Goal: Task Accomplishment & Management: Manage account settings

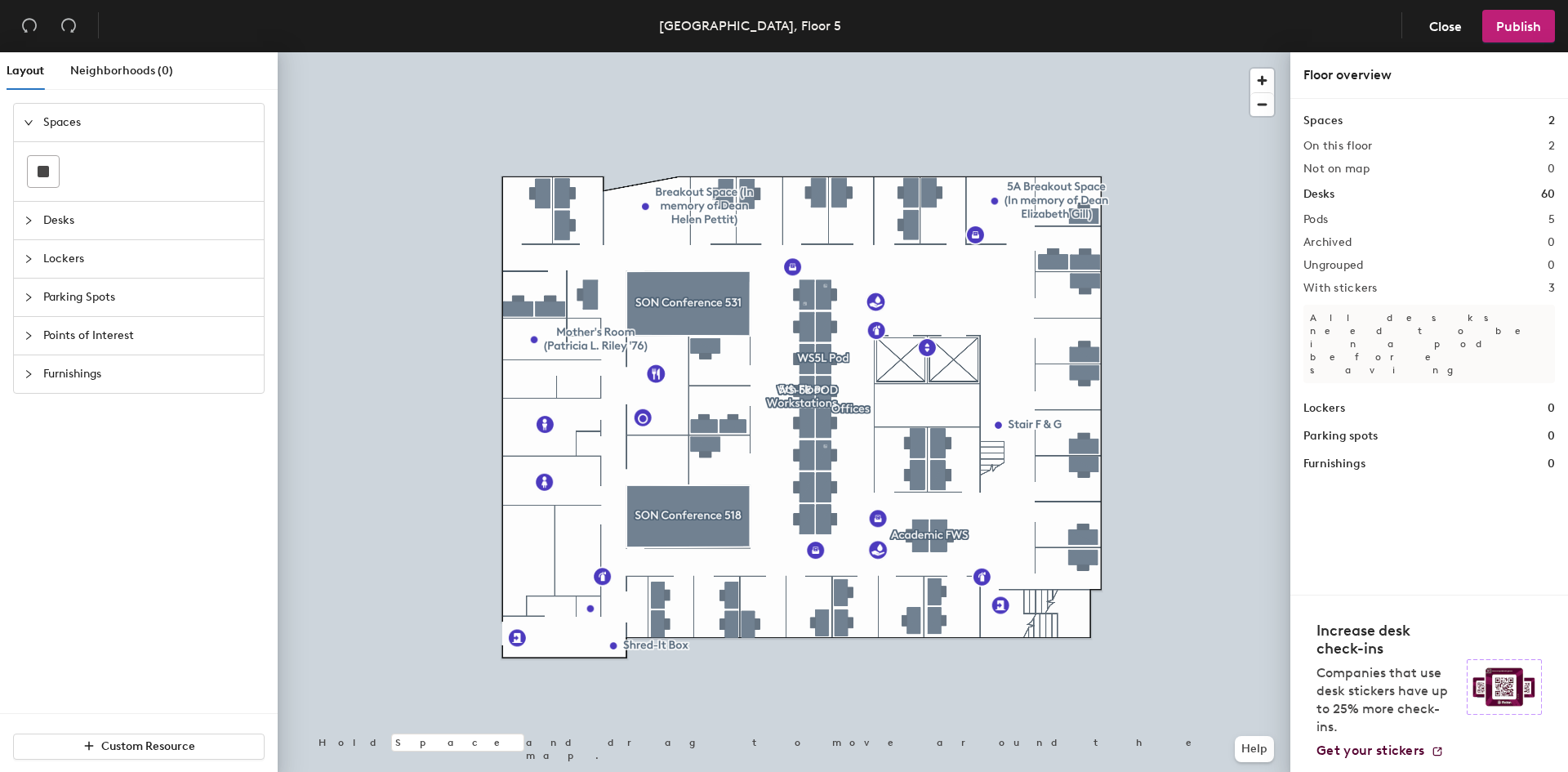
click at [76, 211] on span "Desks" at bounding box center [148, 220] width 211 height 37
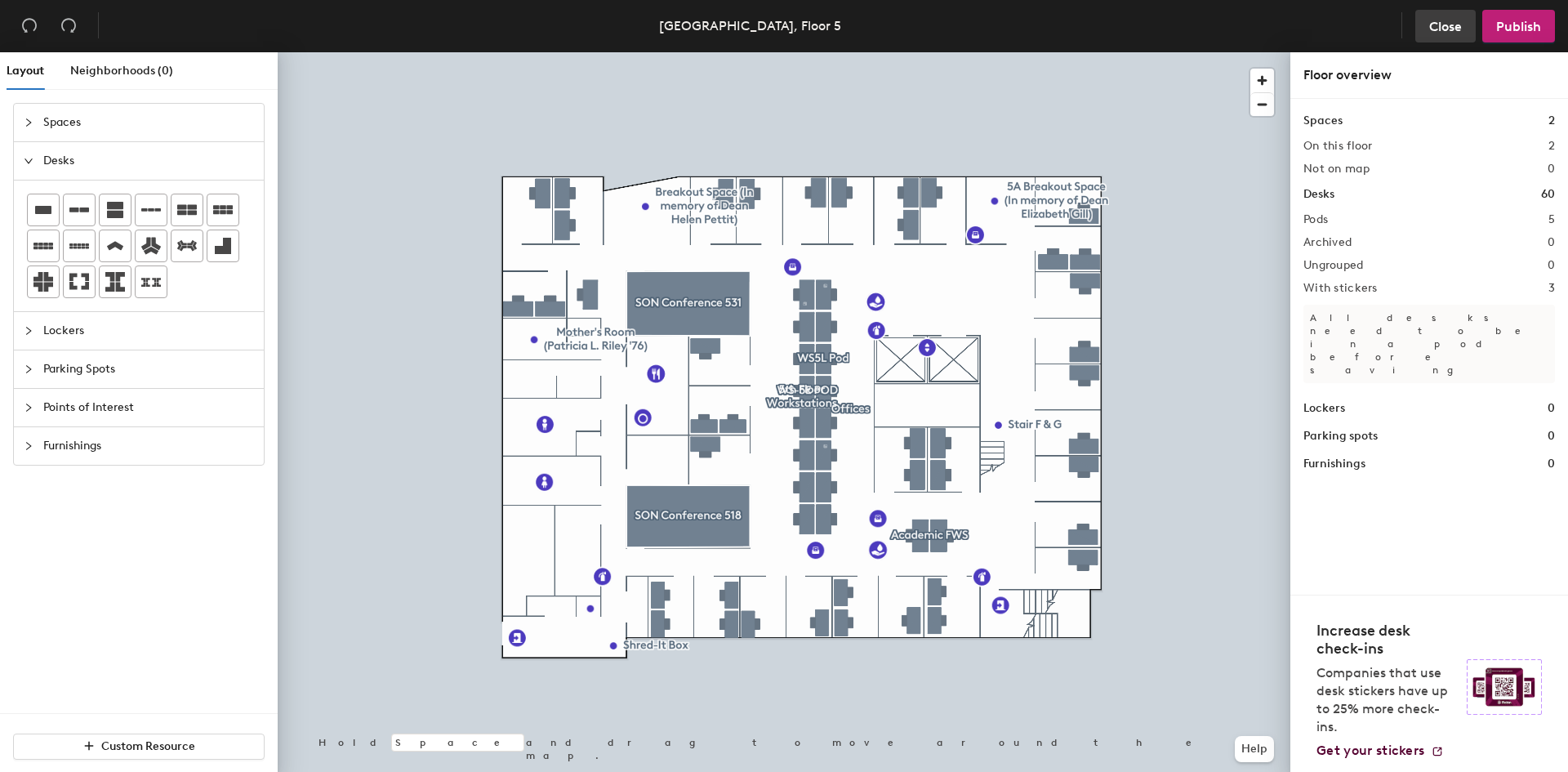
click at [1433, 27] on span "Close" at bounding box center [1446, 26] width 33 height 16
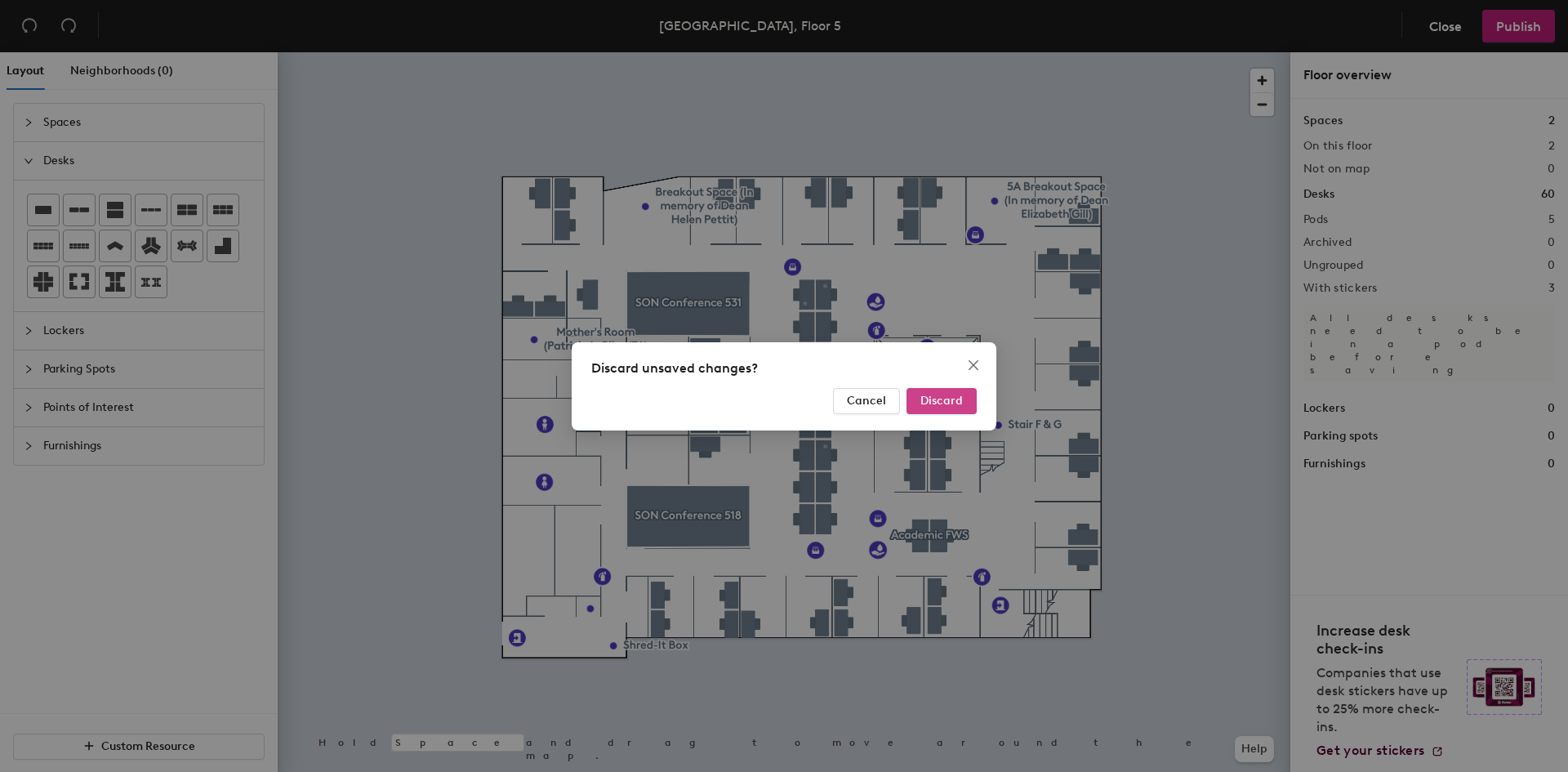
click at [925, 396] on span "Discard" at bounding box center [941, 400] width 42 height 14
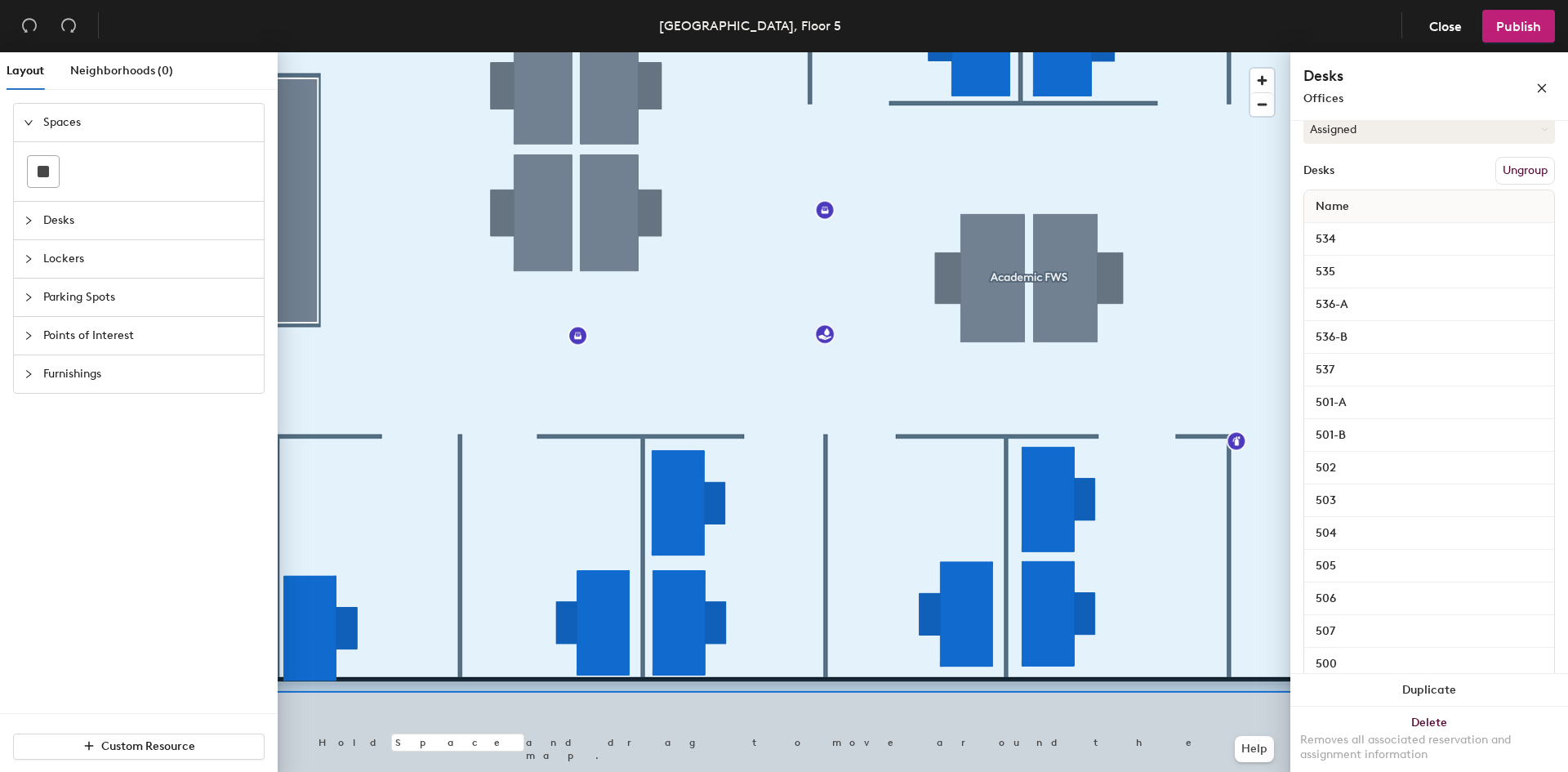
scroll to position [572, 0]
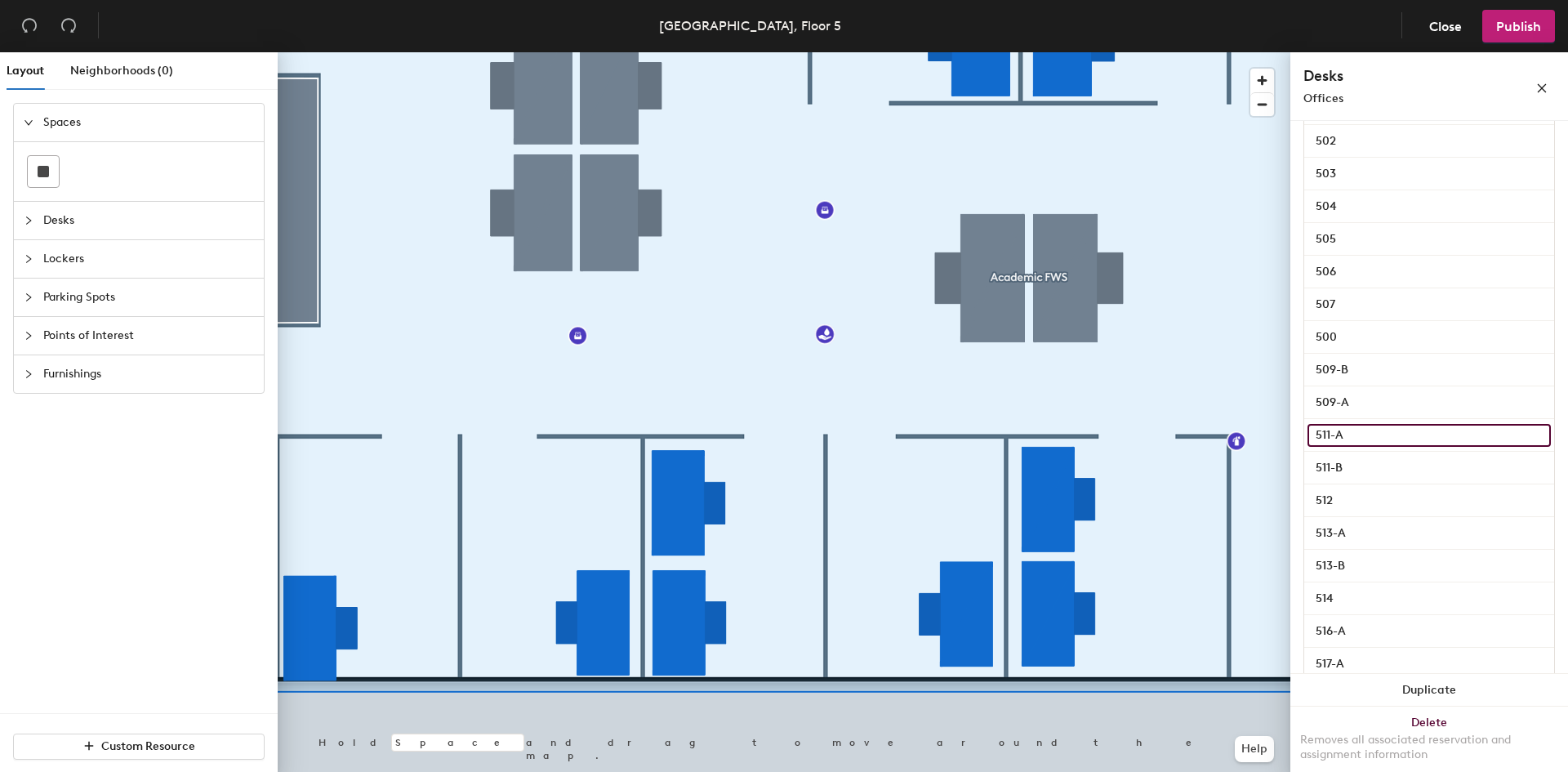
click at [1339, 434] on input "511-A" at bounding box center [1429, 436] width 243 height 23
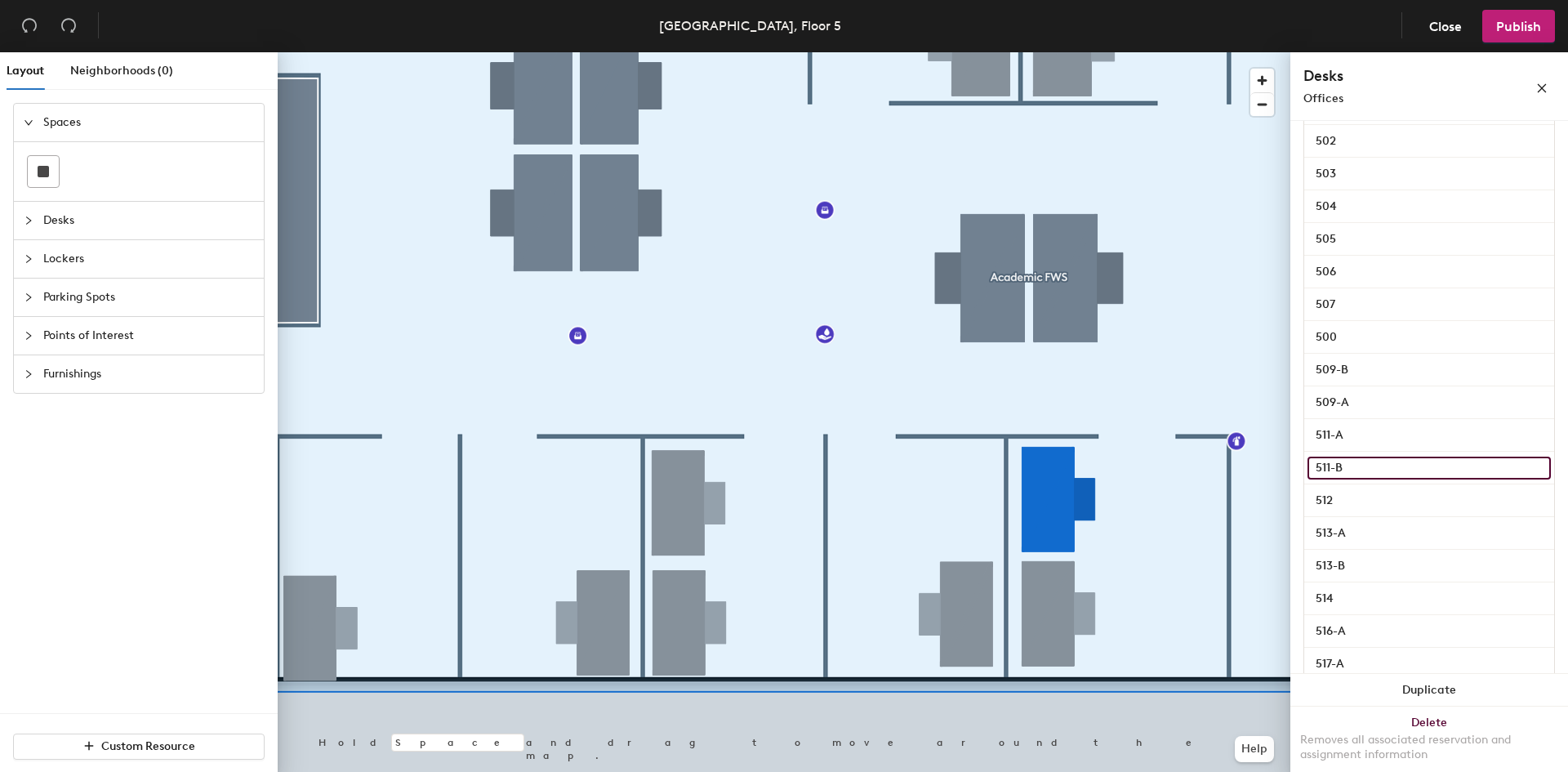
click at [1341, 464] on input "511-B" at bounding box center [1429, 468] width 243 height 23
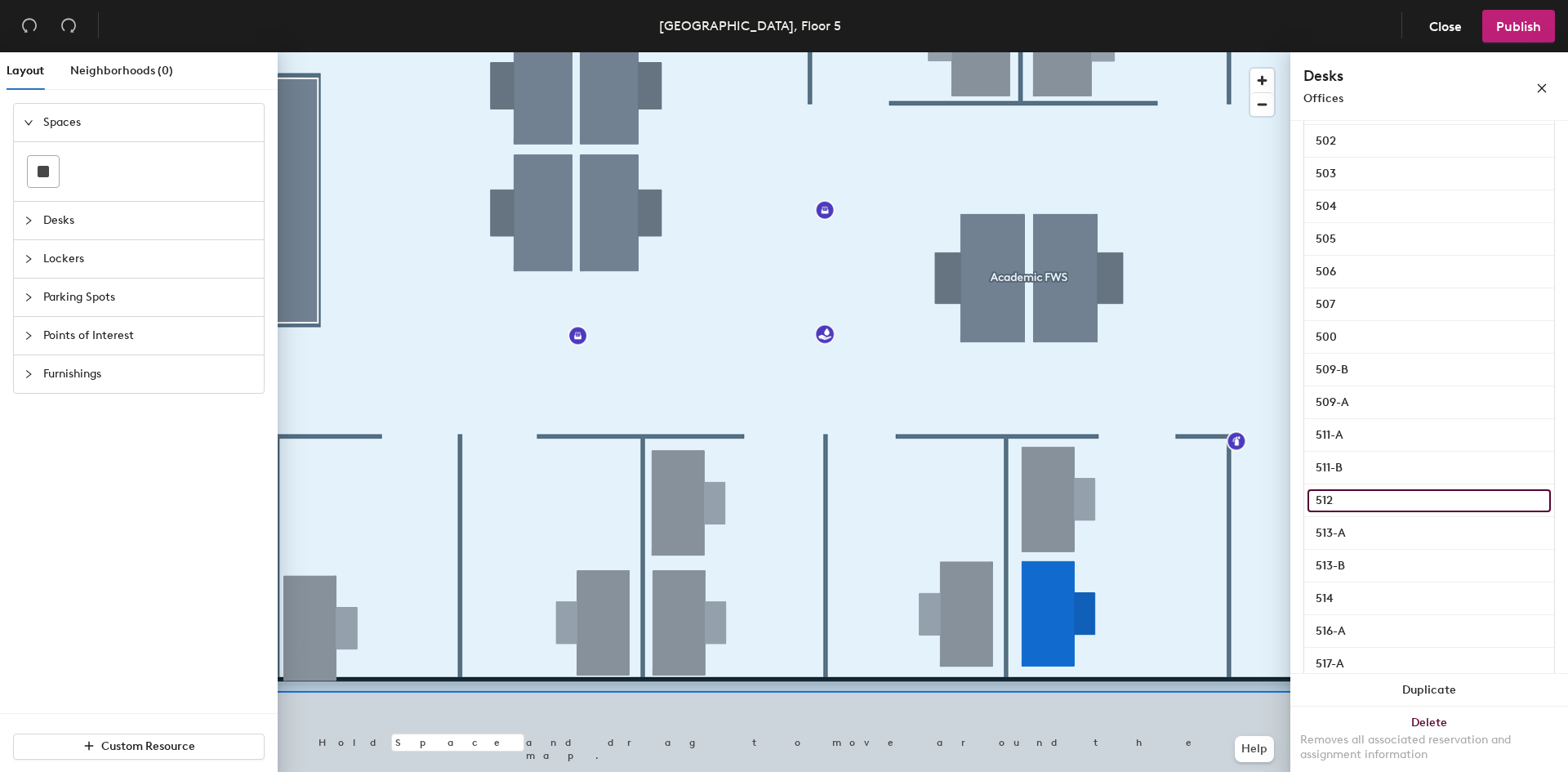
click at [1334, 502] on input "512" at bounding box center [1429, 501] width 243 height 23
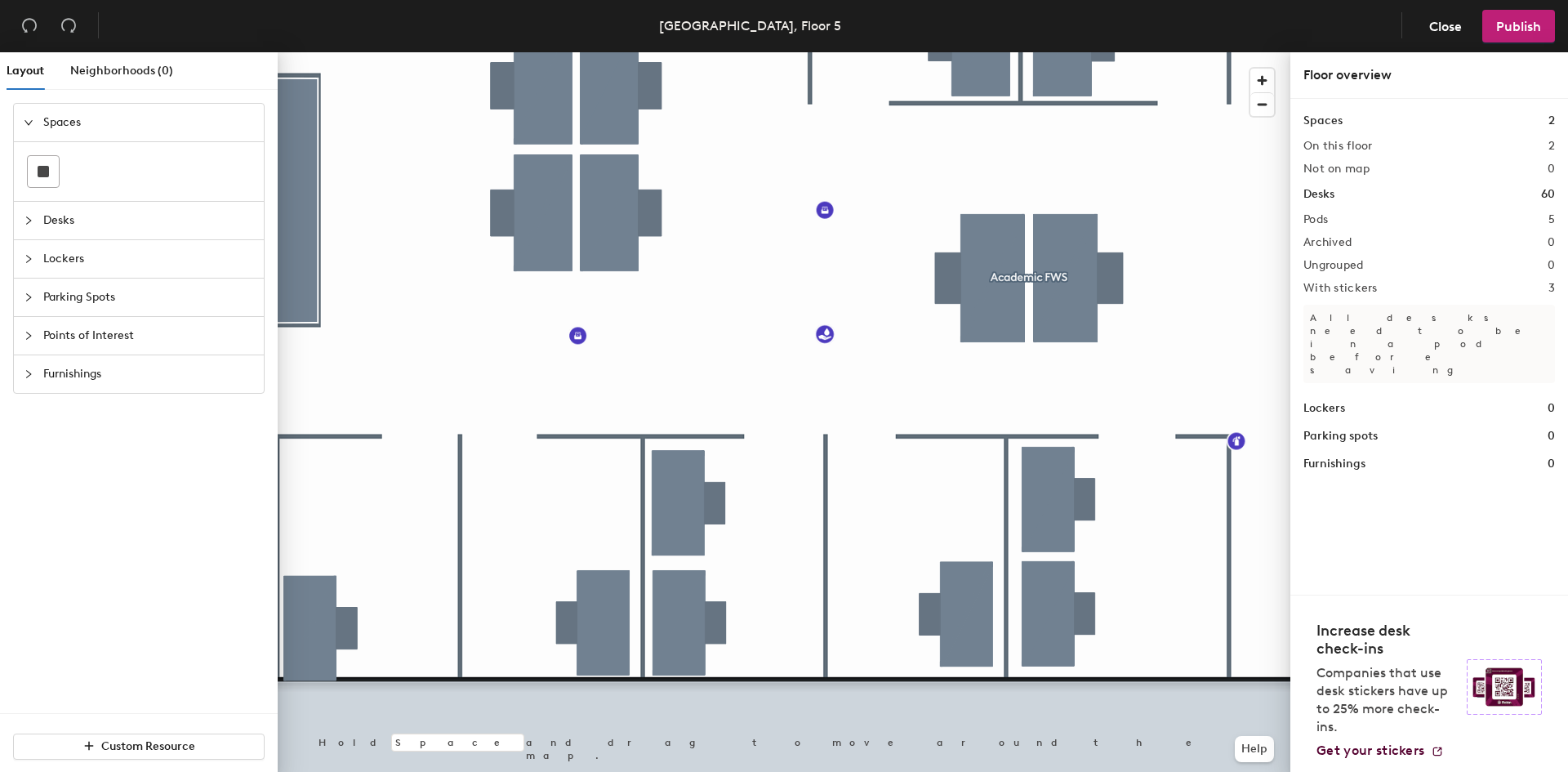
click at [88, 209] on span "Desks" at bounding box center [148, 220] width 211 height 37
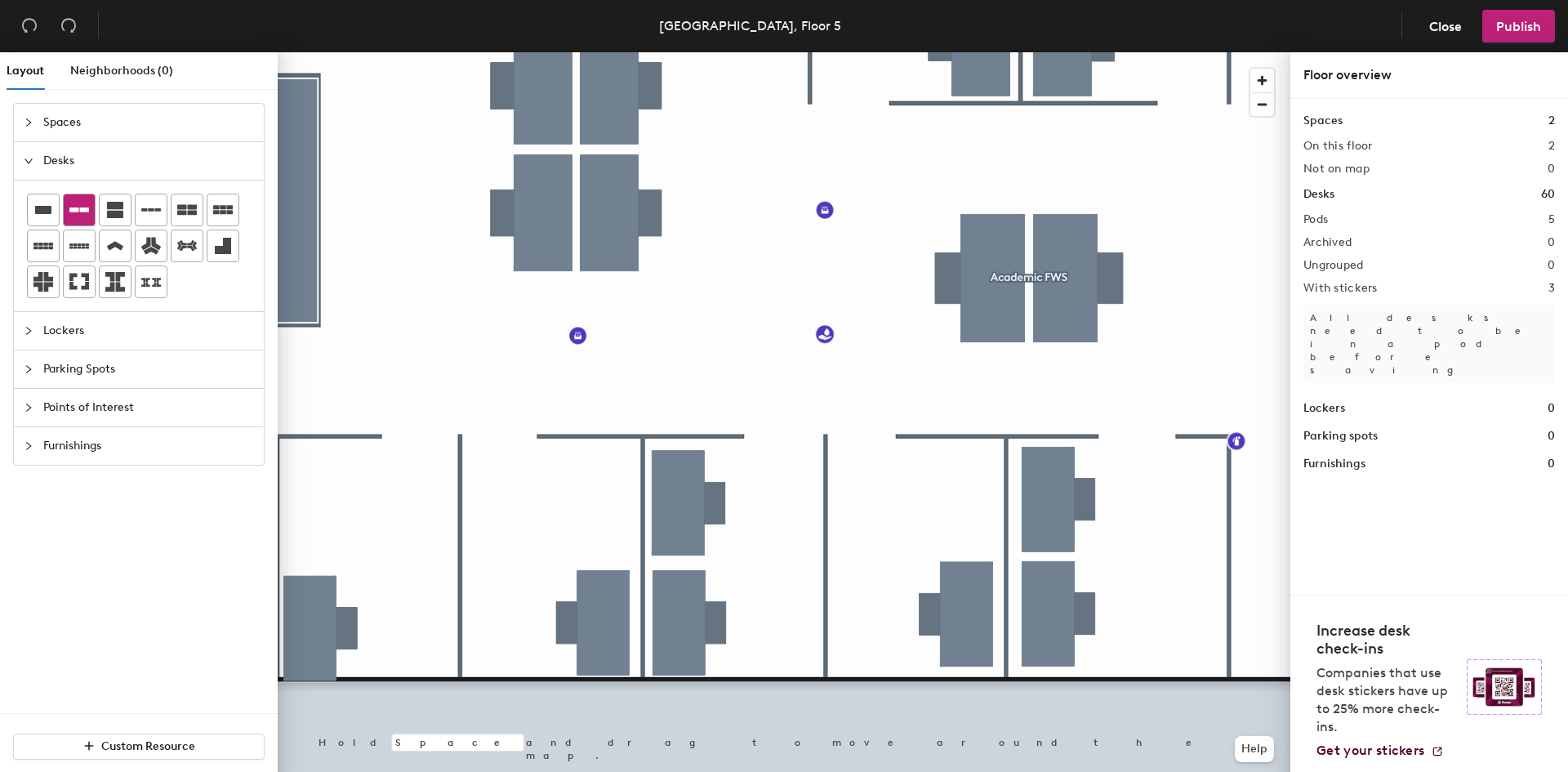
click at [83, 215] on icon at bounding box center [79, 210] width 20 height 20
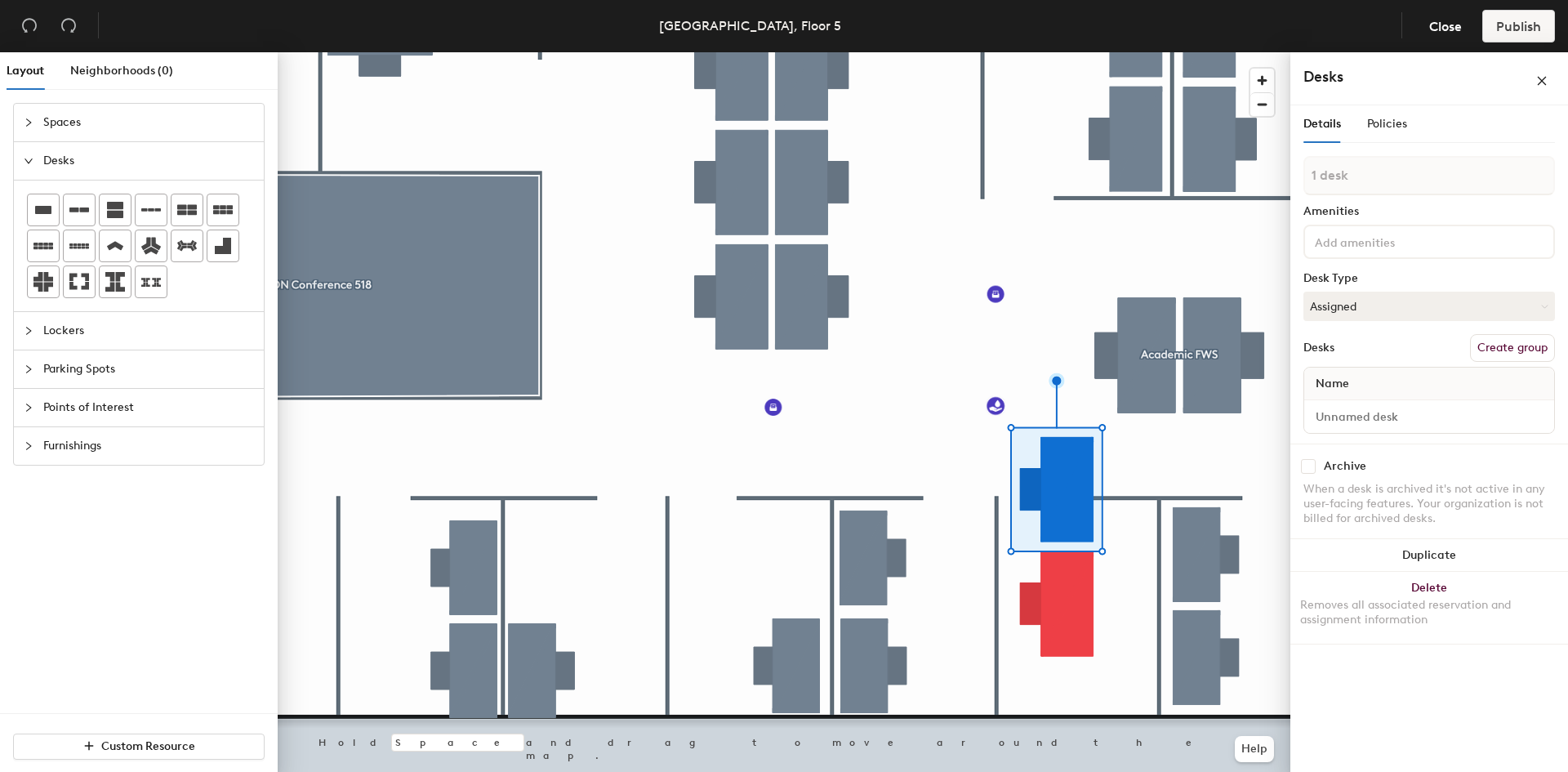
type input "2 desks"
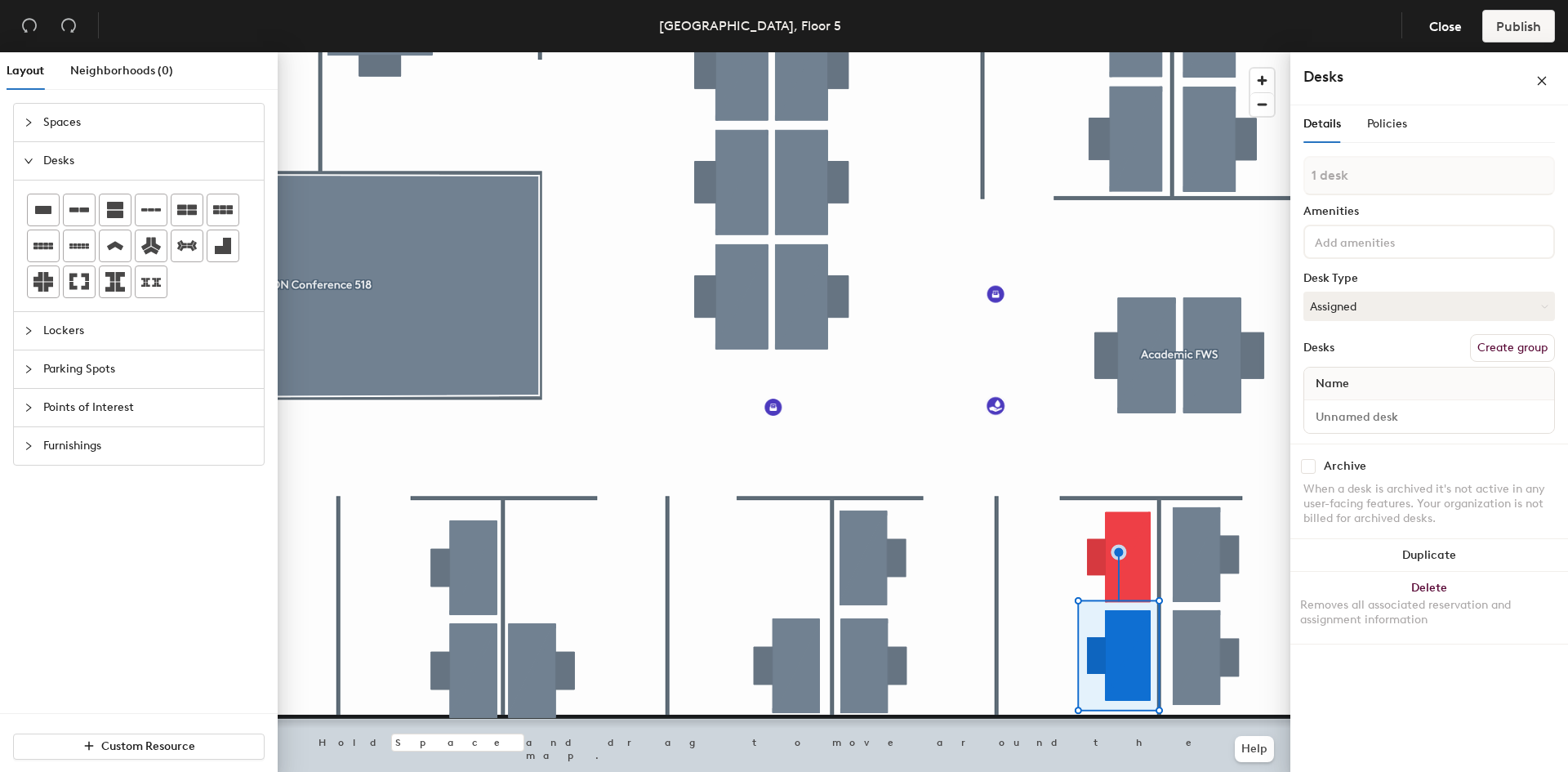
type input "2 desks"
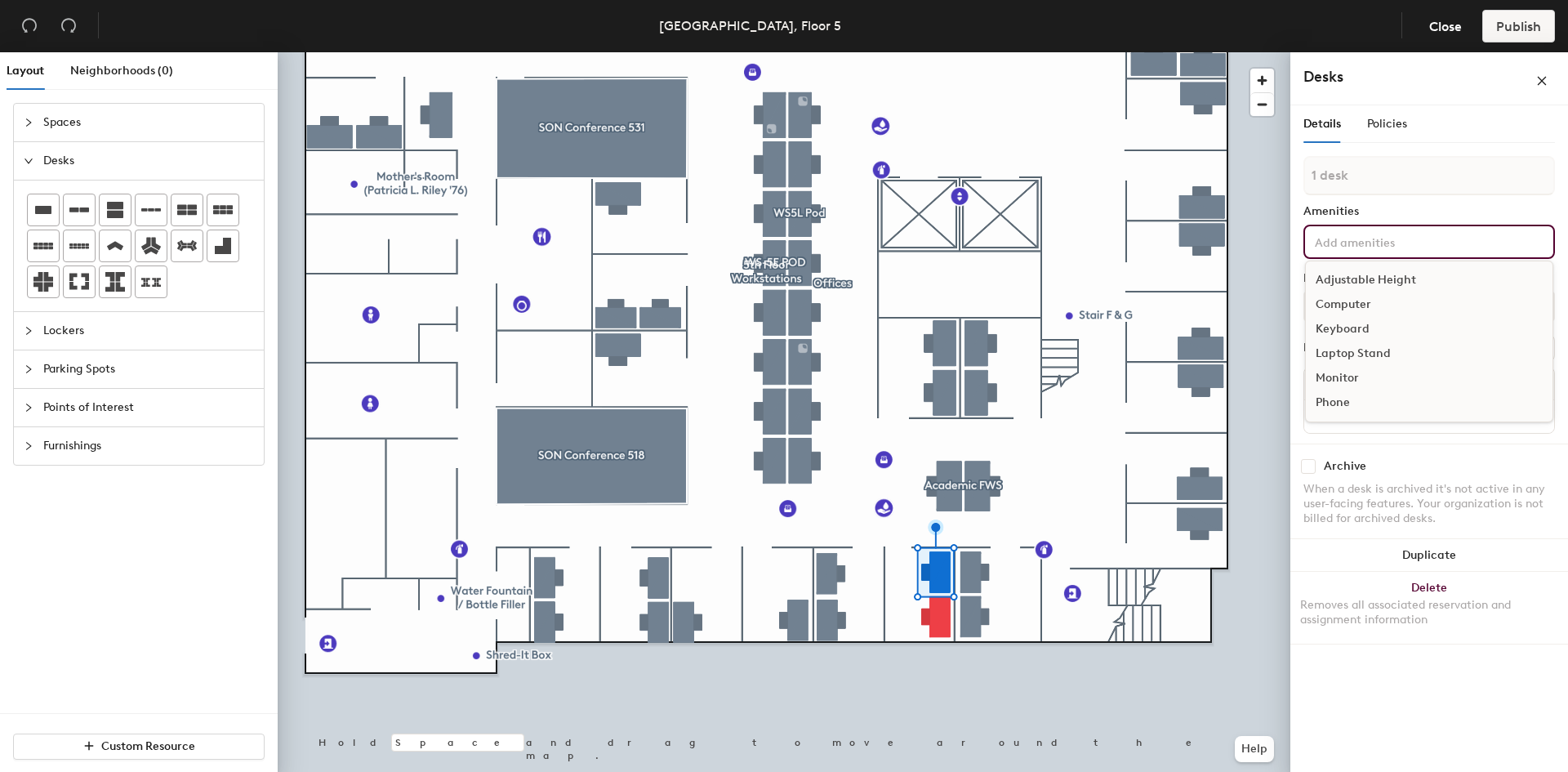
click at [1403, 242] on input at bounding box center [1385, 241] width 147 height 20
click at [1413, 127] on div "Details Policies" at bounding box center [1429, 123] width 251 height 37
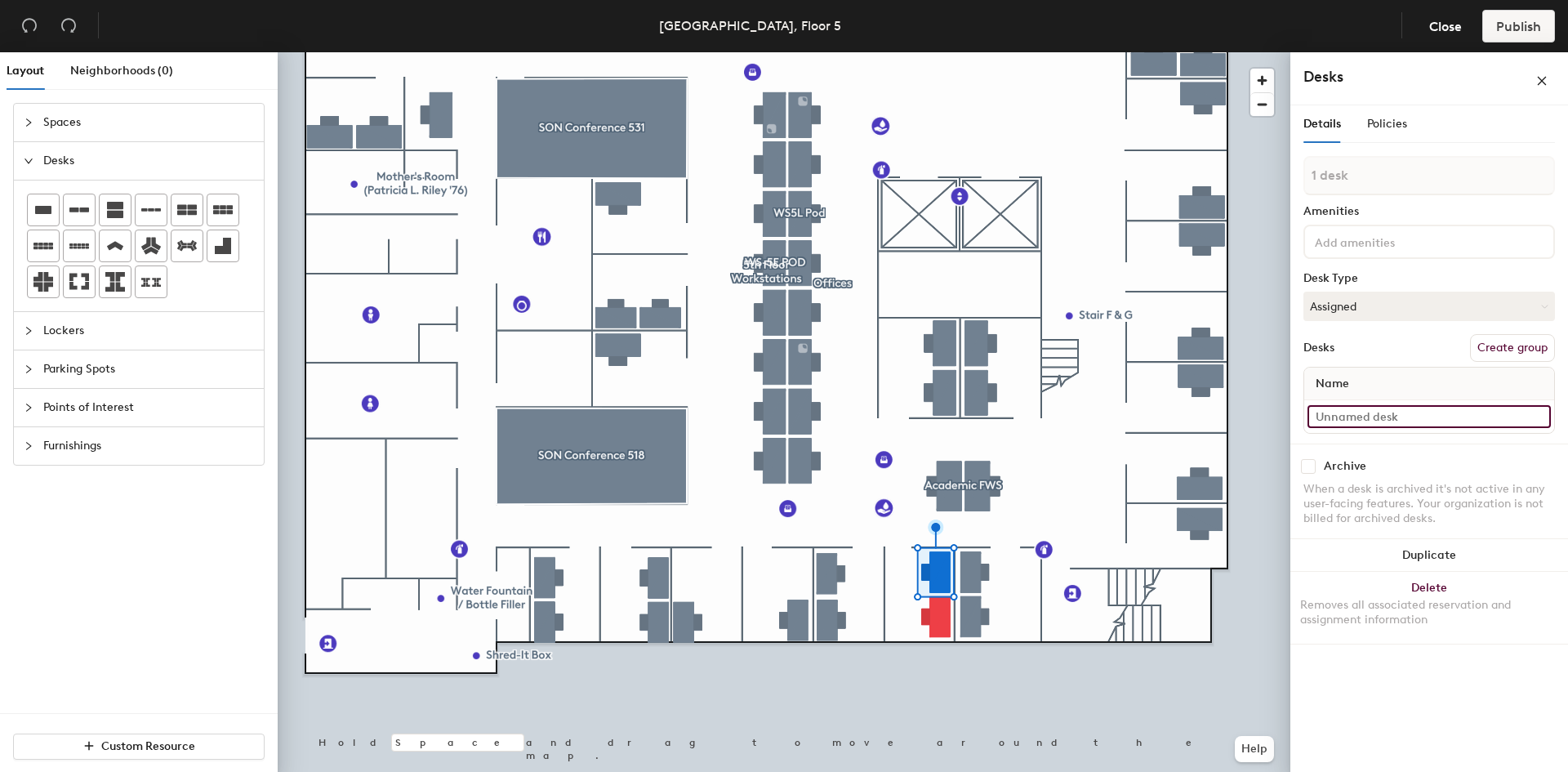
click at [1370, 417] on input at bounding box center [1429, 417] width 243 height 23
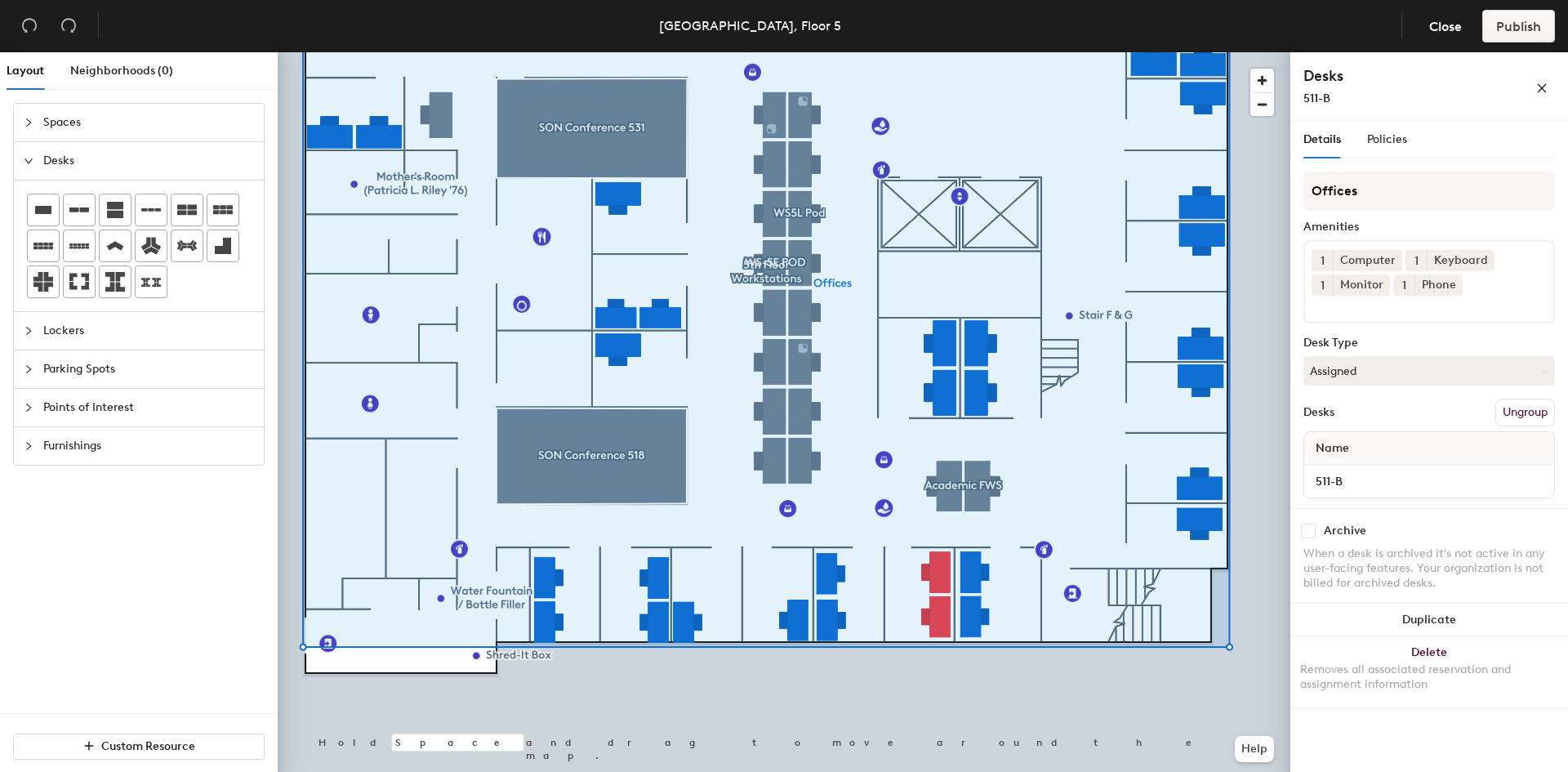
scroll to position [0, 0]
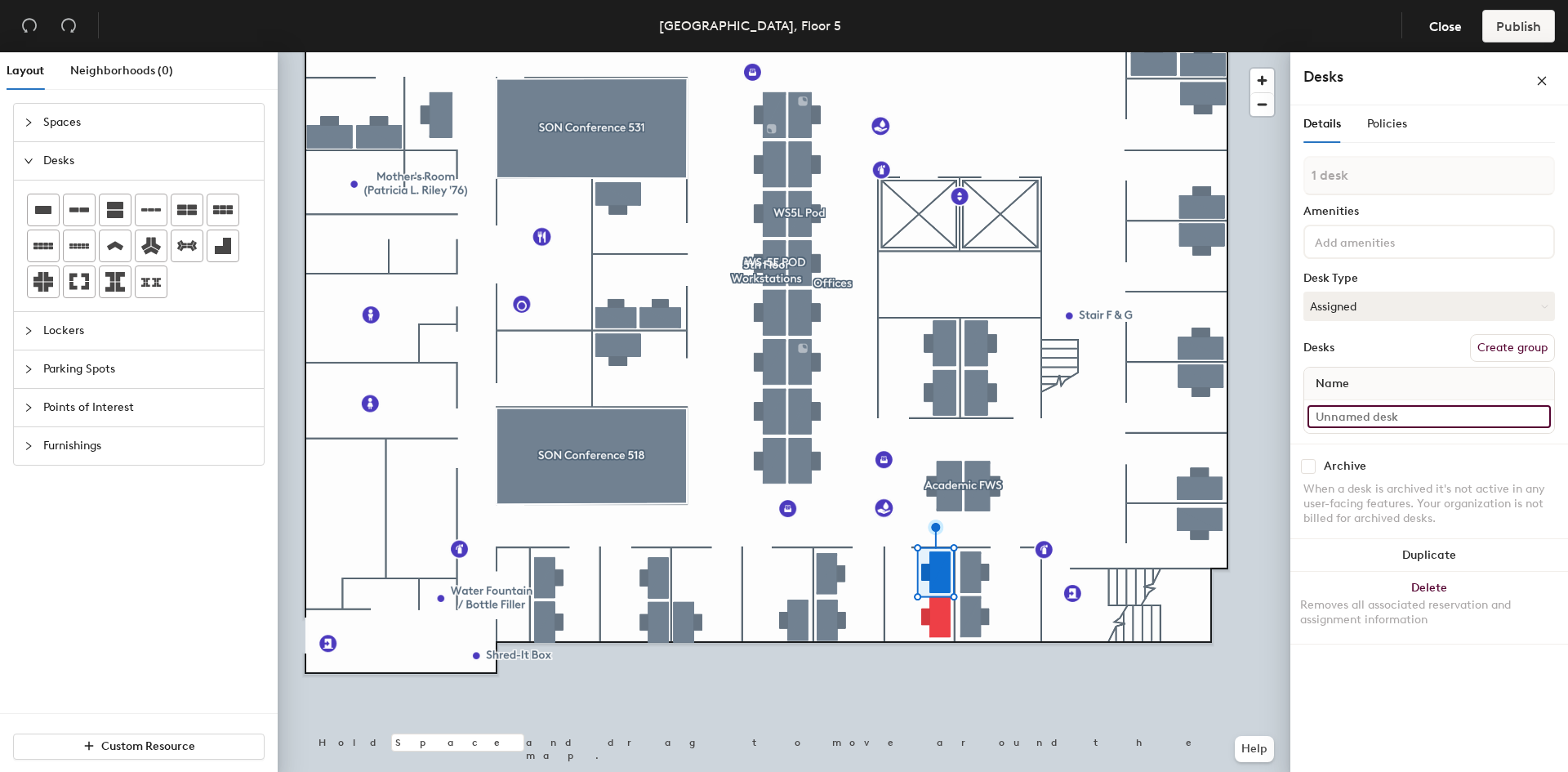
click at [1357, 420] on input at bounding box center [1429, 417] width 243 height 23
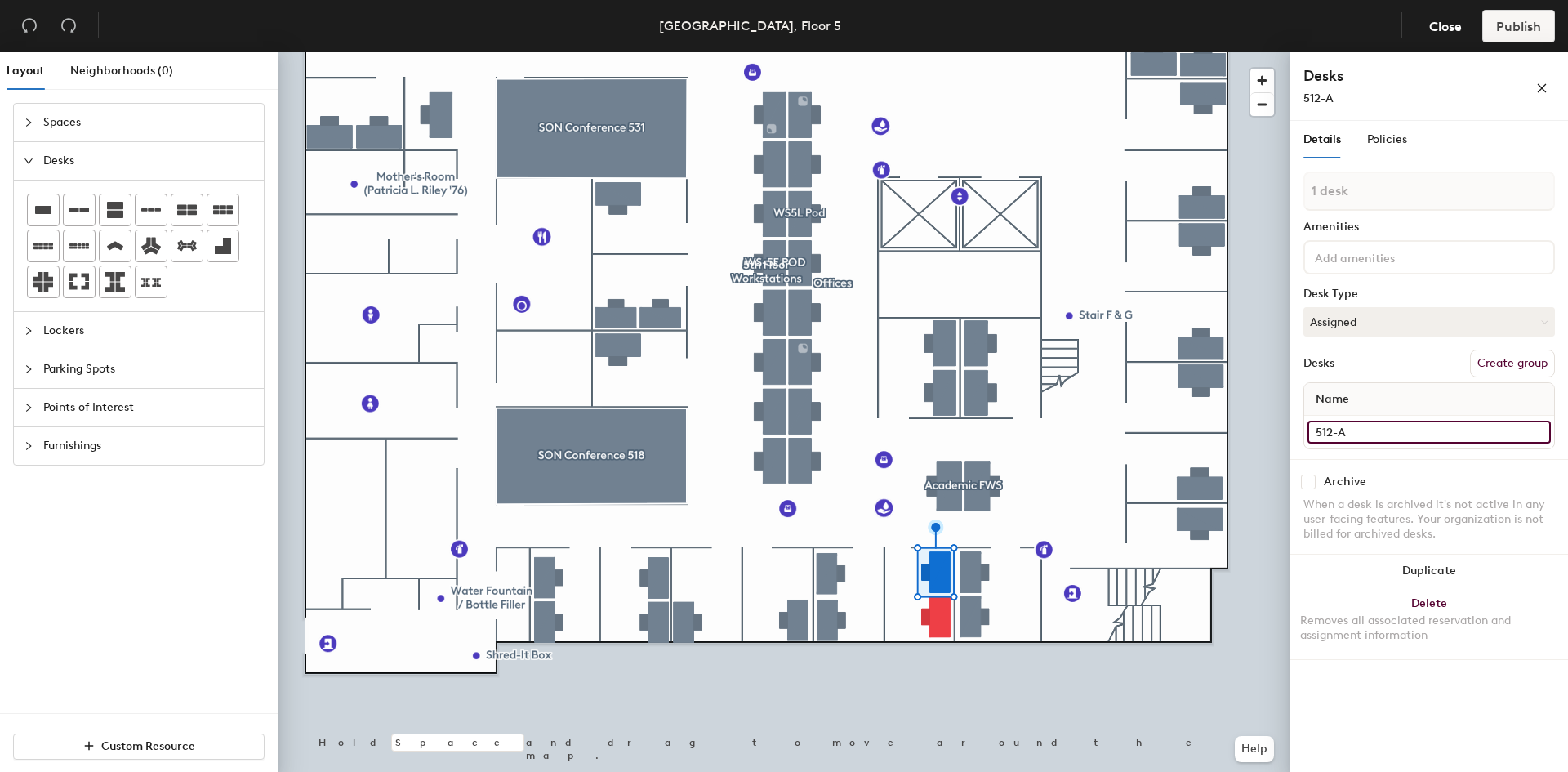
type input "512-A"
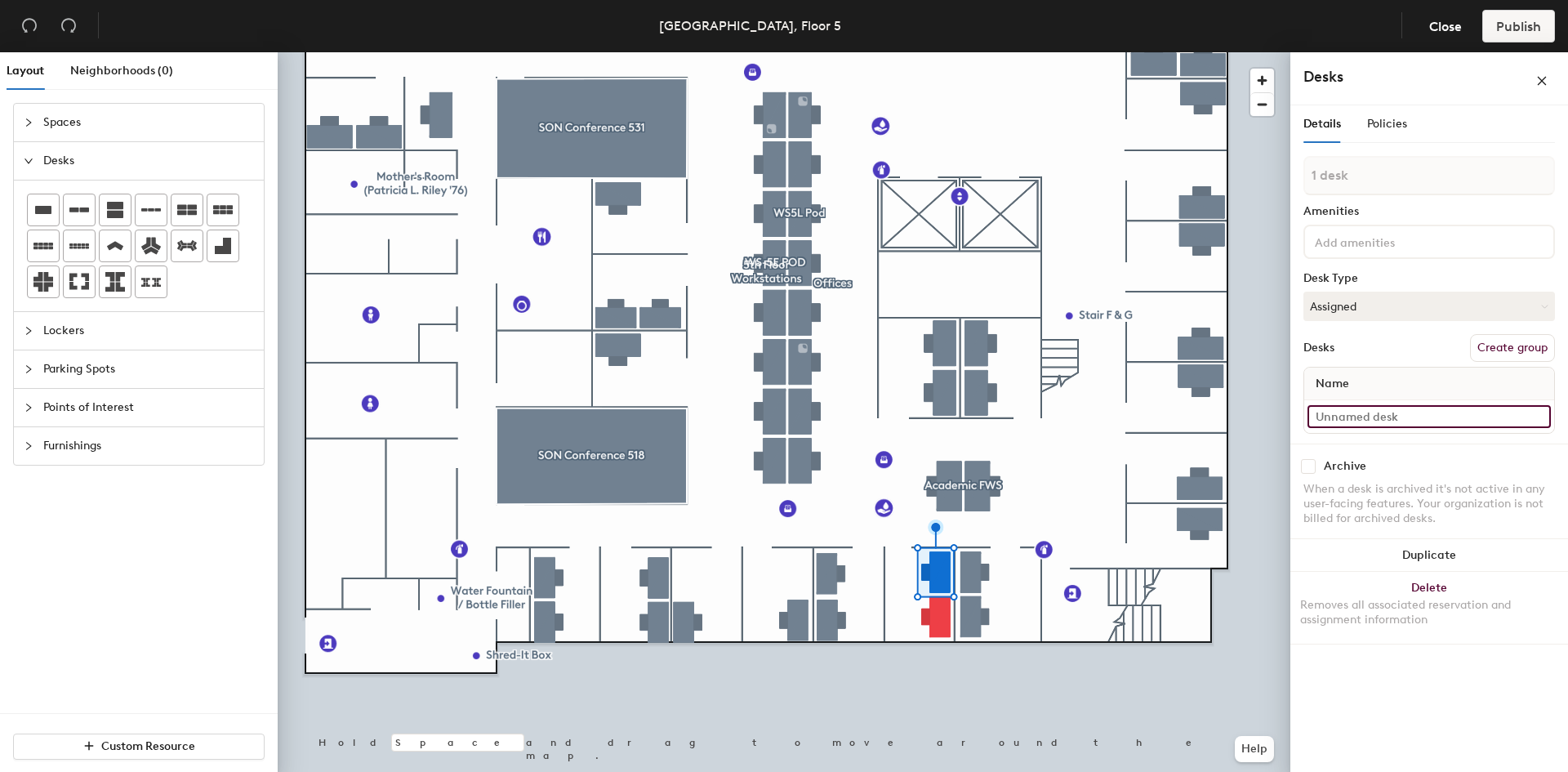
click at [1379, 423] on input at bounding box center [1429, 417] width 243 height 23
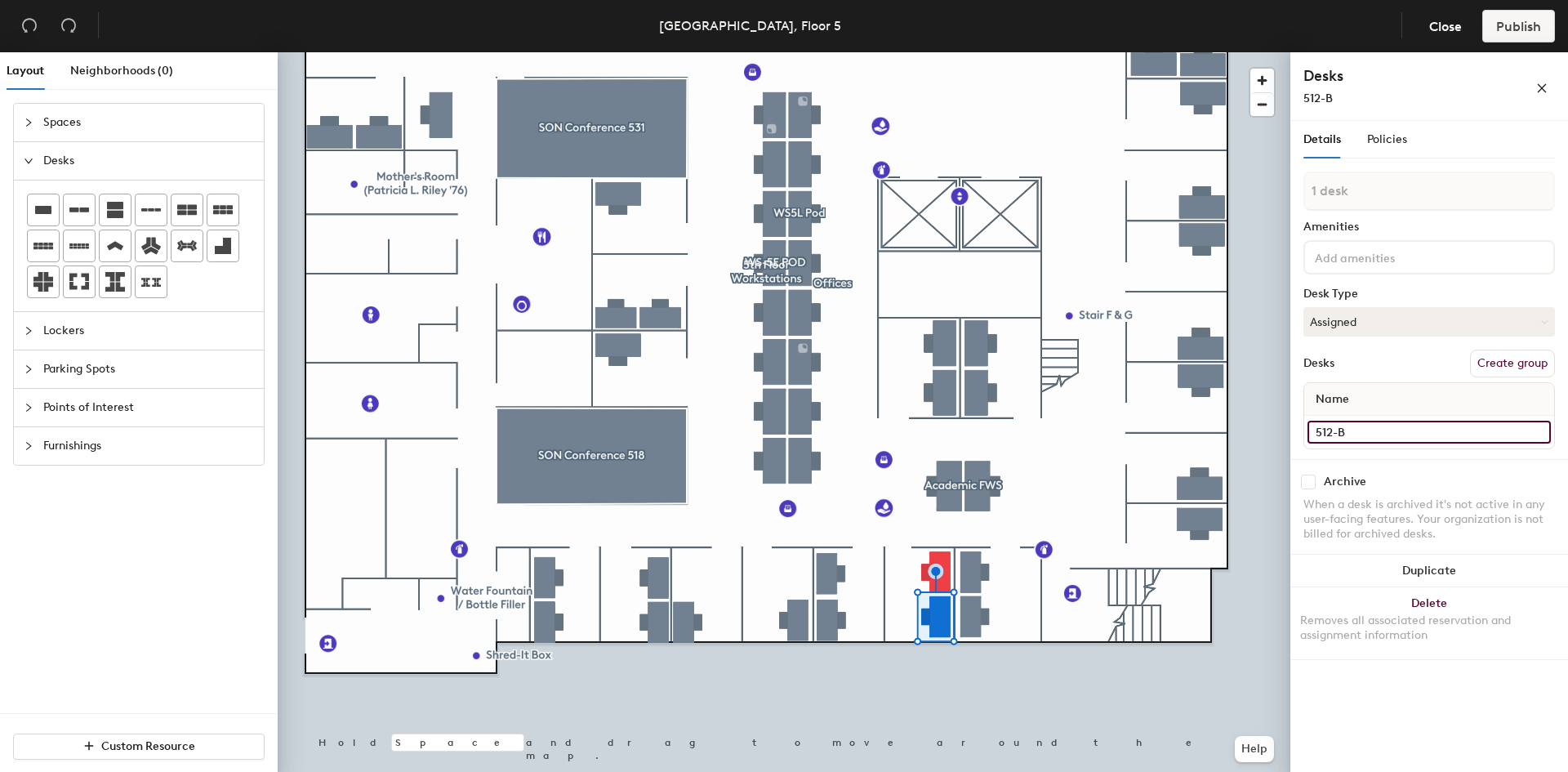
type input "512-B"
click at [1342, 461] on div "Archive When a desk is archived it's not active in any user-facing features. Yo…" at bounding box center [1429, 510] width 278 height 102
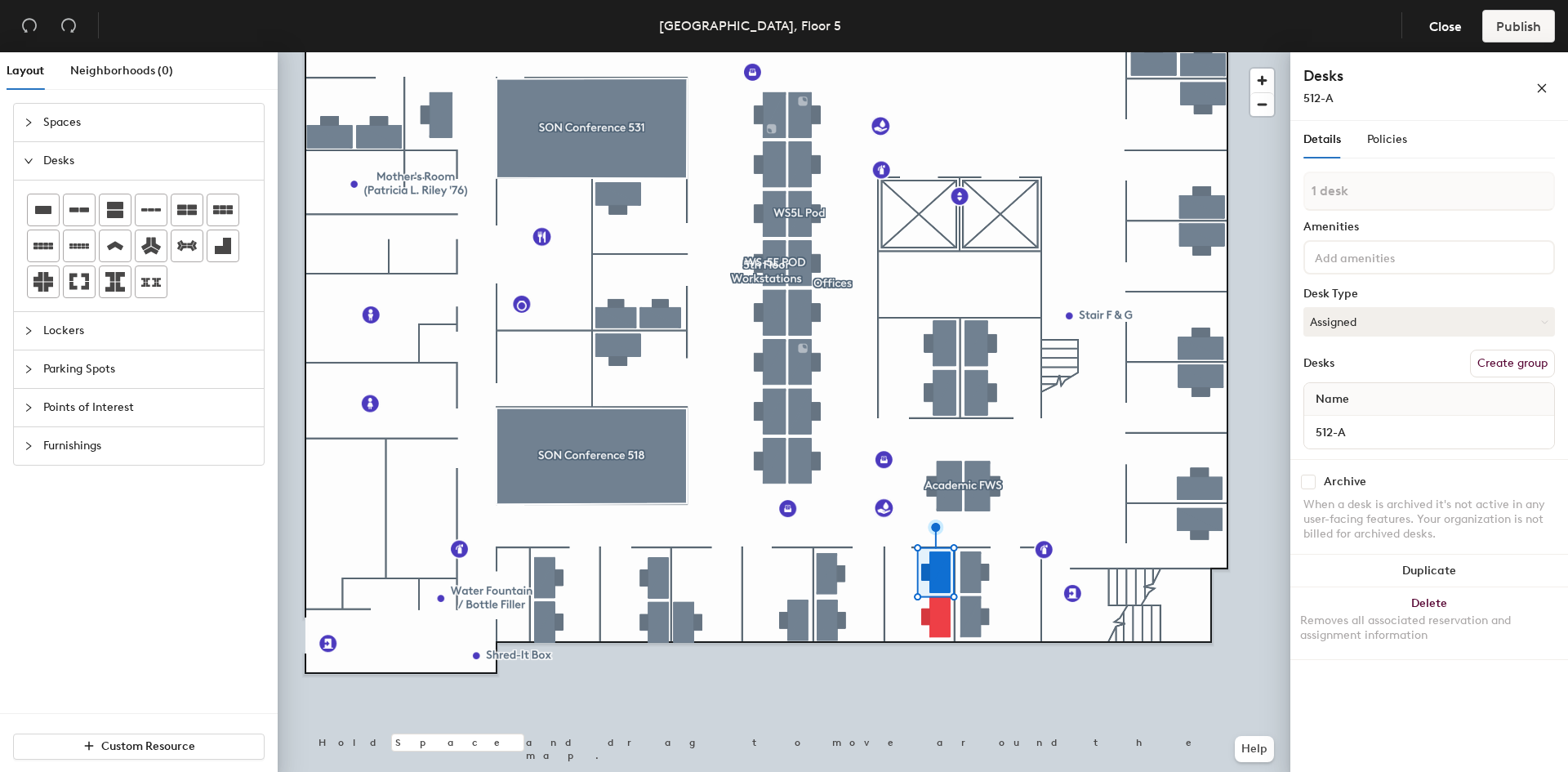
click at [1408, 146] on div "Details Policies" at bounding box center [1429, 139] width 251 height 37
click at [1398, 141] on span "Policies" at bounding box center [1387, 139] width 40 height 14
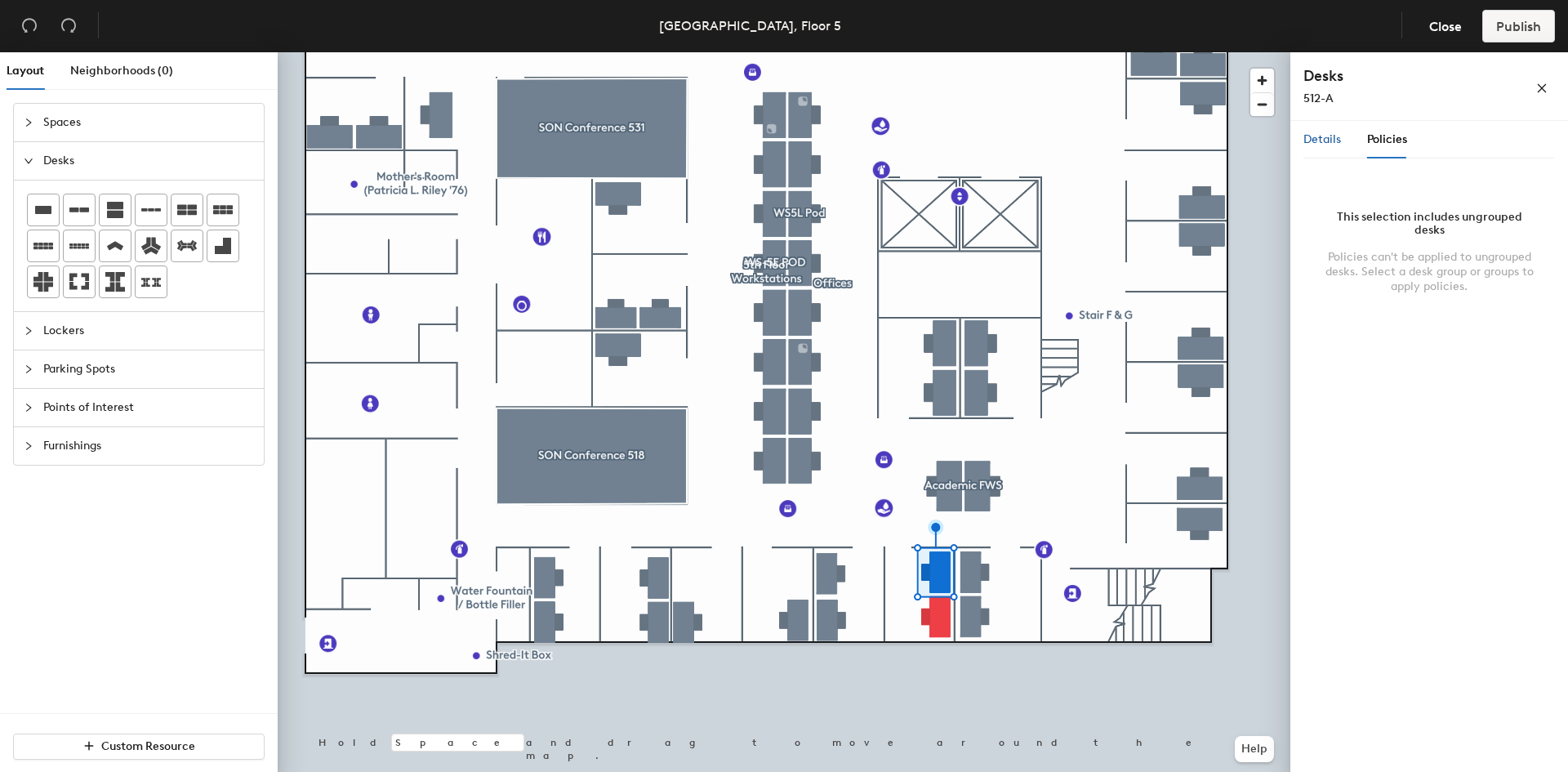
click at [1319, 140] on span "Details" at bounding box center [1322, 139] width 37 height 14
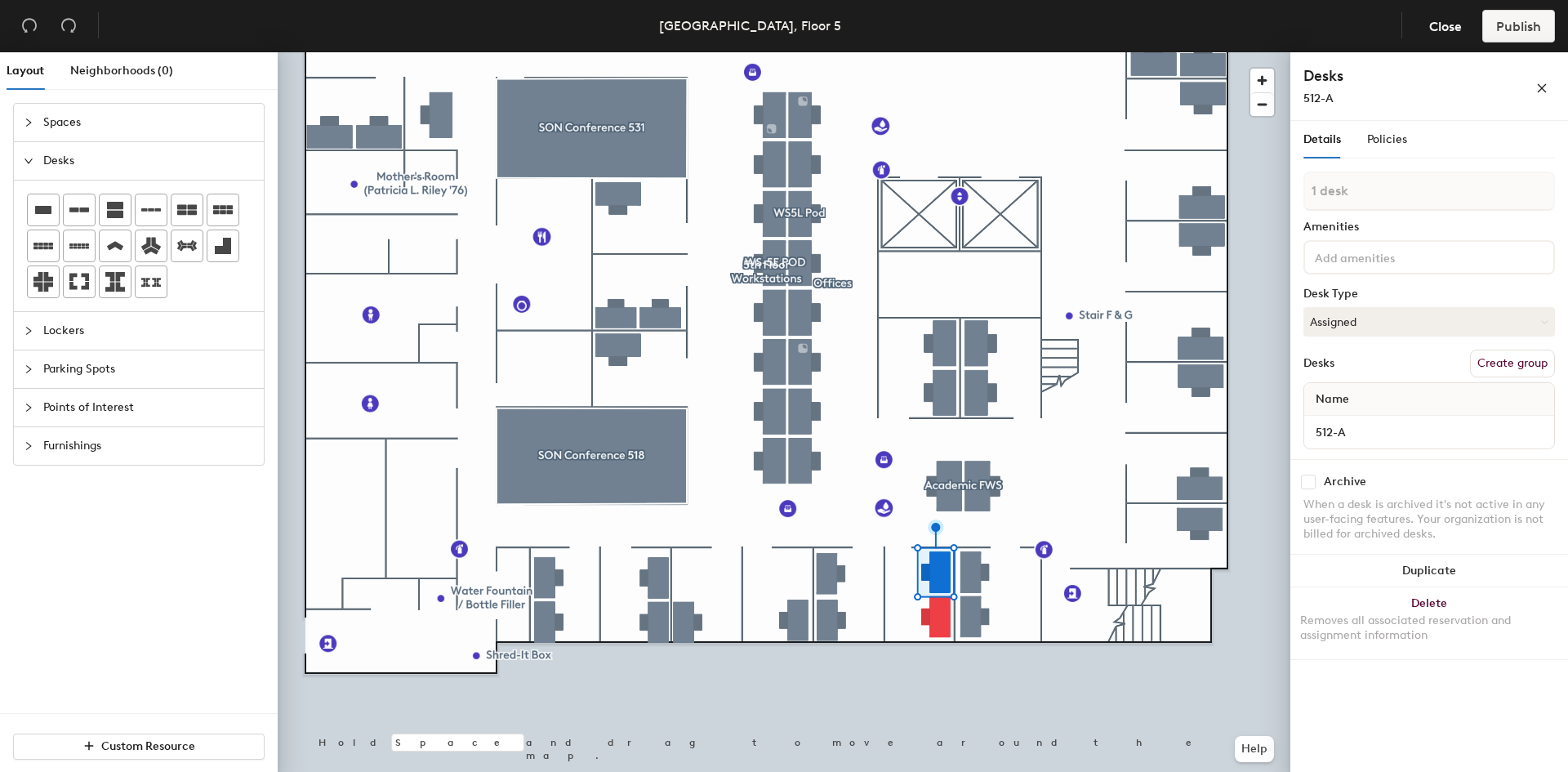
type input "2 desks"
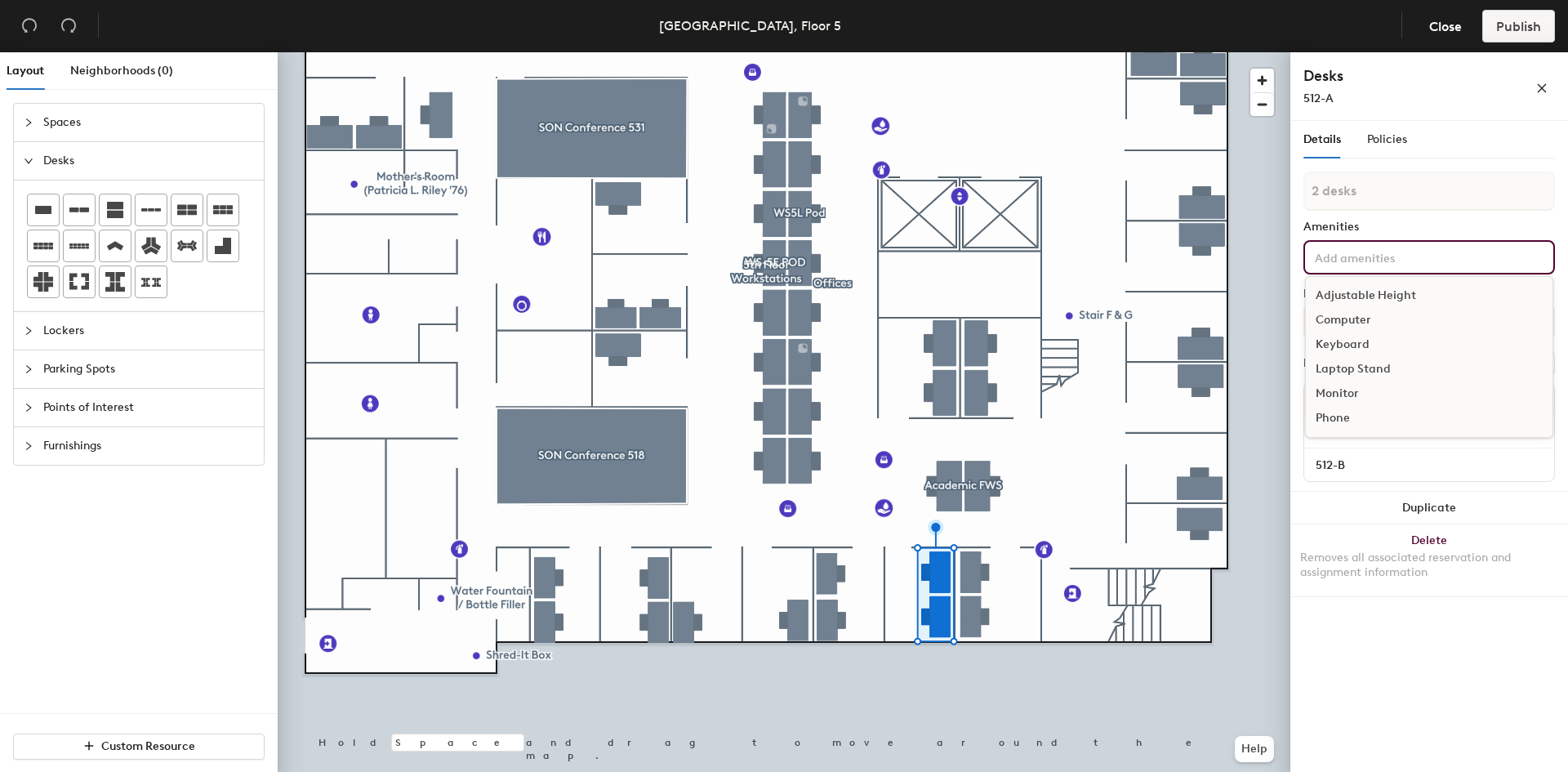
click at [1391, 256] on input at bounding box center [1385, 257] width 147 height 20
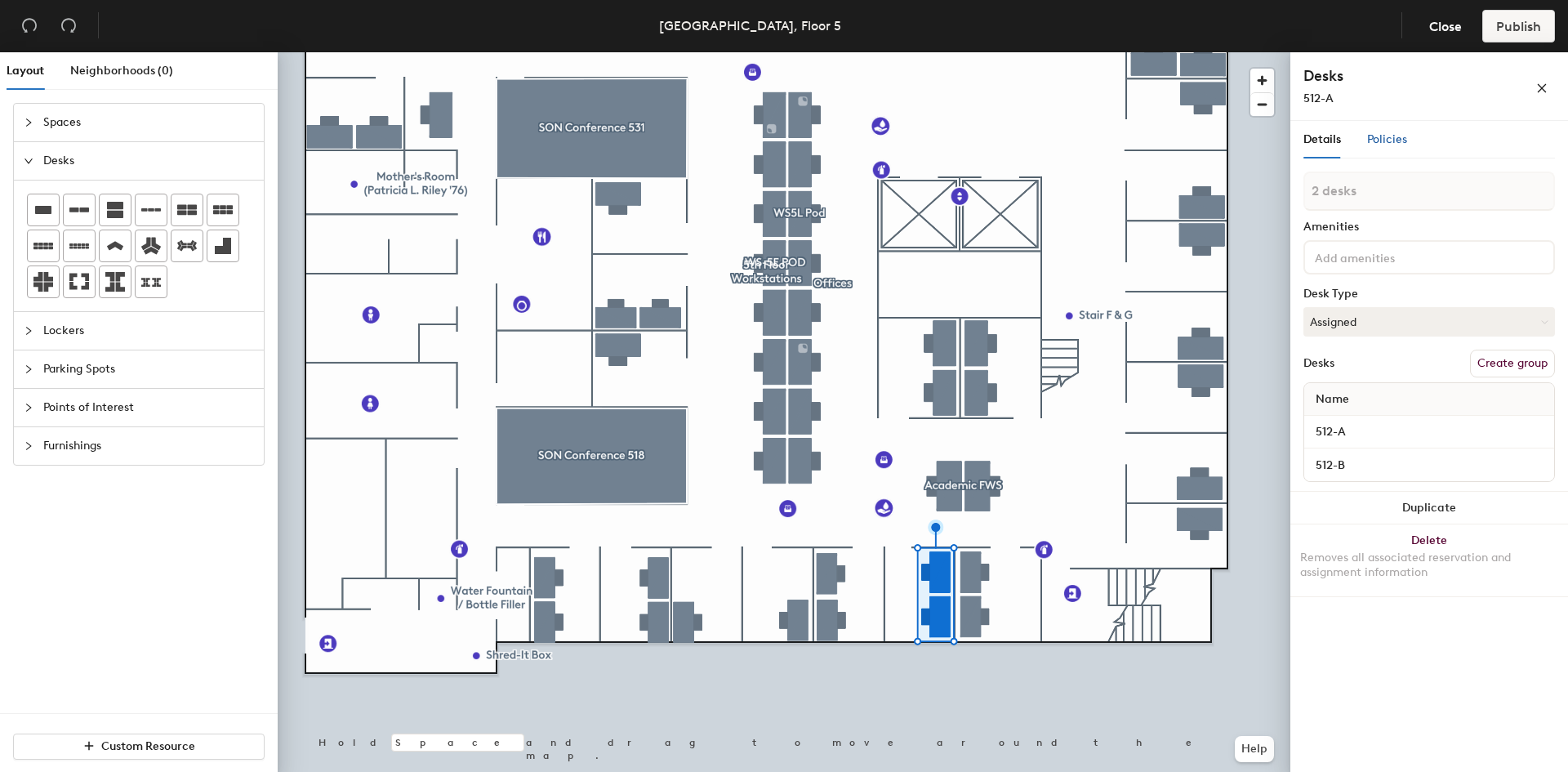
click at [1403, 143] on span "Policies" at bounding box center [1387, 139] width 40 height 14
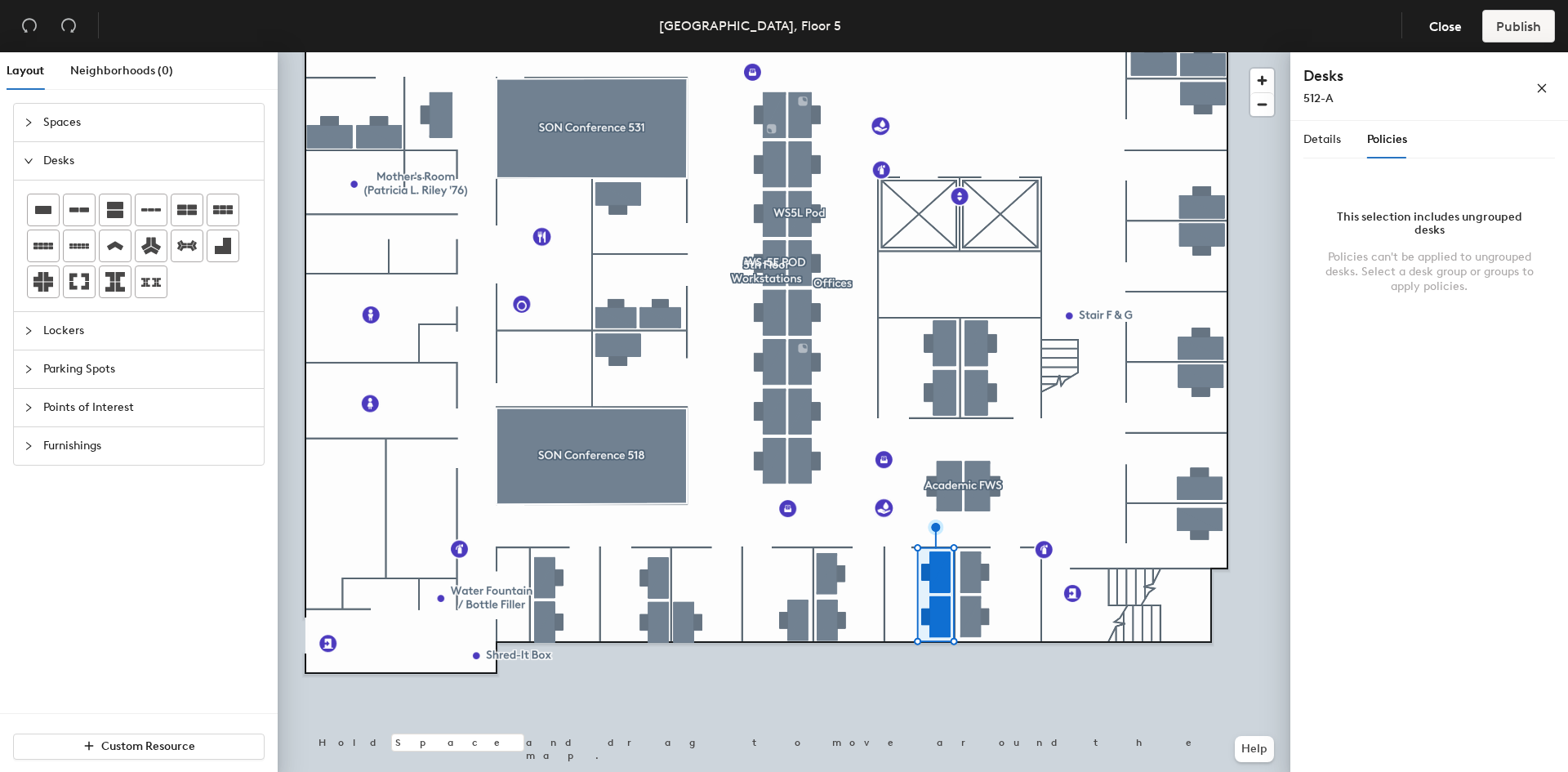
click at [1432, 309] on div "Details Policies 2 desks Amenities Desk Type Assigned Desks Create group Name 5…" at bounding box center [1429, 449] width 278 height 658
drag, startPoint x: 1429, startPoint y: 294, endPoint x: 1418, endPoint y: 247, distance: 48.3
click at [1418, 247] on div "This selection includes ungrouped desks Policies can't be applied to ungrouped …" at bounding box center [1429, 256] width 251 height 103
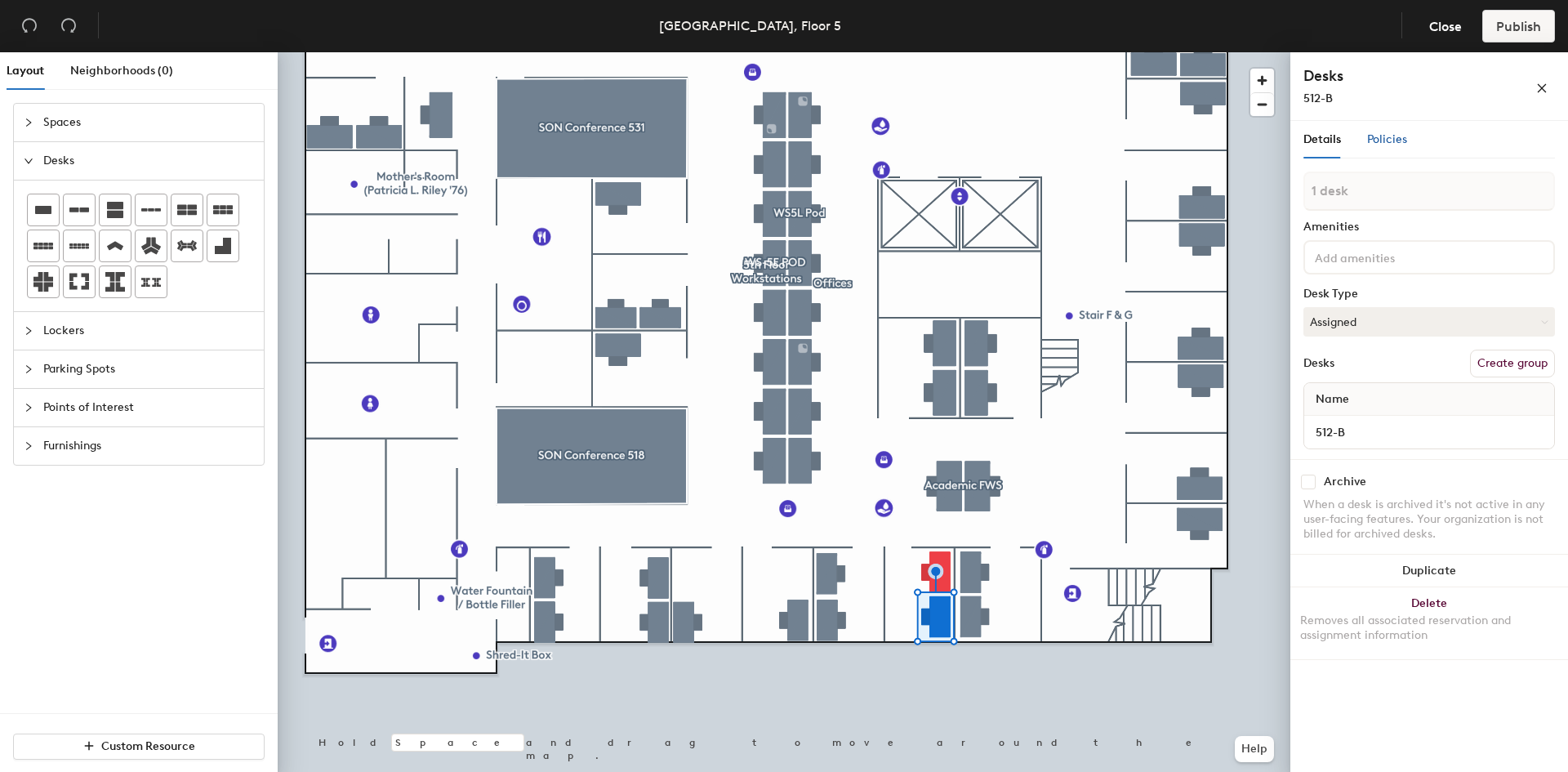
click at [1379, 142] on span "Policies" at bounding box center [1387, 139] width 40 height 14
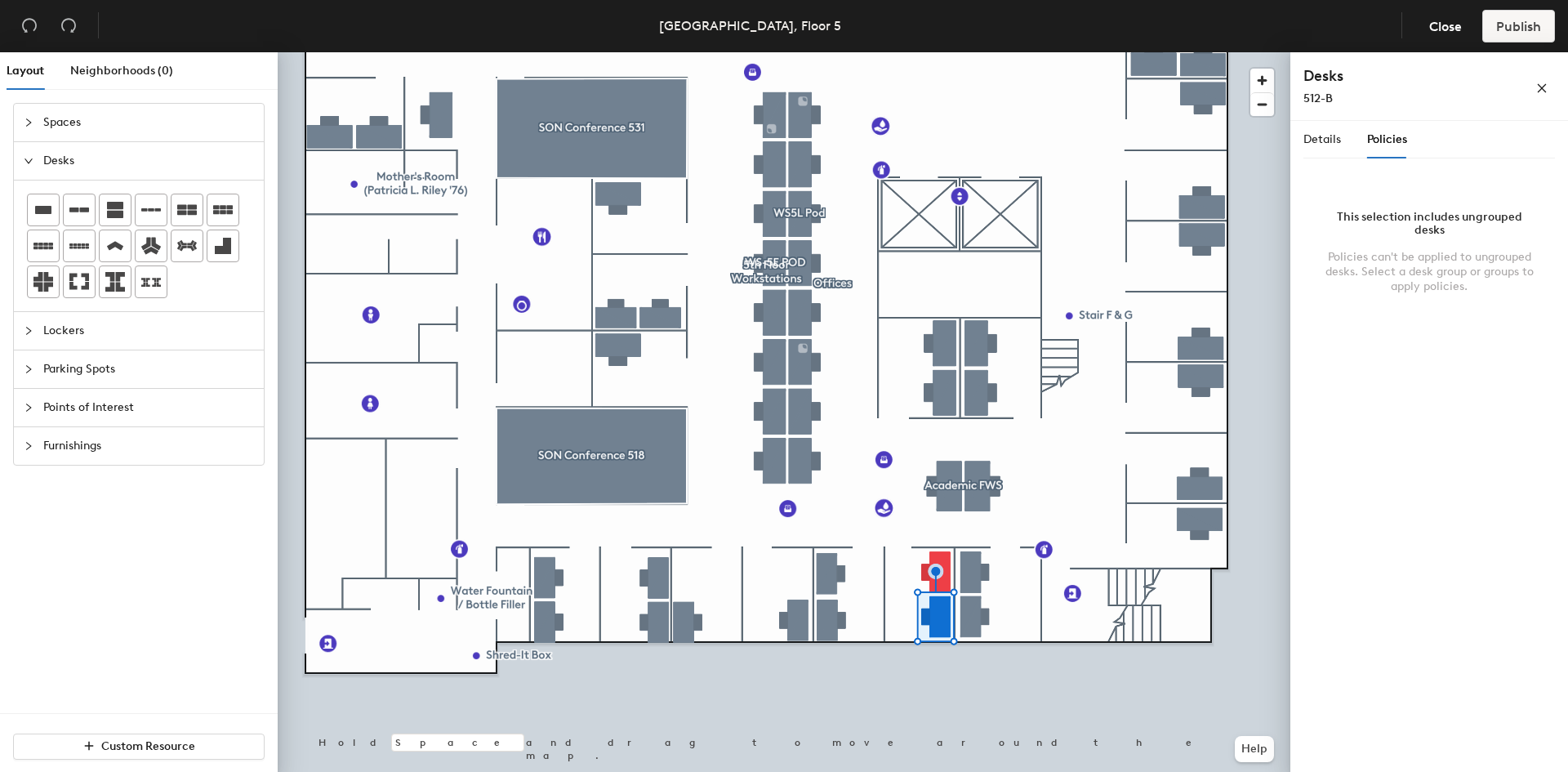
click at [1341, 141] on div "Details Policies" at bounding box center [1355, 139] width 103 height 37
click at [1331, 141] on span "Details" at bounding box center [1322, 139] width 37 height 14
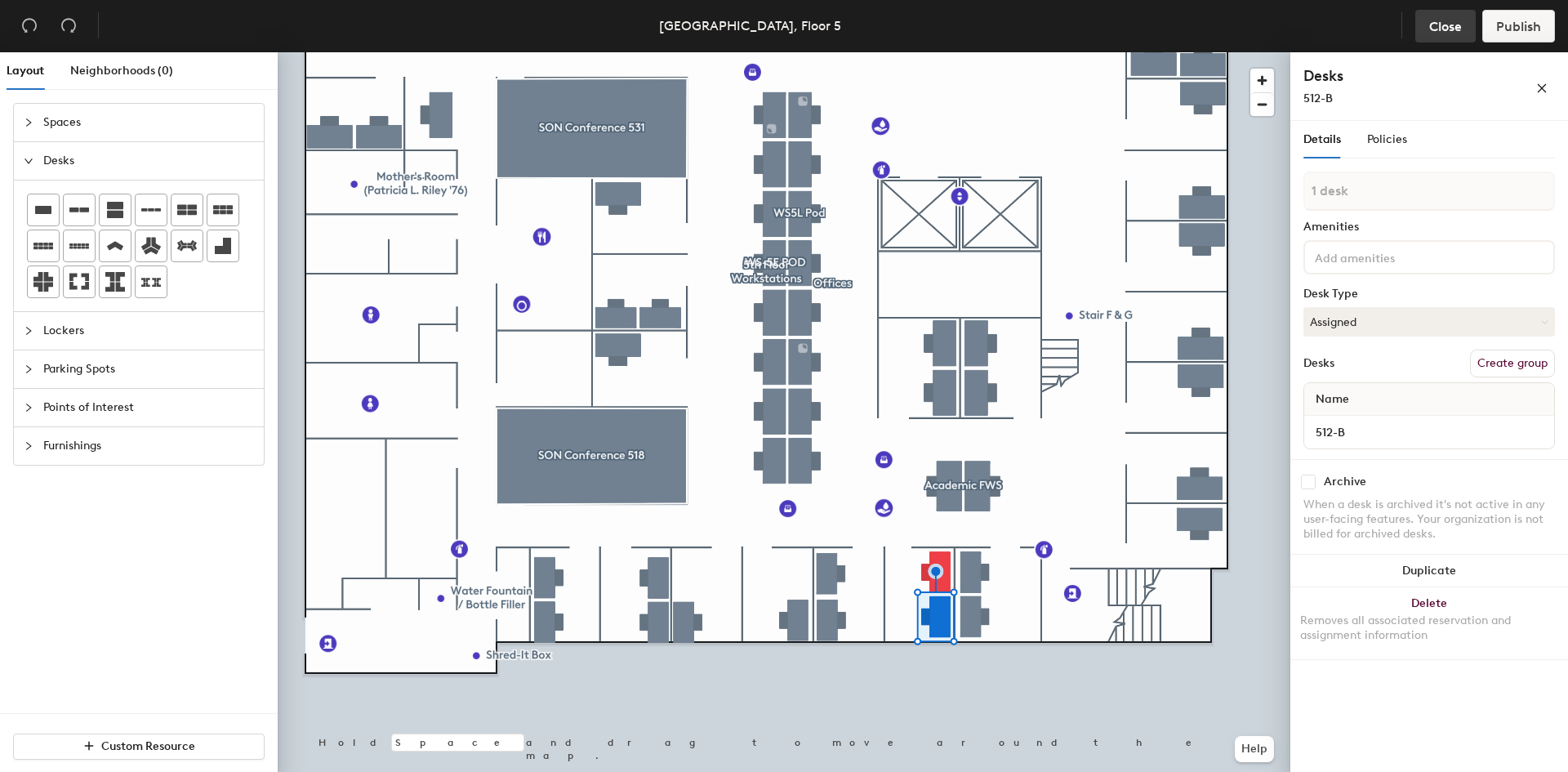
click at [1445, 23] on span "Close" at bounding box center [1446, 26] width 33 height 16
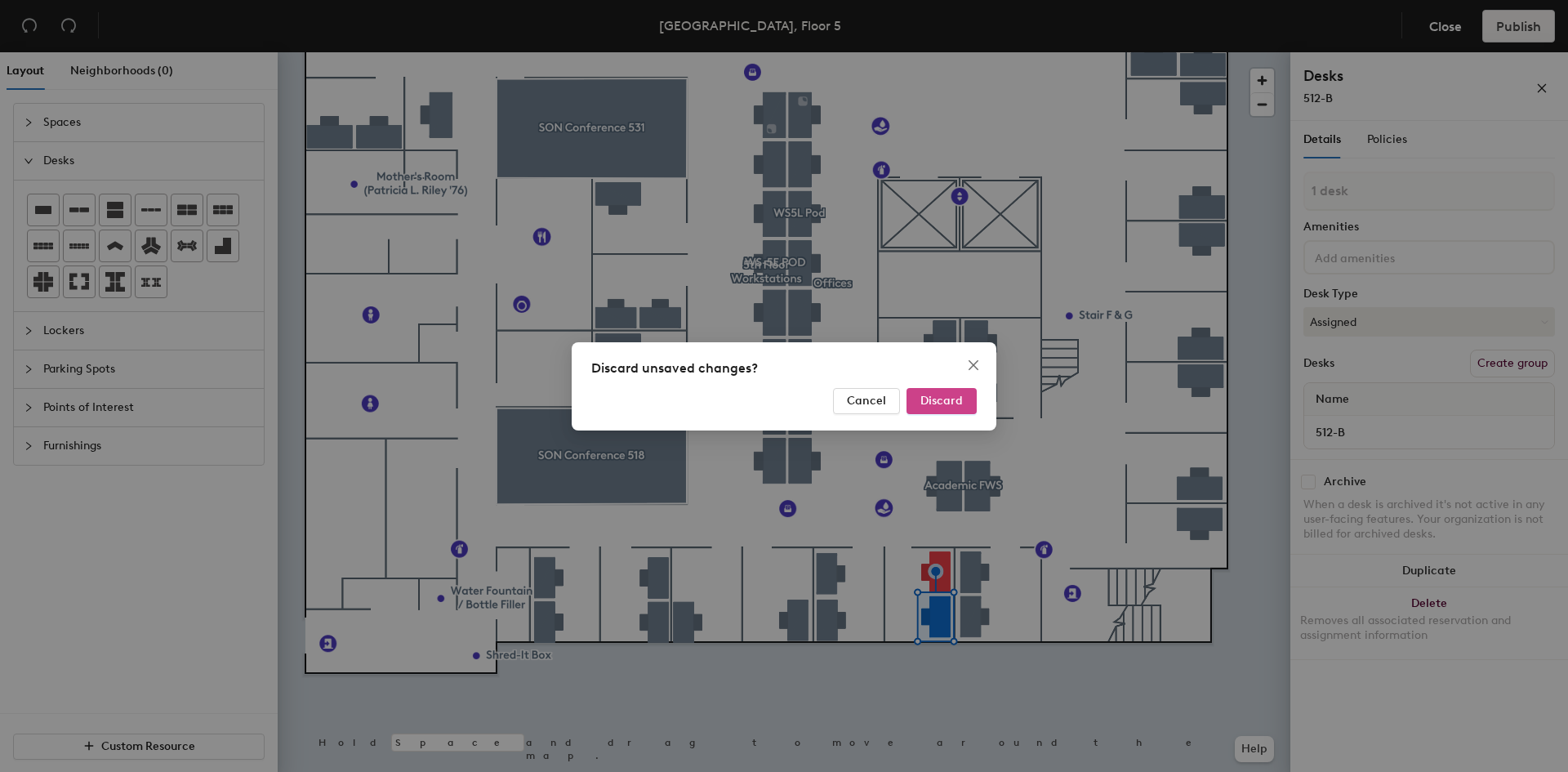
click at [949, 399] on span "Discard" at bounding box center [941, 400] width 42 height 14
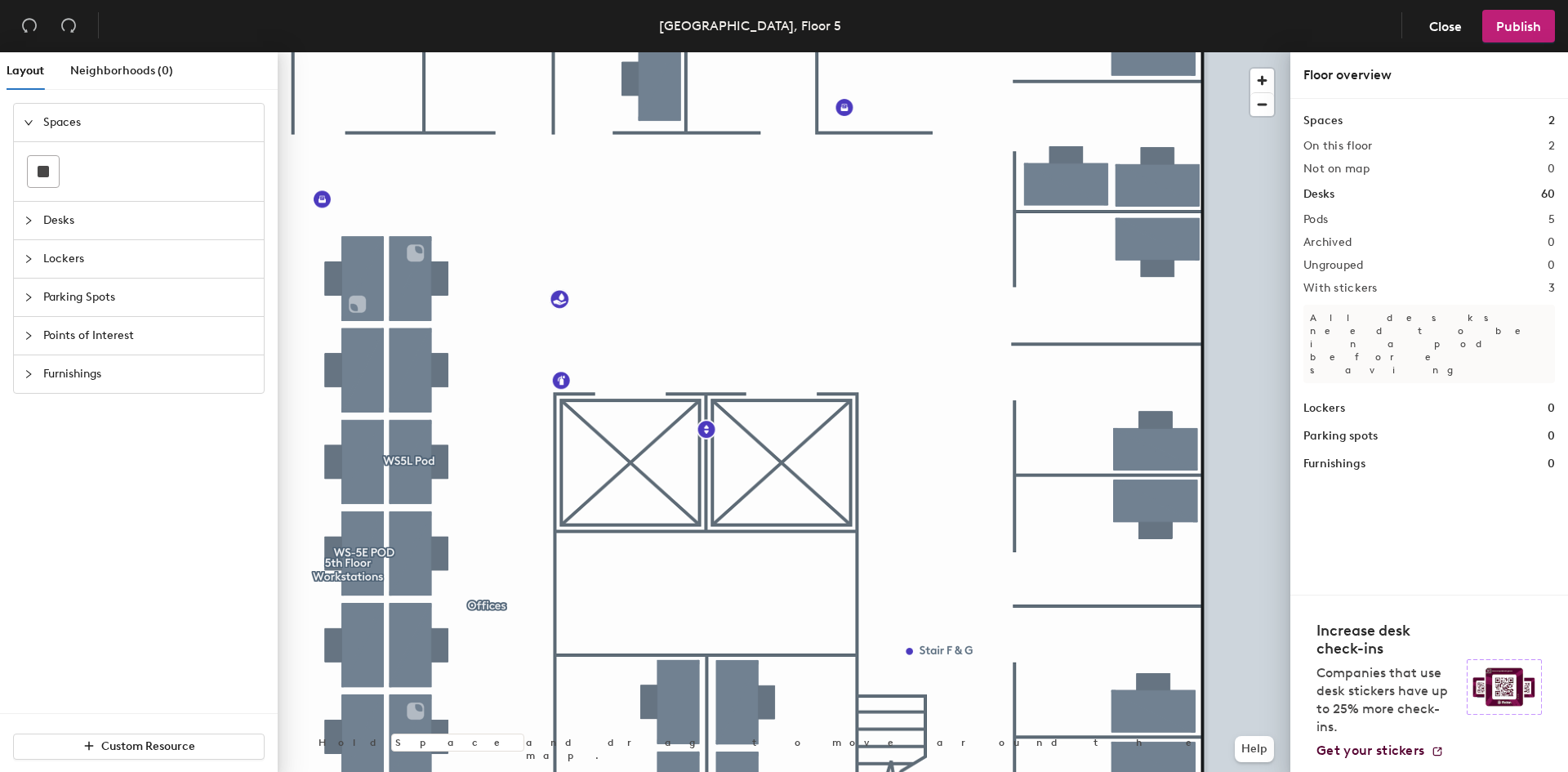
click at [36, 218] on div at bounding box center [34, 221] width 20 height 18
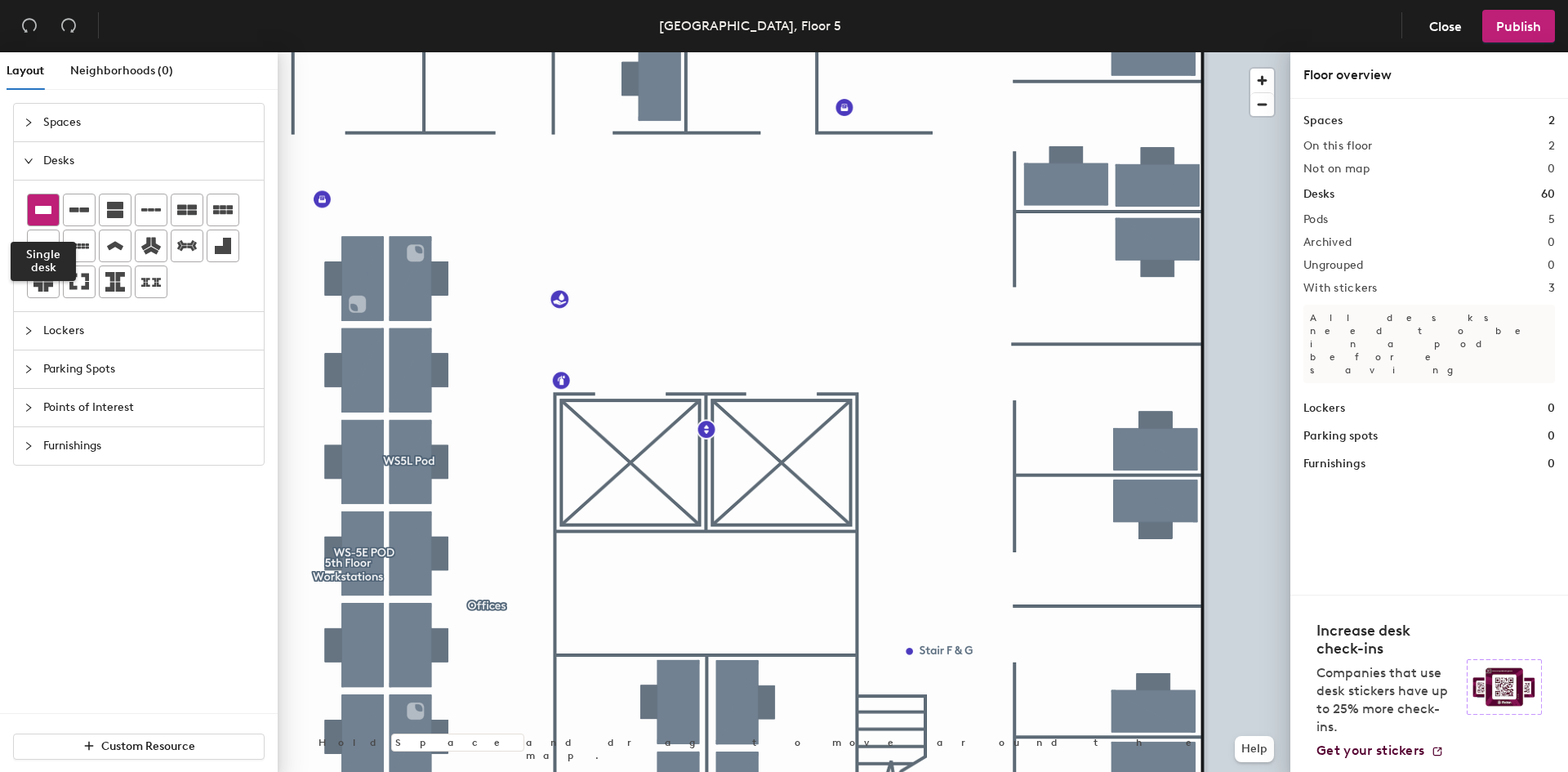
click at [40, 219] on icon at bounding box center [43, 210] width 20 height 20
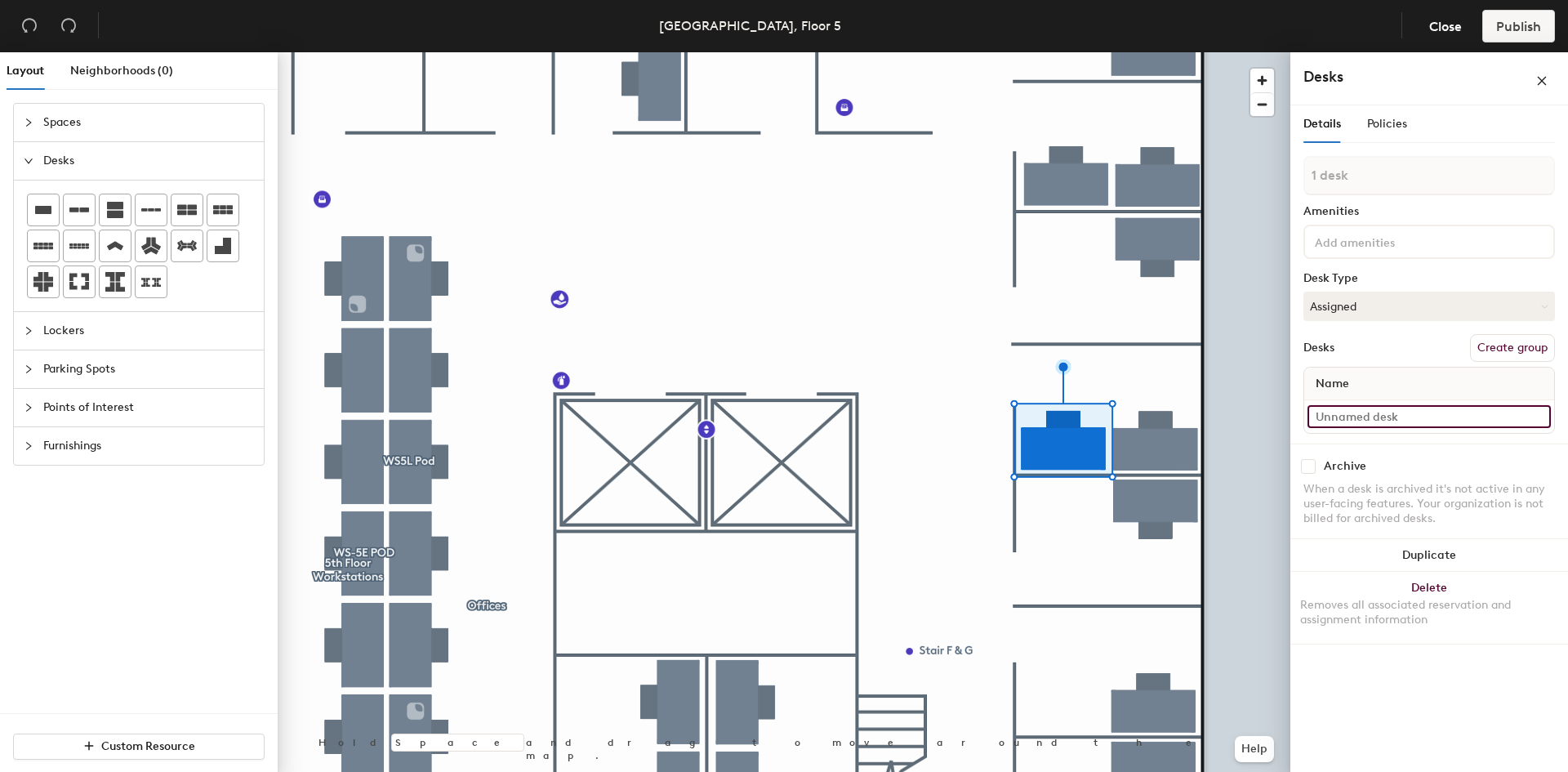
click at [1355, 411] on input at bounding box center [1429, 417] width 243 height 23
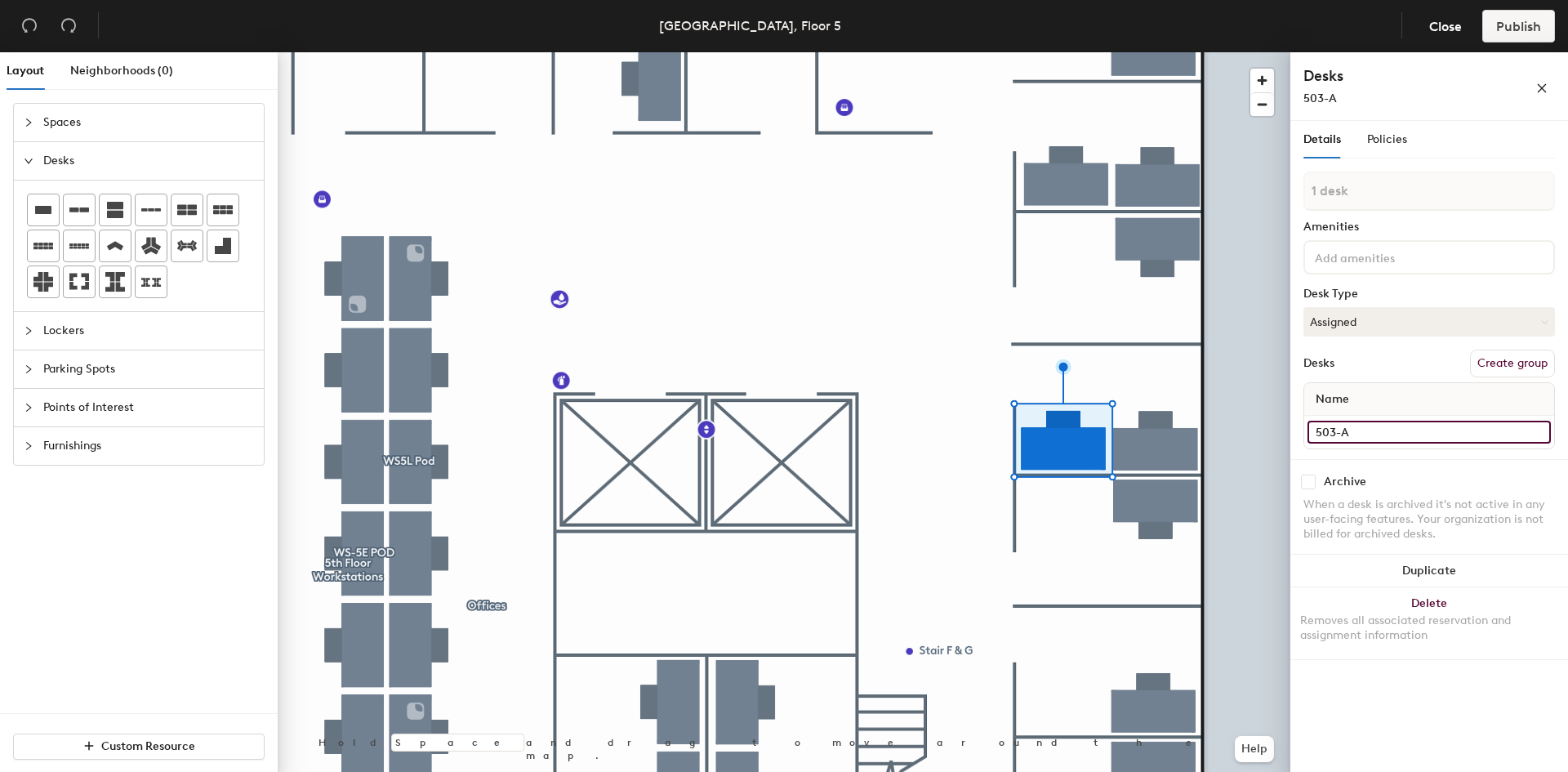
type input "503-A"
click at [1389, 252] on input at bounding box center [1385, 257] width 147 height 20
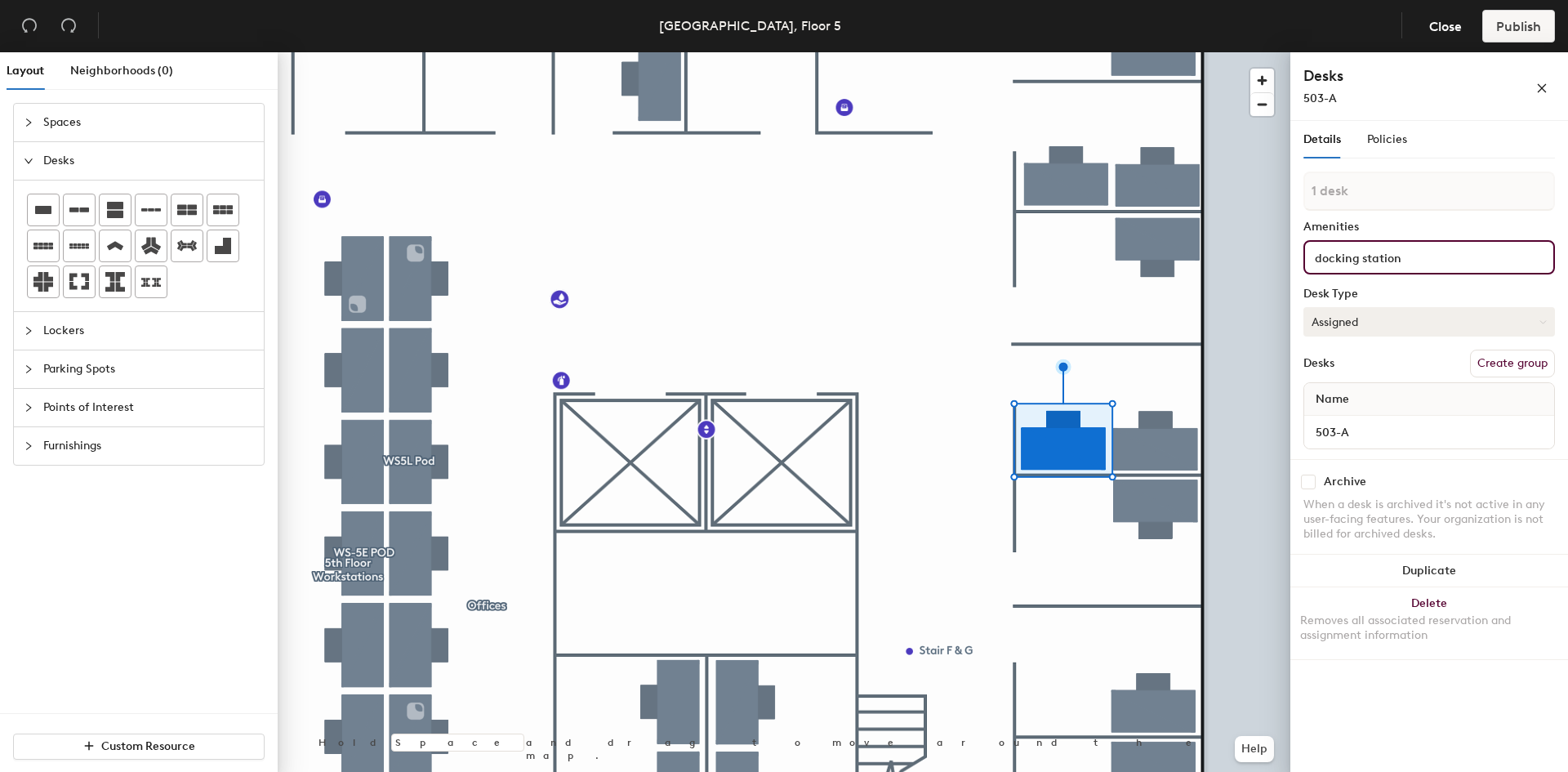
type input "docking station"
click at [1396, 327] on button "Assigned" at bounding box center [1429, 322] width 251 height 30
click at [1375, 382] on div "Assigned" at bounding box center [1386, 373] width 164 height 25
click at [1389, 143] on span "Policies" at bounding box center [1387, 139] width 40 height 14
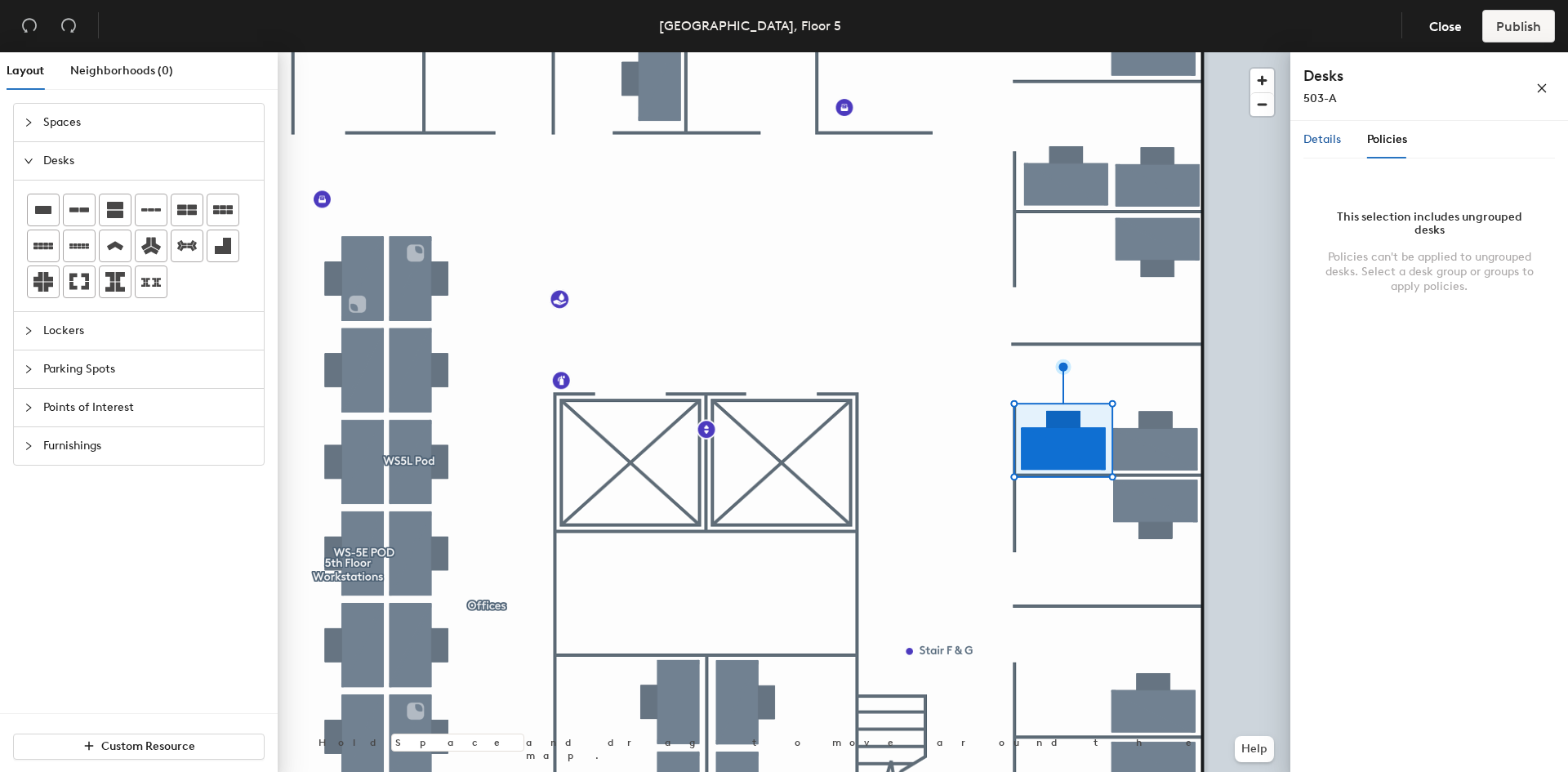
click at [1311, 139] on span "Details" at bounding box center [1322, 139] width 37 height 14
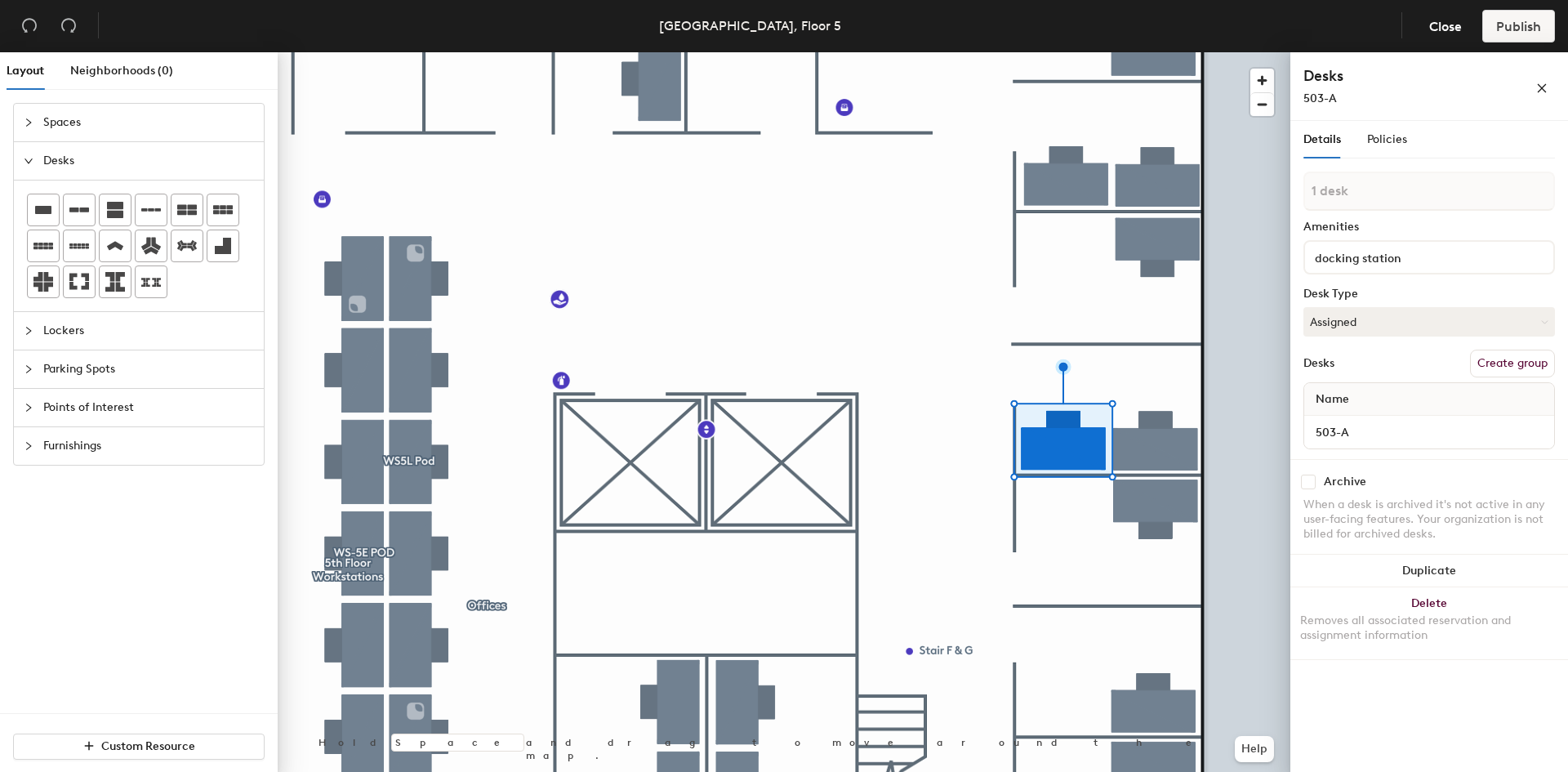
click at [1525, 366] on button "Create group" at bounding box center [1513, 364] width 85 height 28
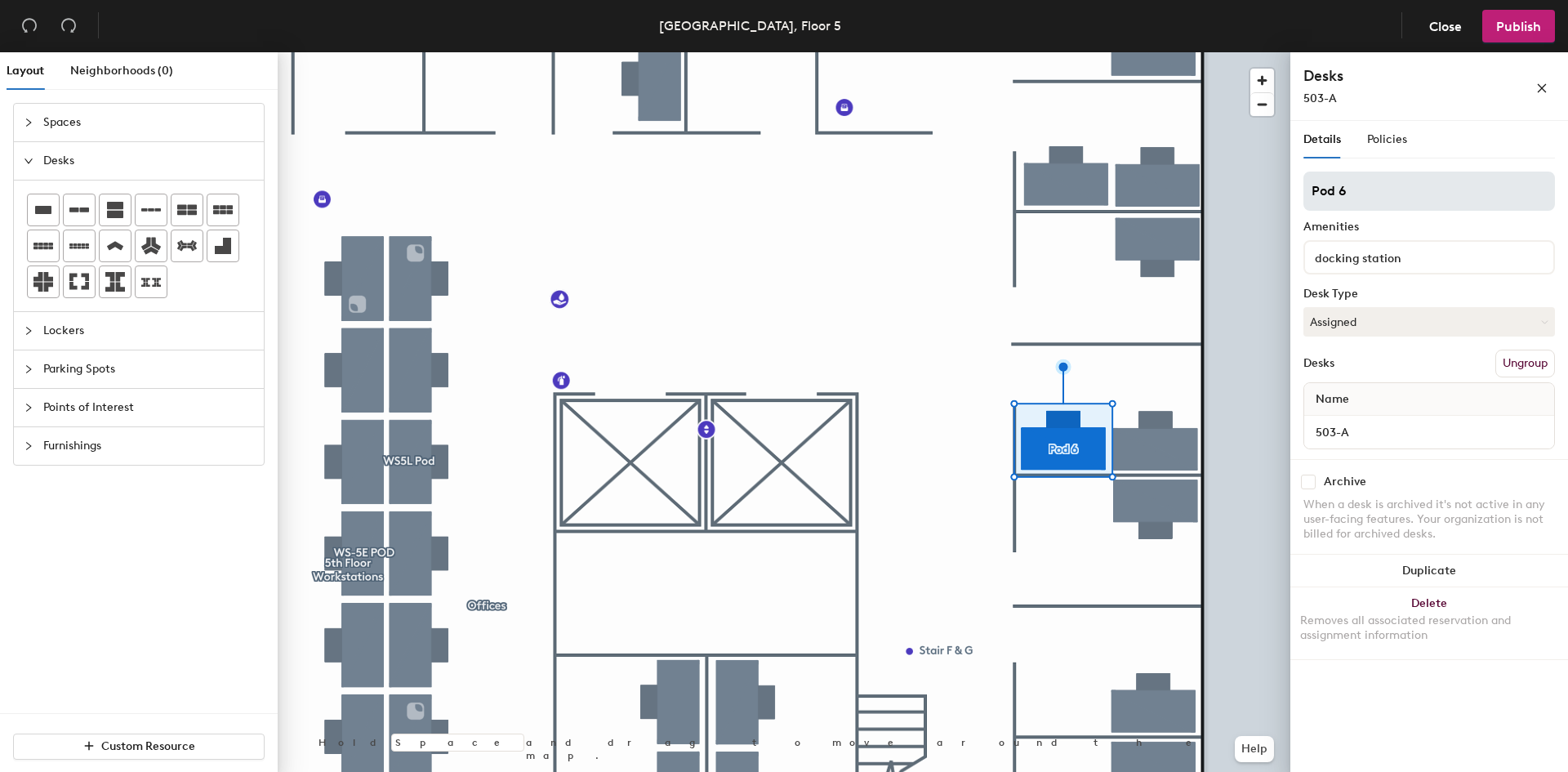
click at [1381, 189] on input "Pod 6" at bounding box center [1429, 190] width 251 height 39
click at [1518, 361] on button "Ungroup" at bounding box center [1525, 364] width 60 height 28
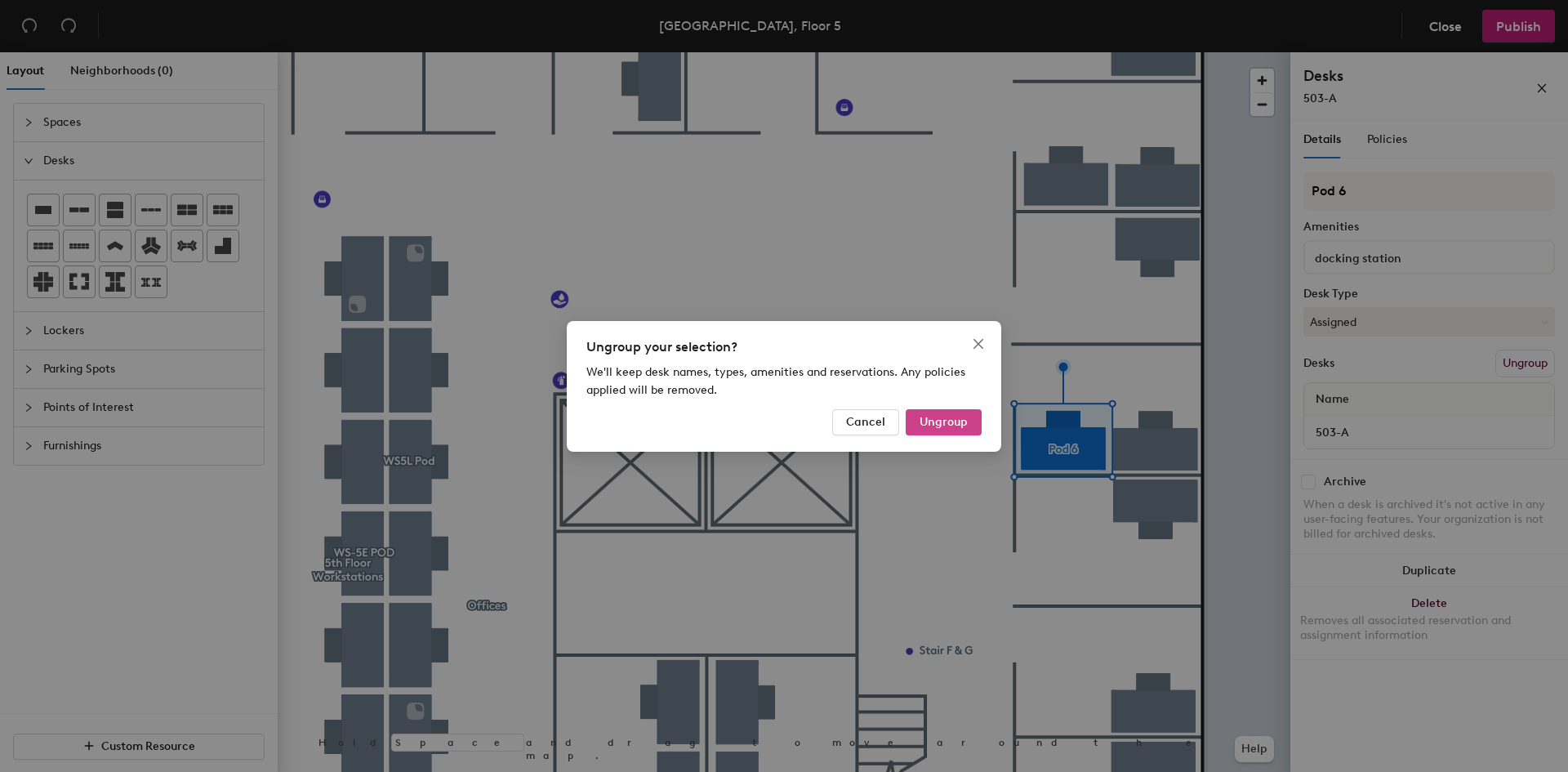
click at [937, 424] on span "Ungroup" at bounding box center [944, 422] width 48 height 14
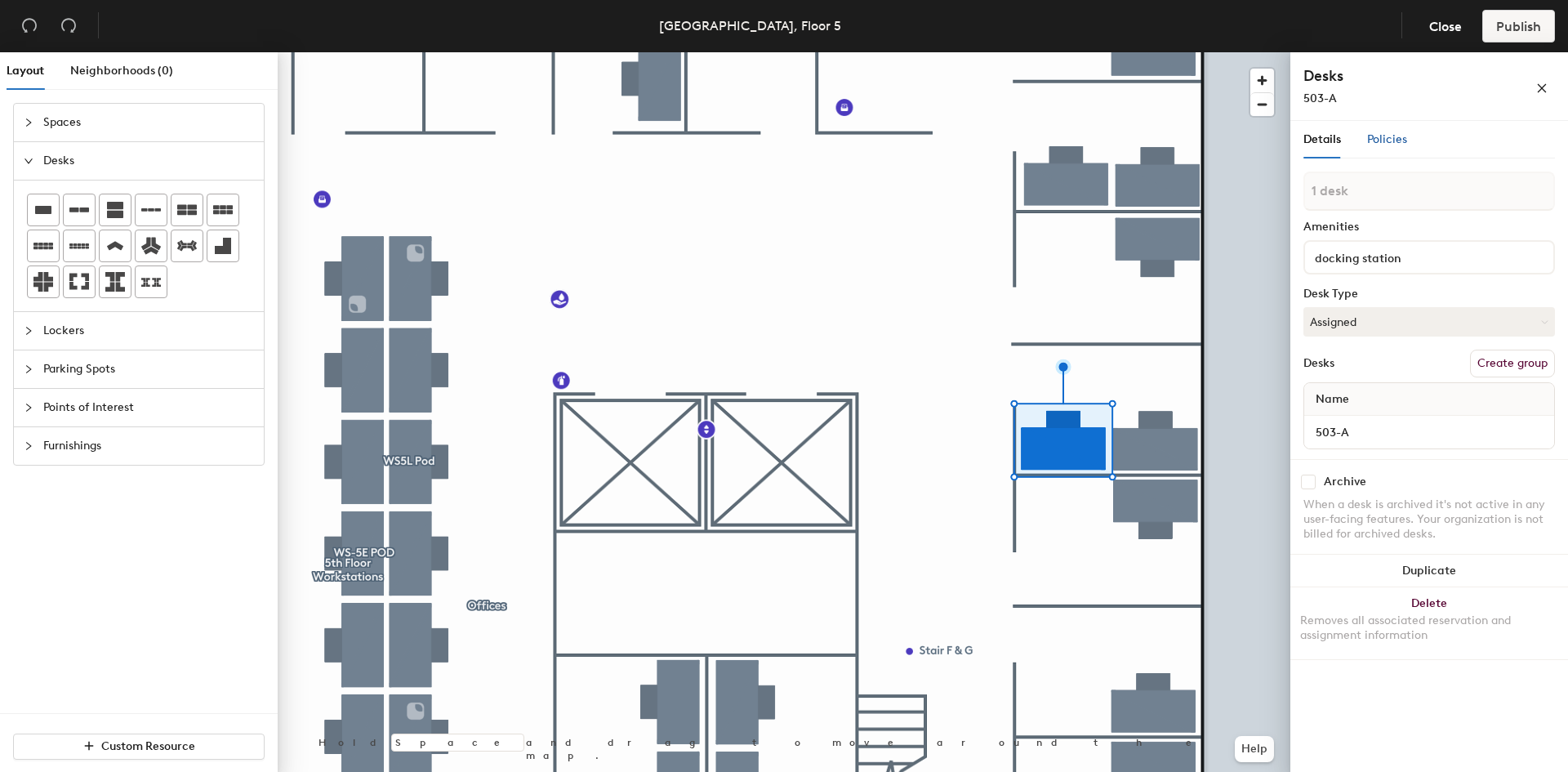
click at [1379, 143] on span "Policies" at bounding box center [1387, 139] width 40 height 14
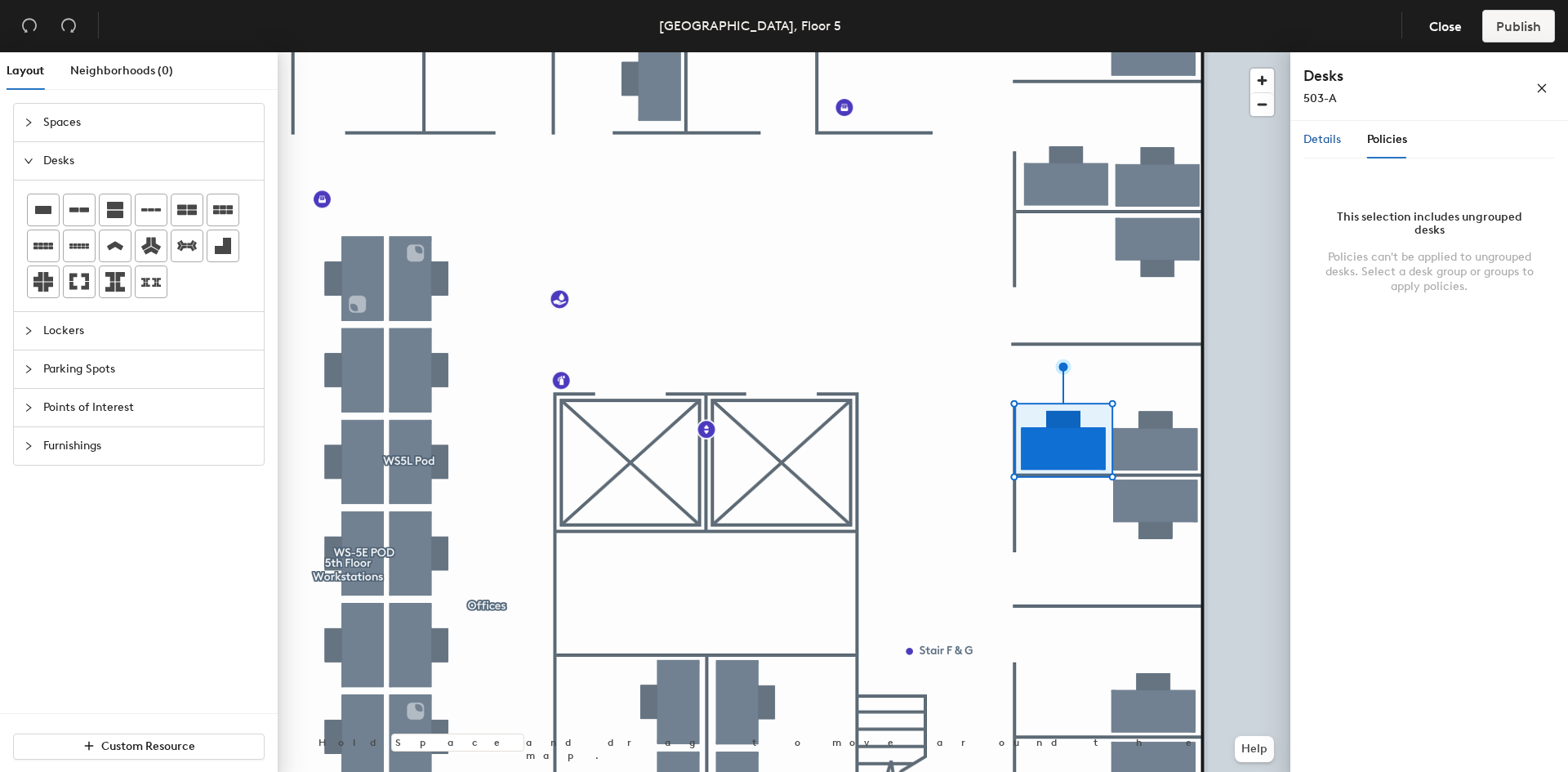
click at [1332, 141] on span "Details" at bounding box center [1322, 139] width 37 height 14
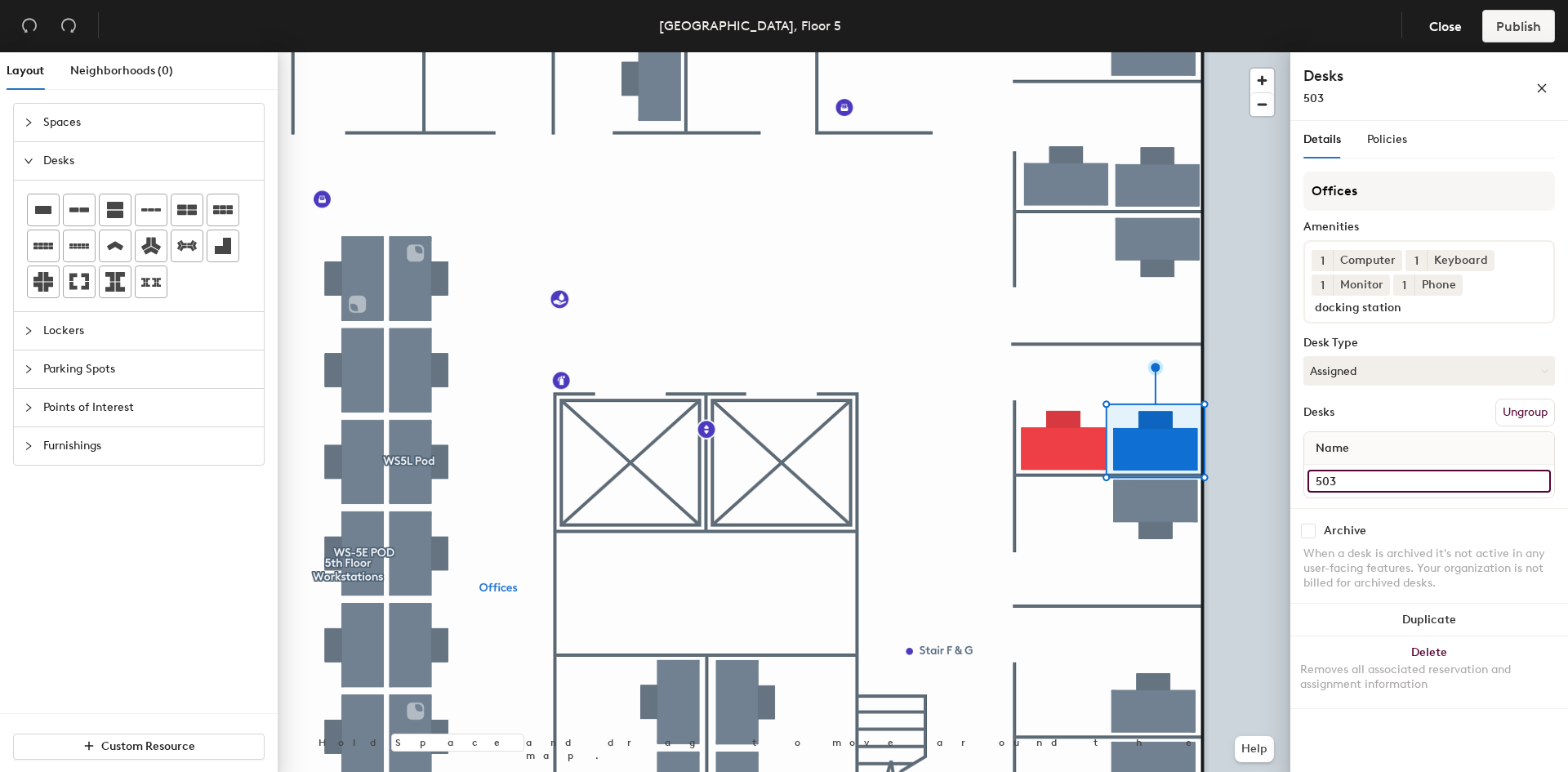
click at [1384, 477] on input "503" at bounding box center [1429, 482] width 243 height 23
type input "503-B"
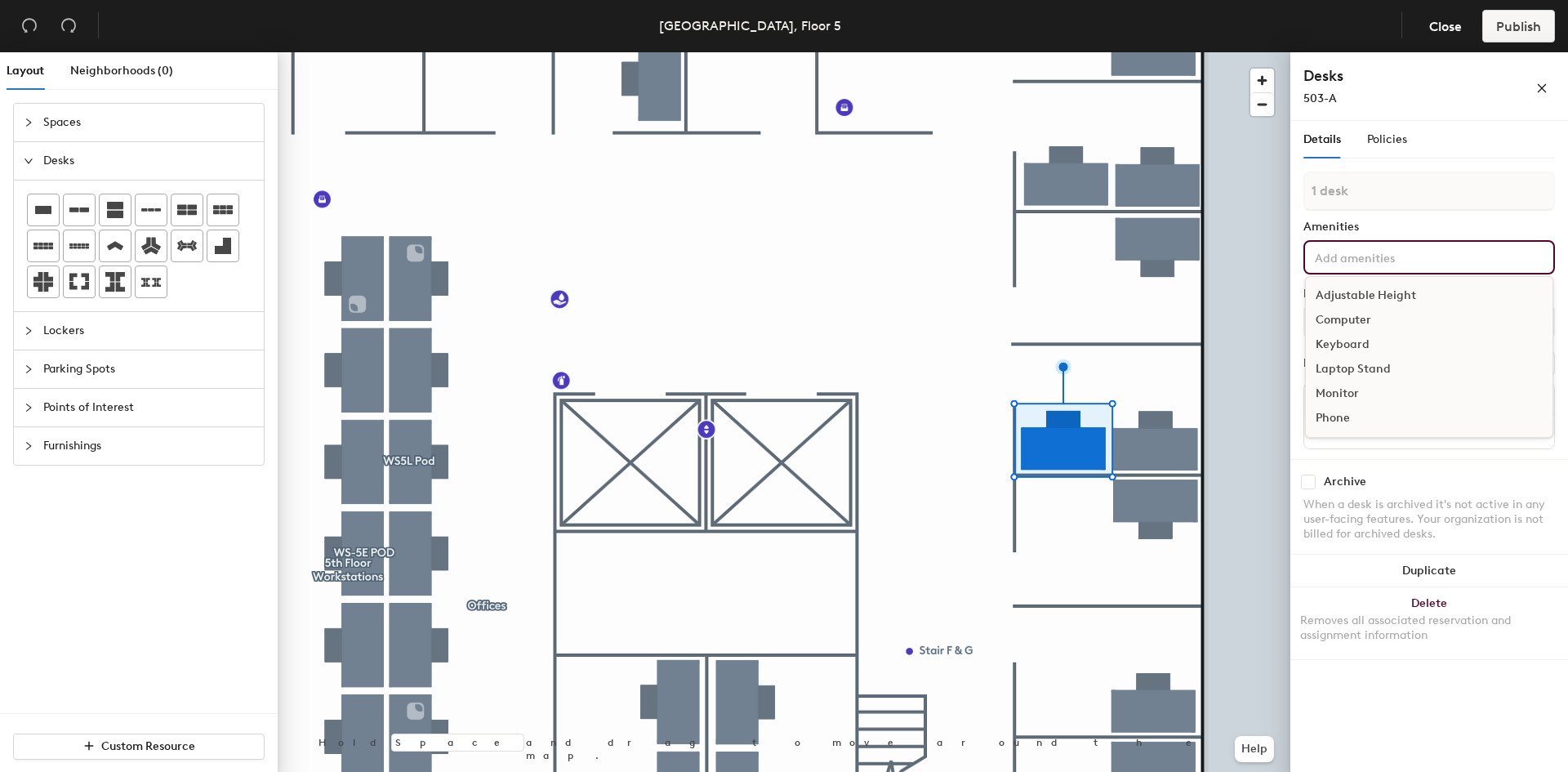
click at [1354, 259] on input at bounding box center [1385, 257] width 147 height 20
type input "Docking Station"
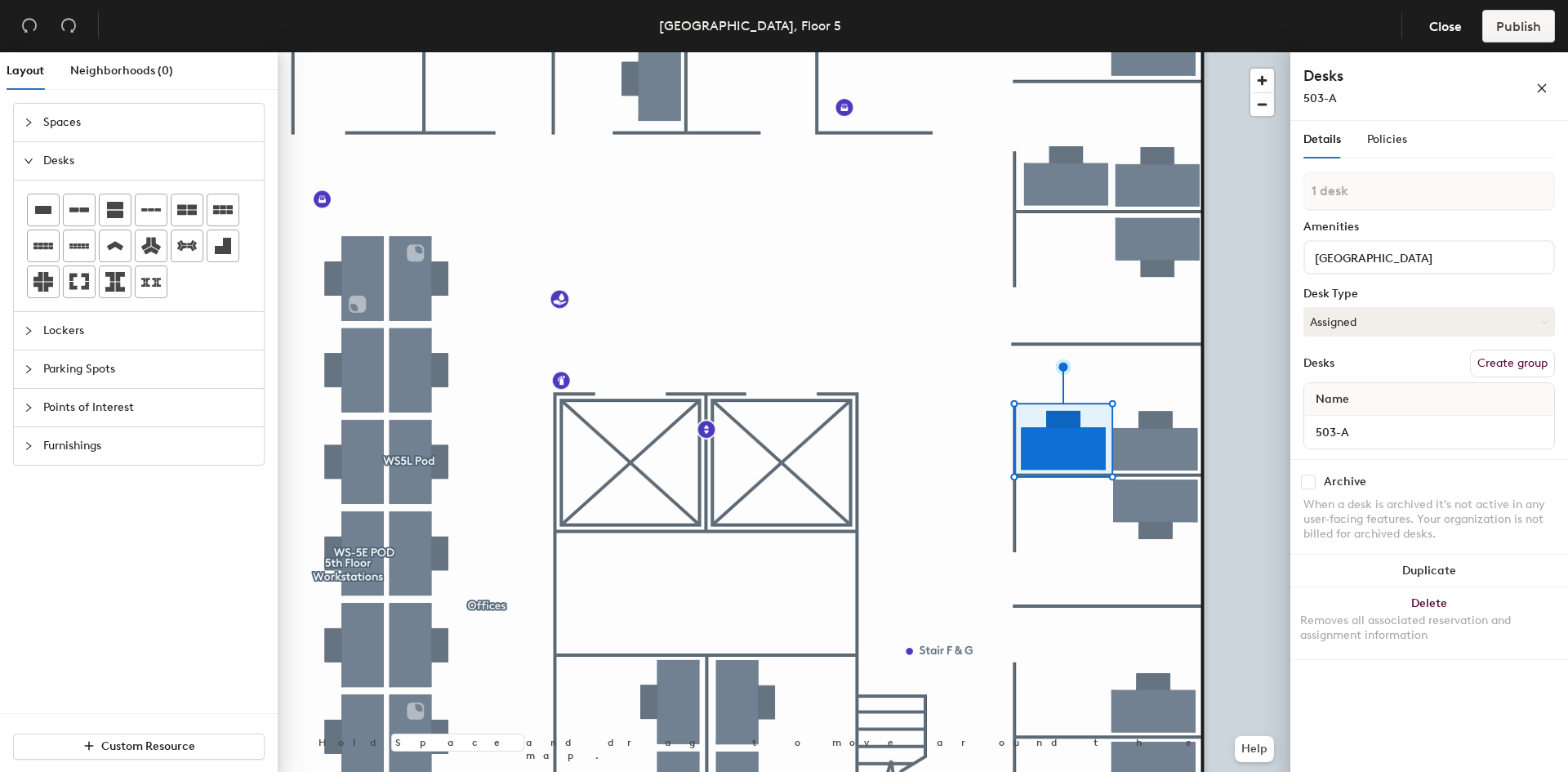
click at [1365, 353] on div "Desks Create group" at bounding box center [1429, 364] width 251 height 28
click at [1407, 248] on input at bounding box center [1385, 257] width 147 height 20
click at [1321, 255] on input "docking station" at bounding box center [1389, 257] width 155 height 20
click at [1455, 264] on input "Docking station" at bounding box center [1389, 257] width 155 height 20
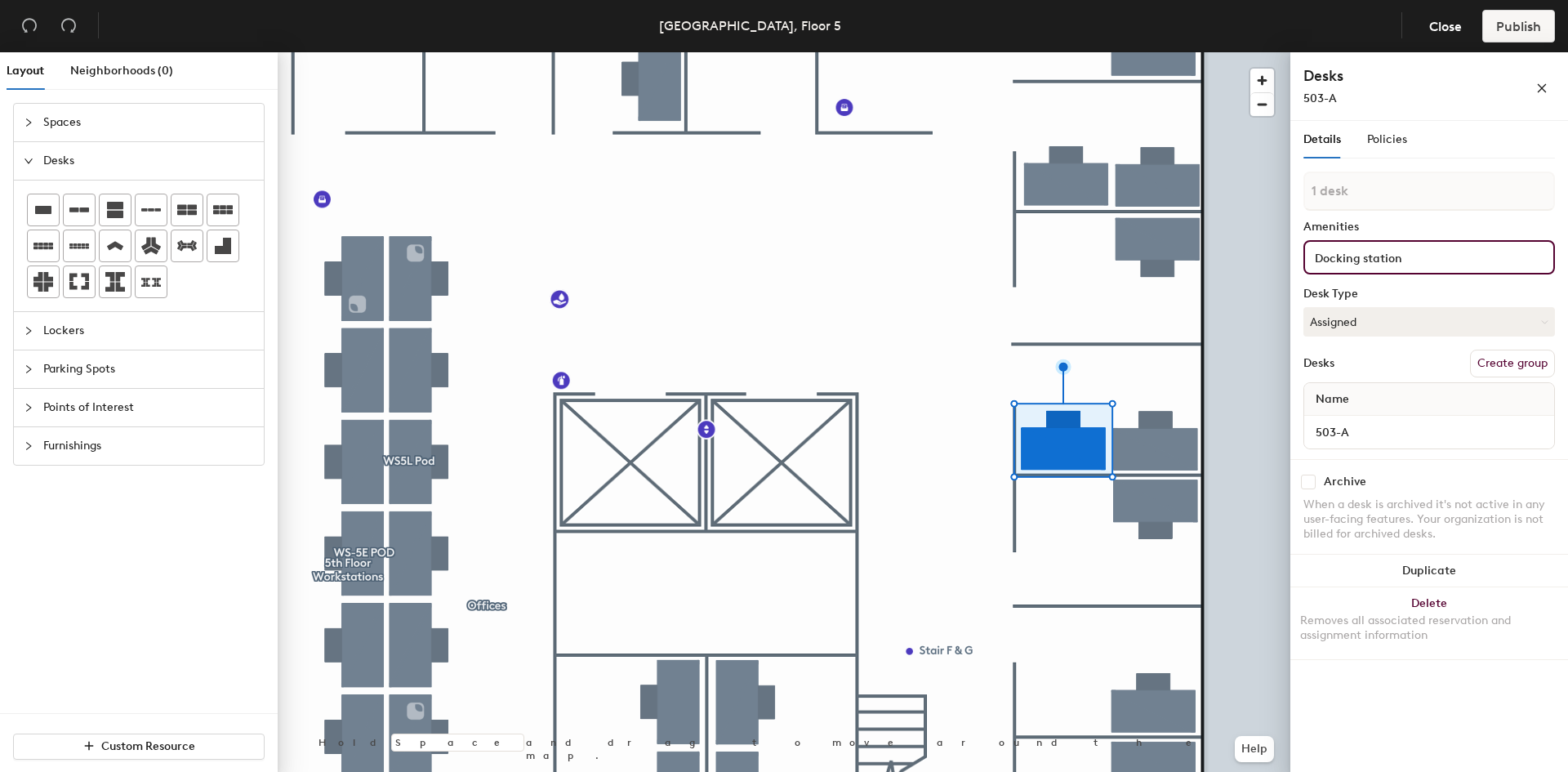
click at [1455, 264] on input "Docking station" at bounding box center [1389, 257] width 155 height 20
type input "moni"
click at [1461, 296] on div "Monitor" at bounding box center [1429, 296] width 246 height 25
click at [1331, 260] on button "1" at bounding box center [1322, 261] width 22 height 22
click at [1319, 287] on div "2" at bounding box center [1322, 282] width 22 height 22
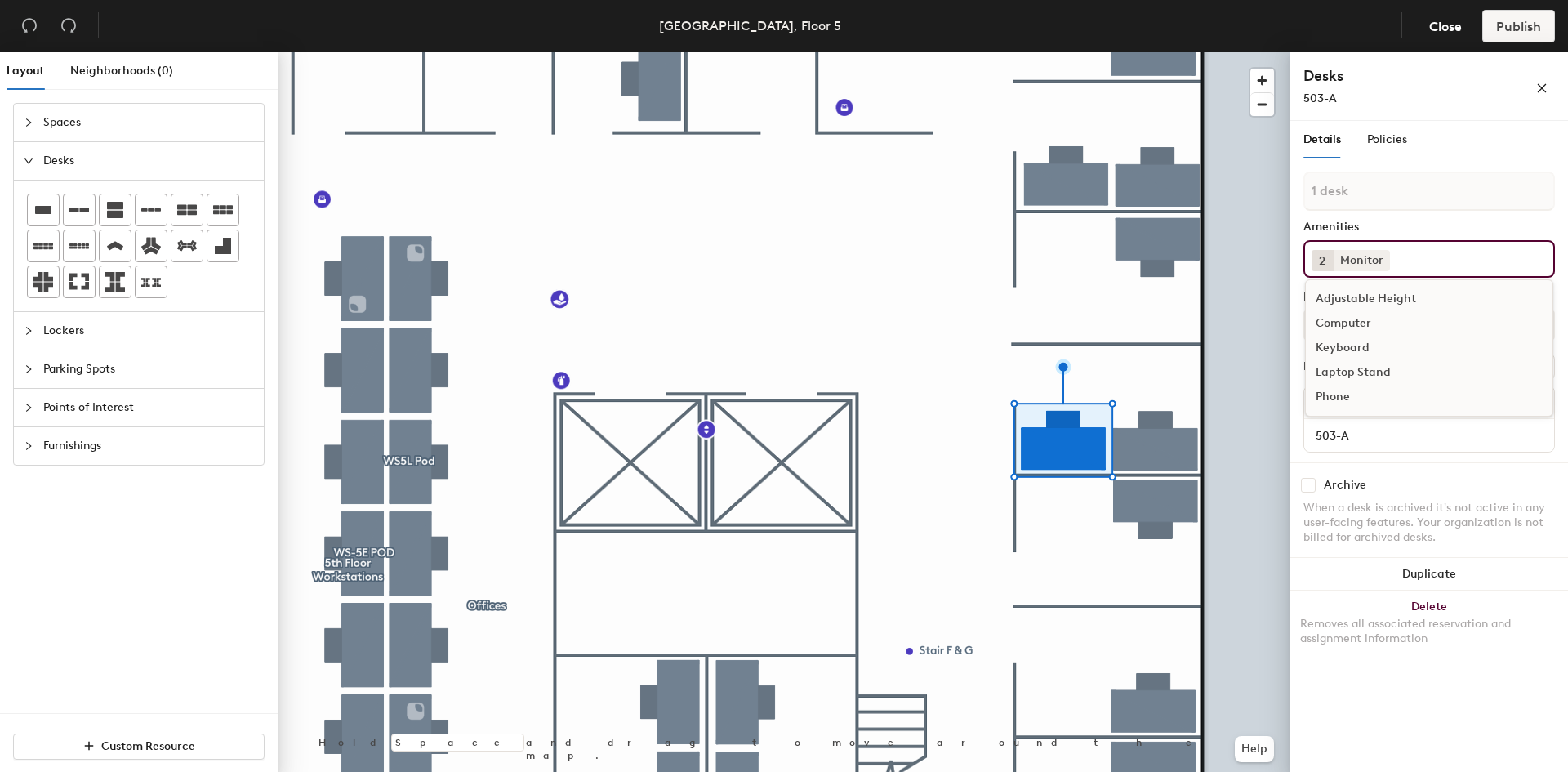
click at [1410, 261] on input at bounding box center [1467, 257] width 147 height 20
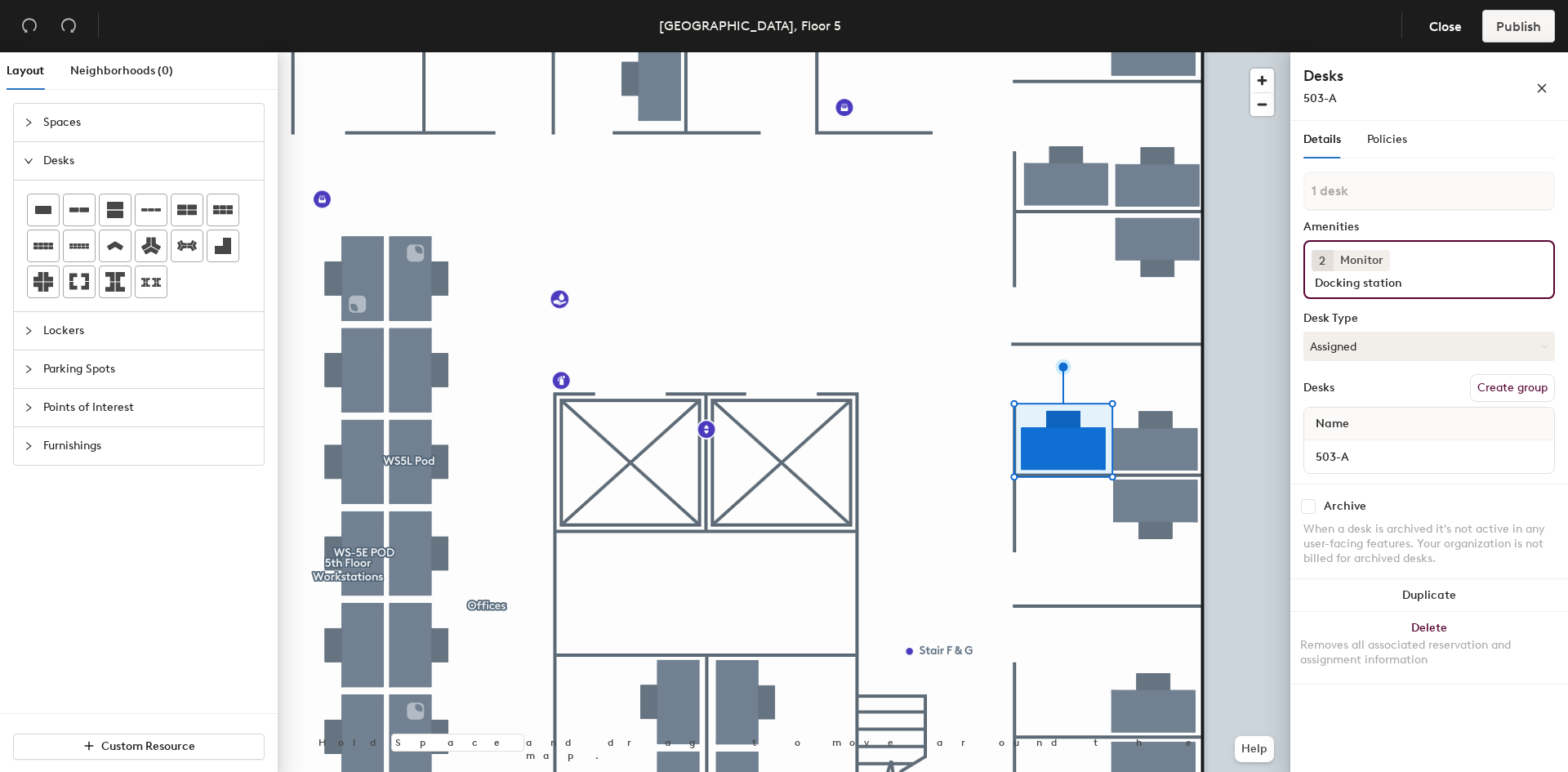
type input "Docking station"
click at [1406, 374] on div "Desks Create group" at bounding box center [1429, 388] width 251 height 28
click at [1308, 499] on input "checkbox" at bounding box center [1308, 506] width 15 height 15
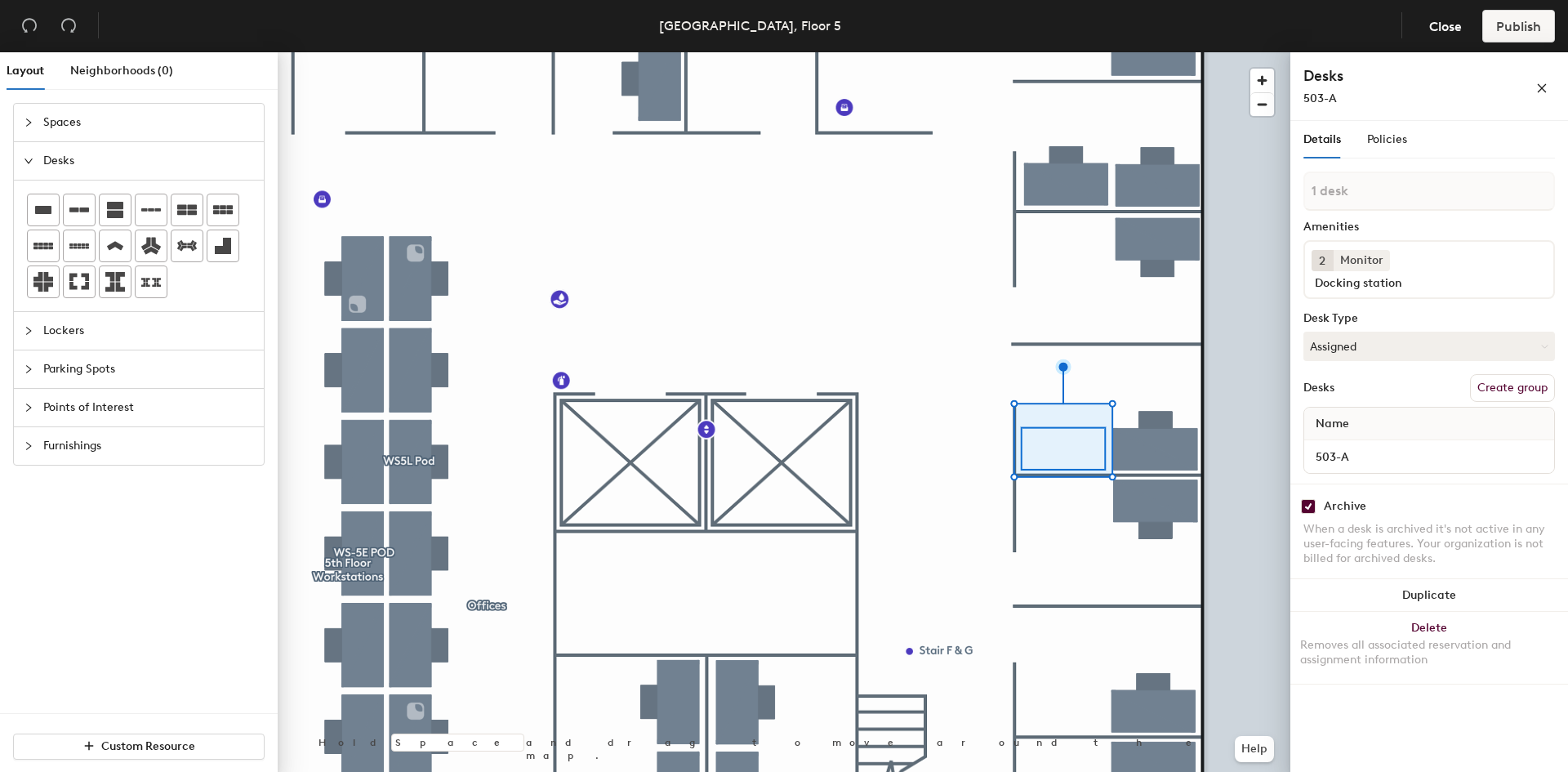
click at [1308, 499] on input "checkbox" at bounding box center [1308, 506] width 15 height 15
checkbox input "false"
click at [1402, 138] on span "Policies" at bounding box center [1387, 139] width 40 height 14
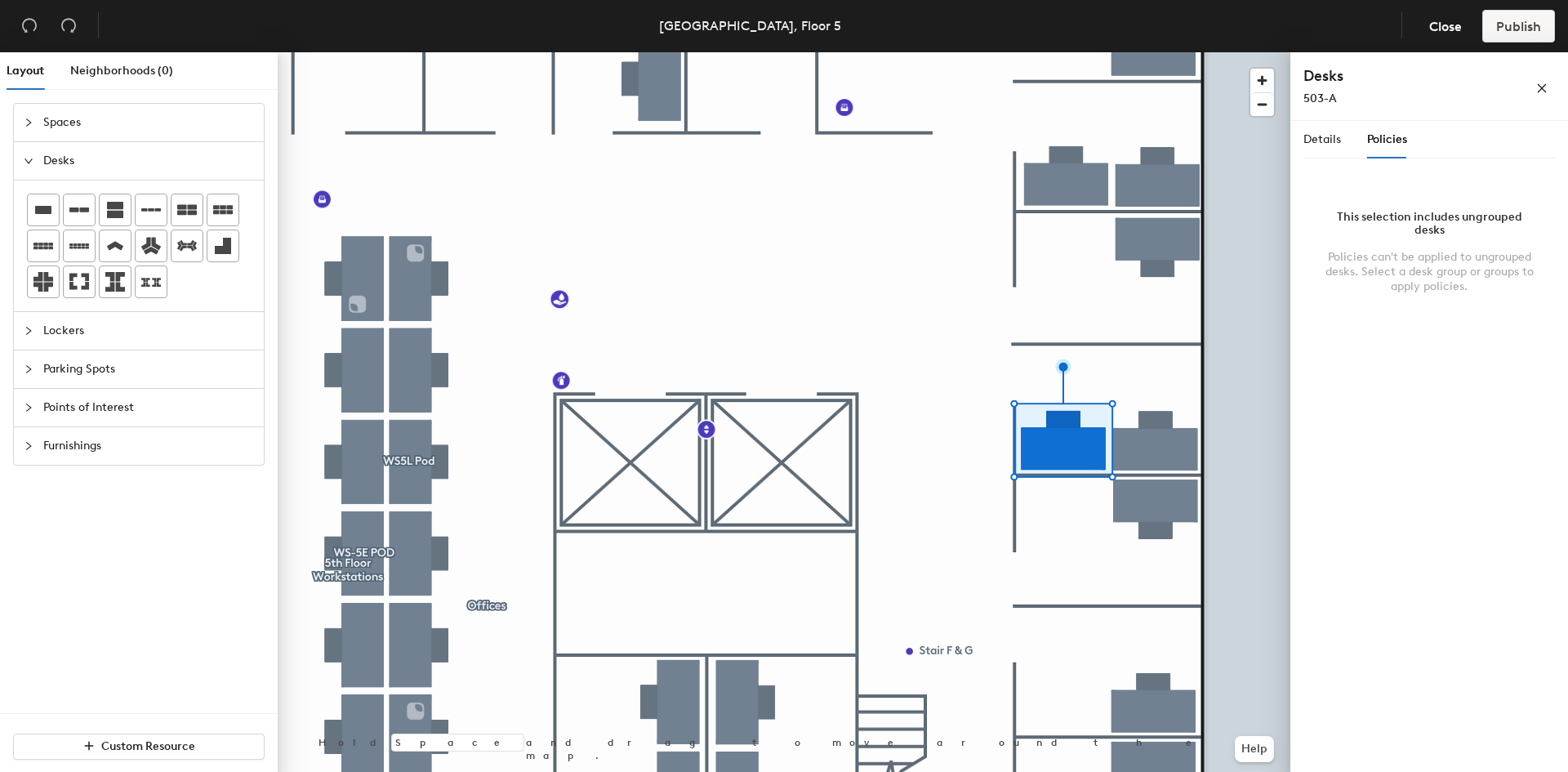
click at [1423, 229] on div "This selection includes ungrouped desks" at bounding box center [1429, 224] width 213 height 26
click at [1336, 139] on span "Details" at bounding box center [1322, 139] width 37 height 14
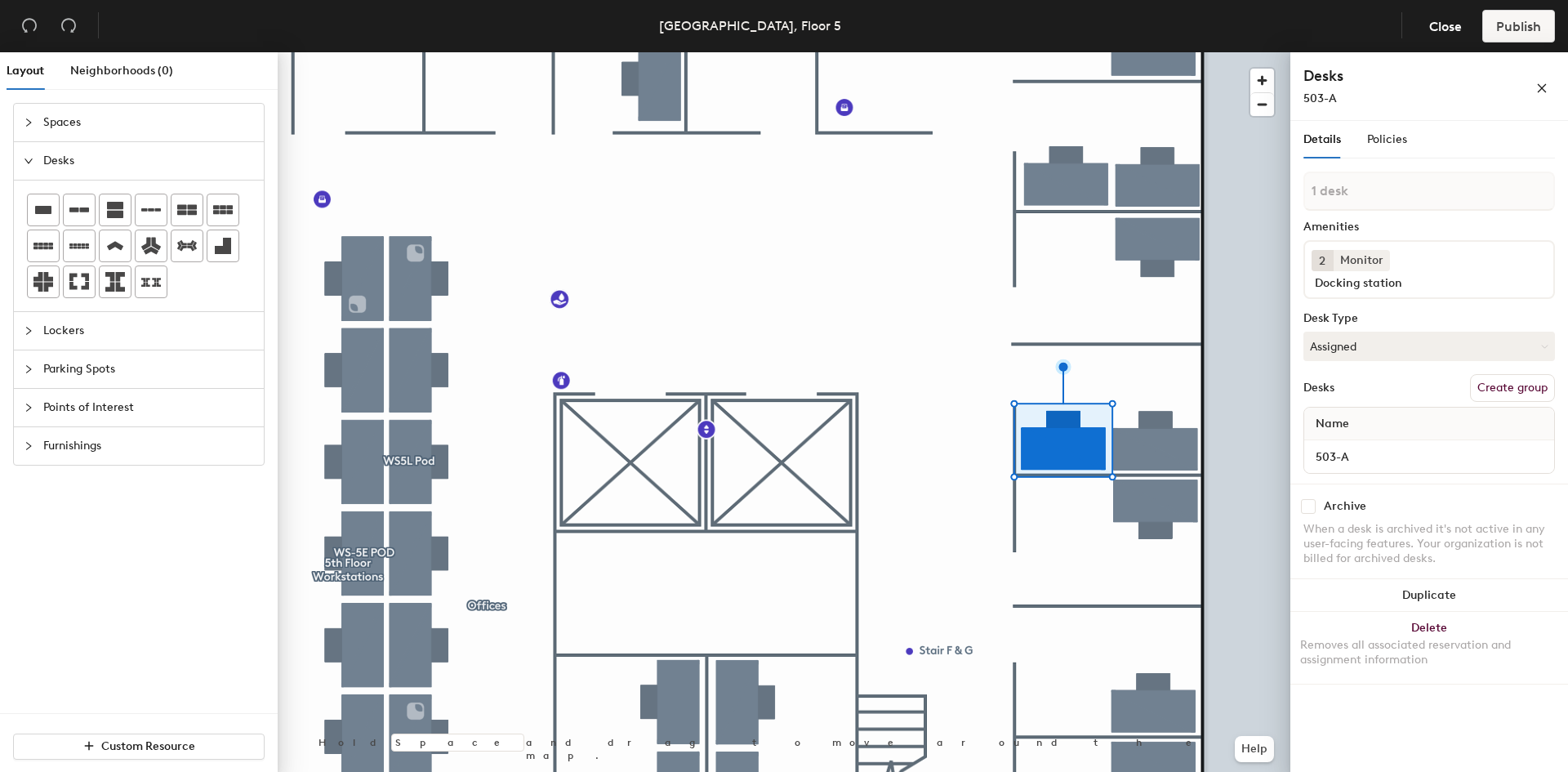
click at [1527, 374] on button "Create group" at bounding box center [1513, 388] width 85 height 28
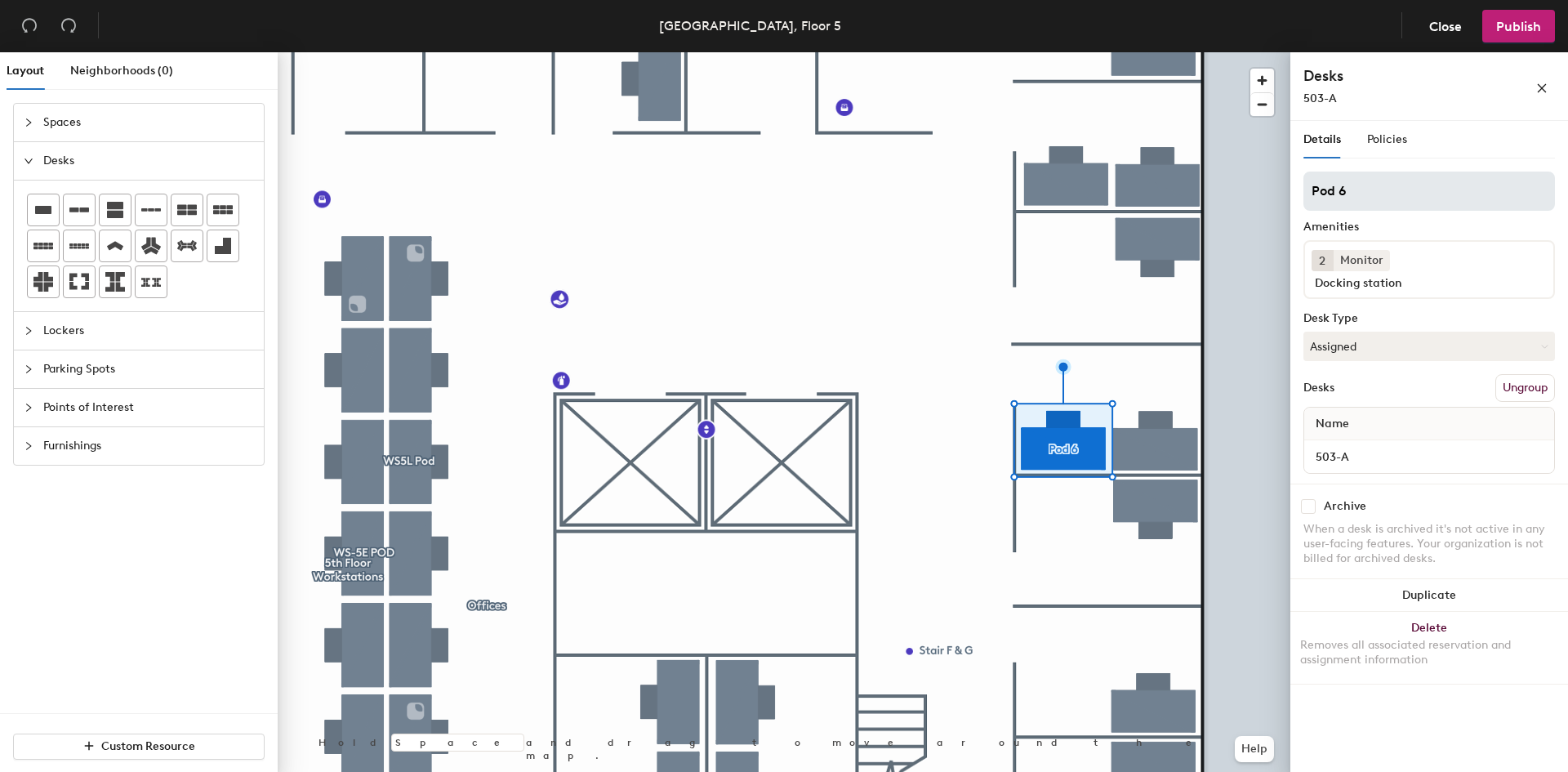
click at [1362, 194] on input "Pod 6" at bounding box center [1429, 190] width 251 height 39
click at [1408, 374] on div "Desks Ungroup" at bounding box center [1429, 388] width 251 height 28
click at [1389, 140] on span "Policies" at bounding box center [1387, 139] width 40 height 14
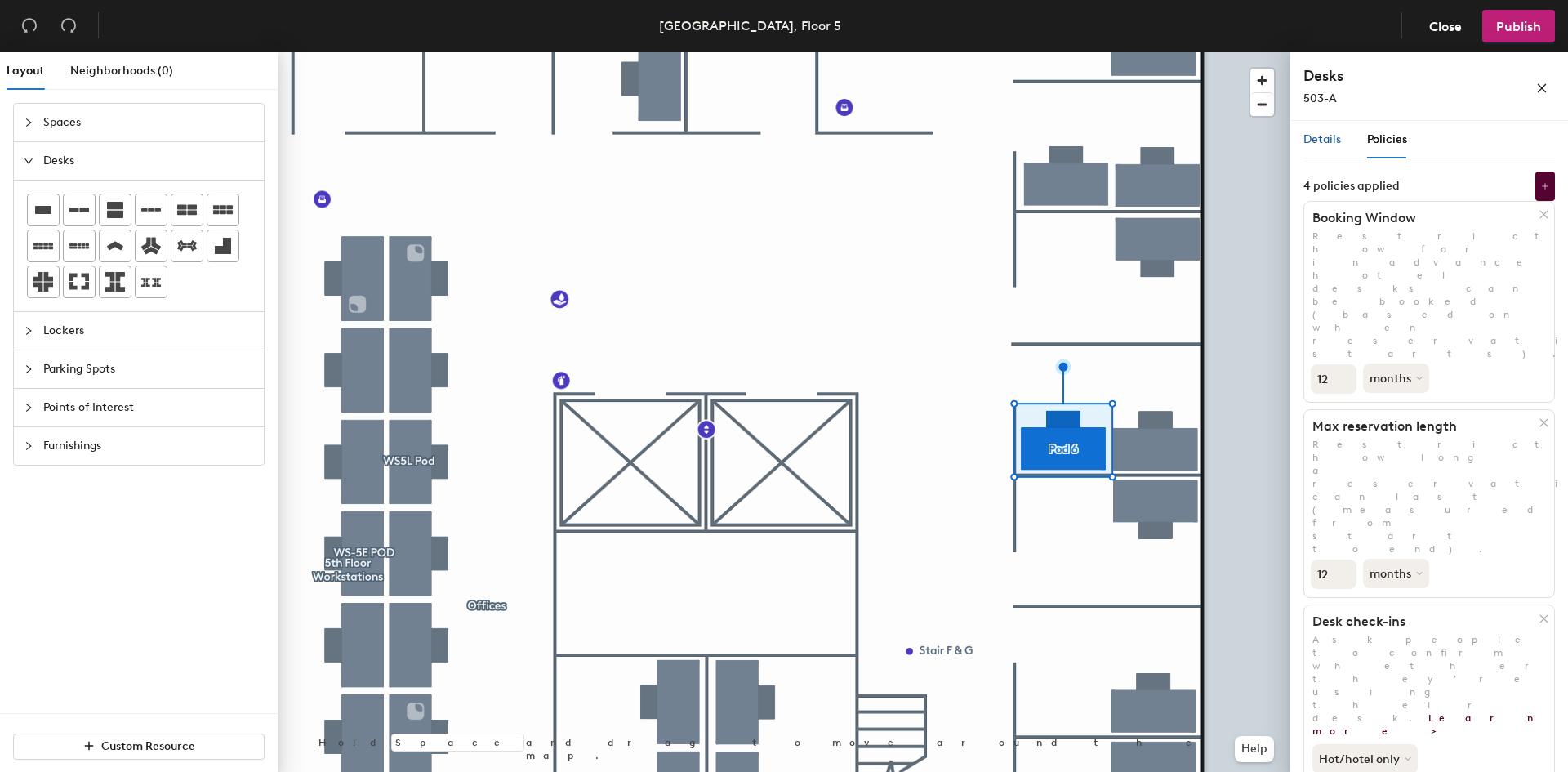
click at [1332, 141] on span "Details" at bounding box center [1322, 139] width 37 height 14
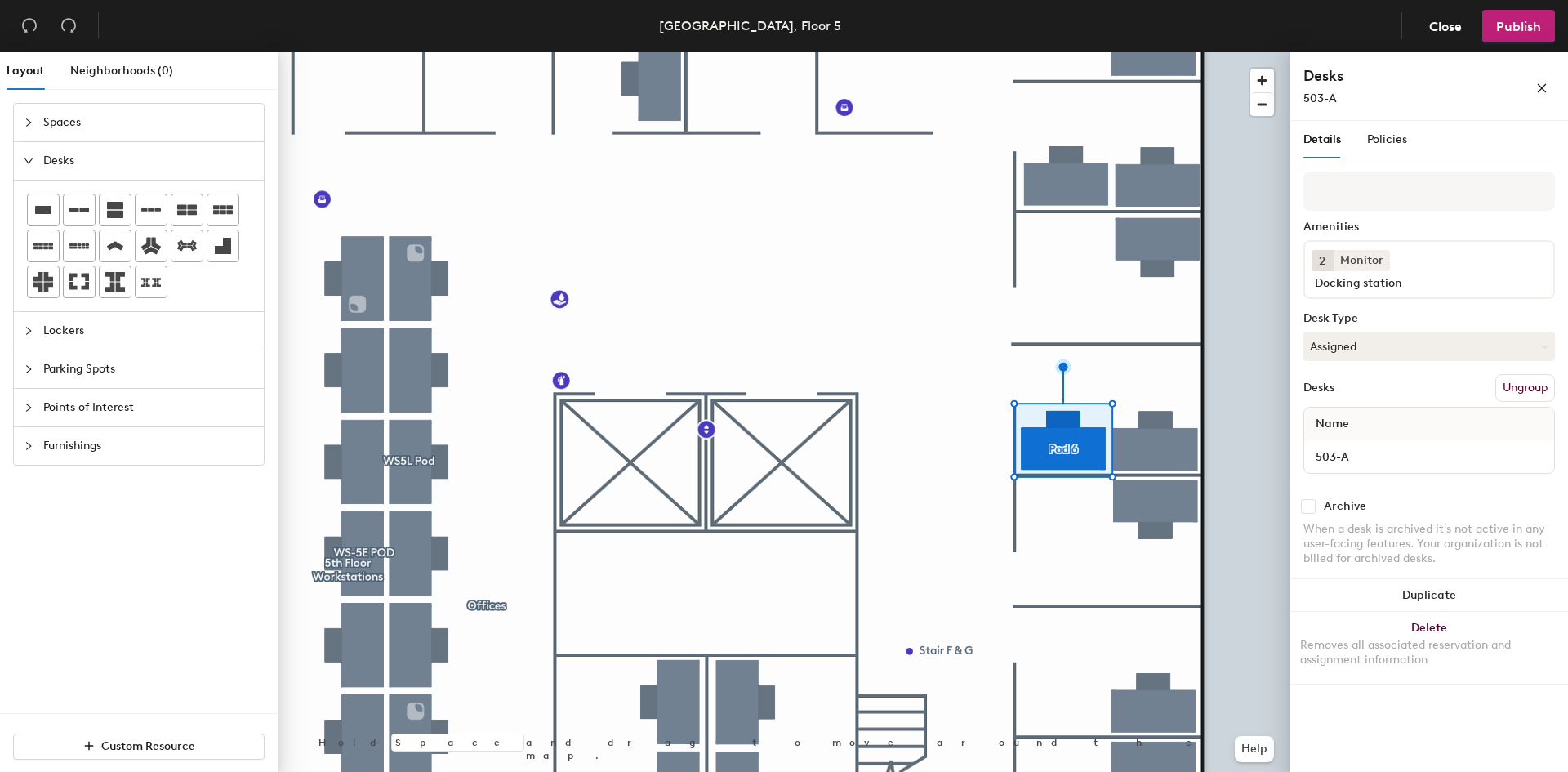
click at [1364, 144] on div "Details Policies" at bounding box center [1355, 139] width 103 height 37
click at [1386, 142] on span "Policies" at bounding box center [1387, 139] width 40 height 14
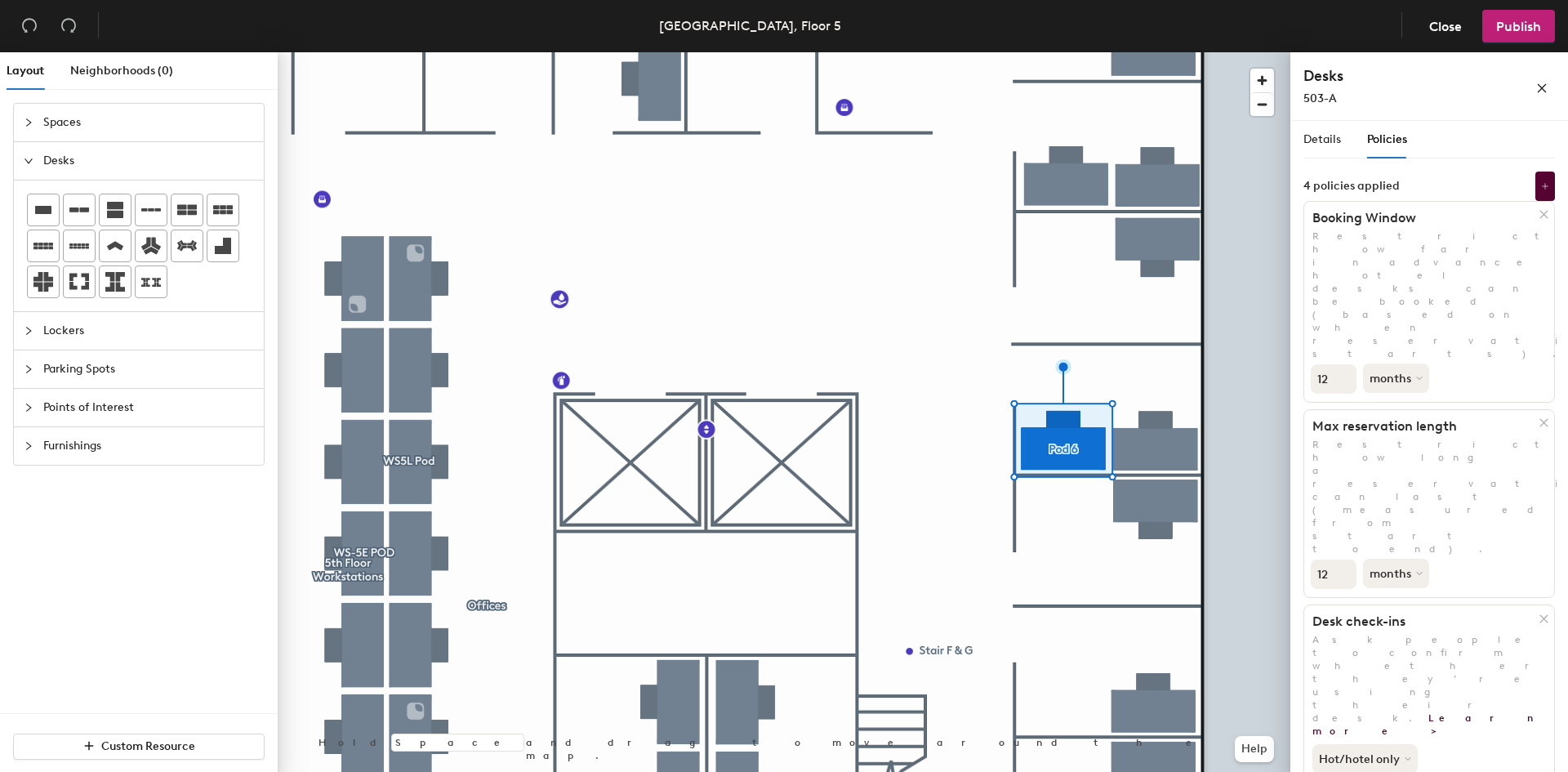
click at [1538, 212] on icon at bounding box center [1544, 214] width 12 height 12
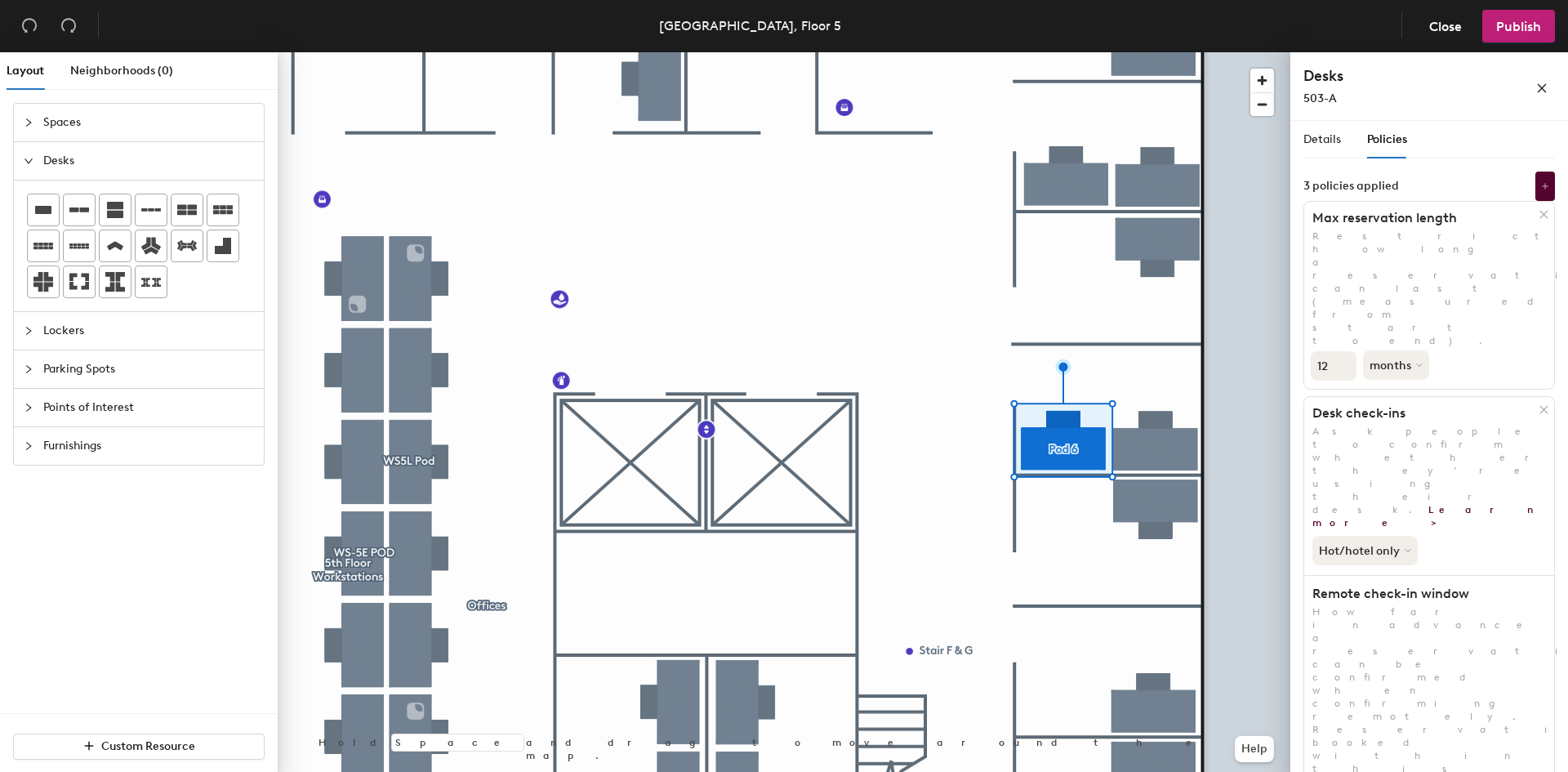
click at [1538, 212] on icon at bounding box center [1544, 214] width 12 height 12
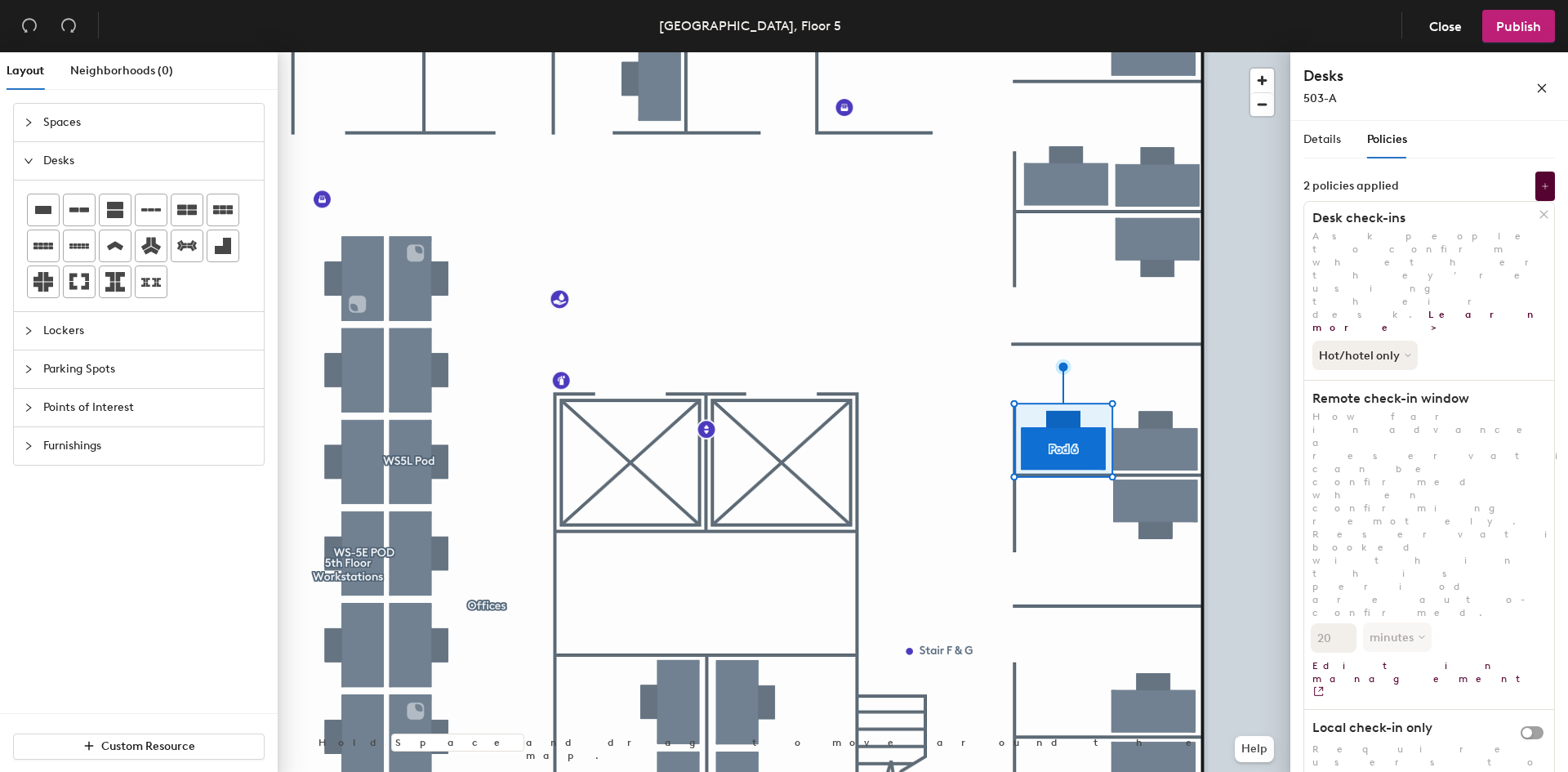
click at [1533, 212] on h1 "Desk check-ins" at bounding box center [1422, 218] width 235 height 17
click at [1545, 219] on icon at bounding box center [1544, 214] width 12 height 12
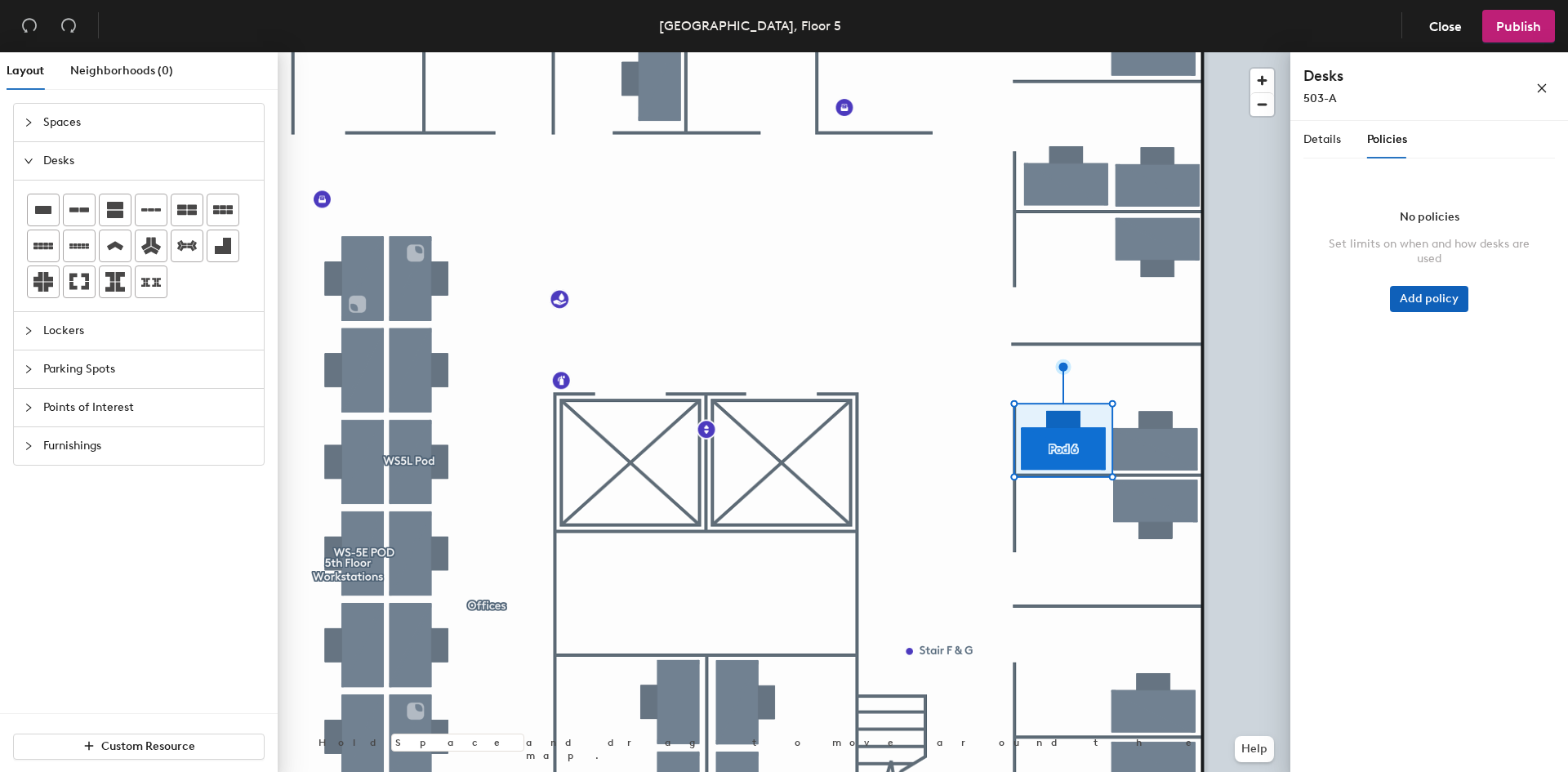
click at [1453, 294] on button "Add policy" at bounding box center [1429, 300] width 79 height 26
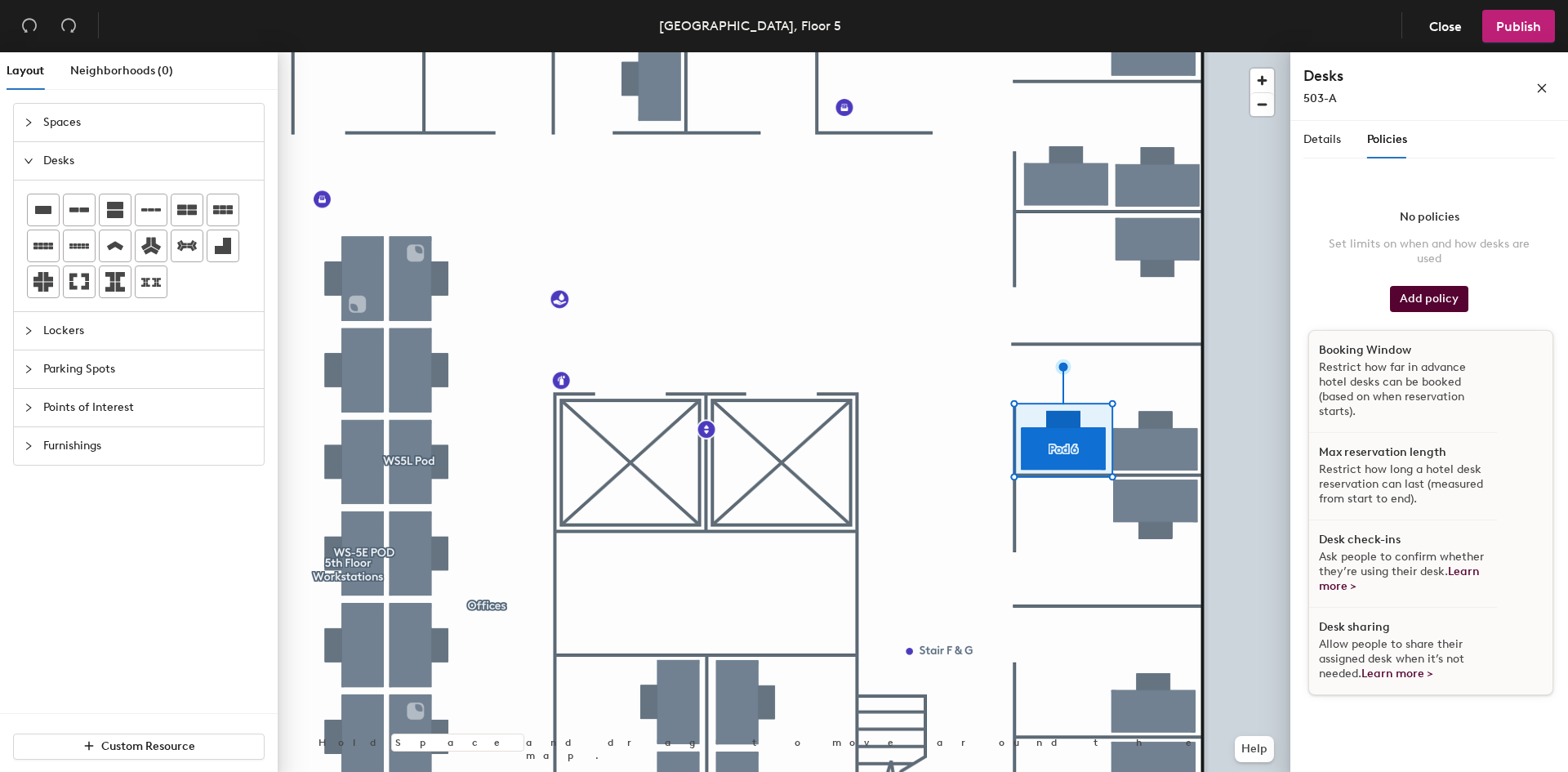
click at [1341, 138] on div "Details Policies" at bounding box center [1355, 139] width 103 height 37
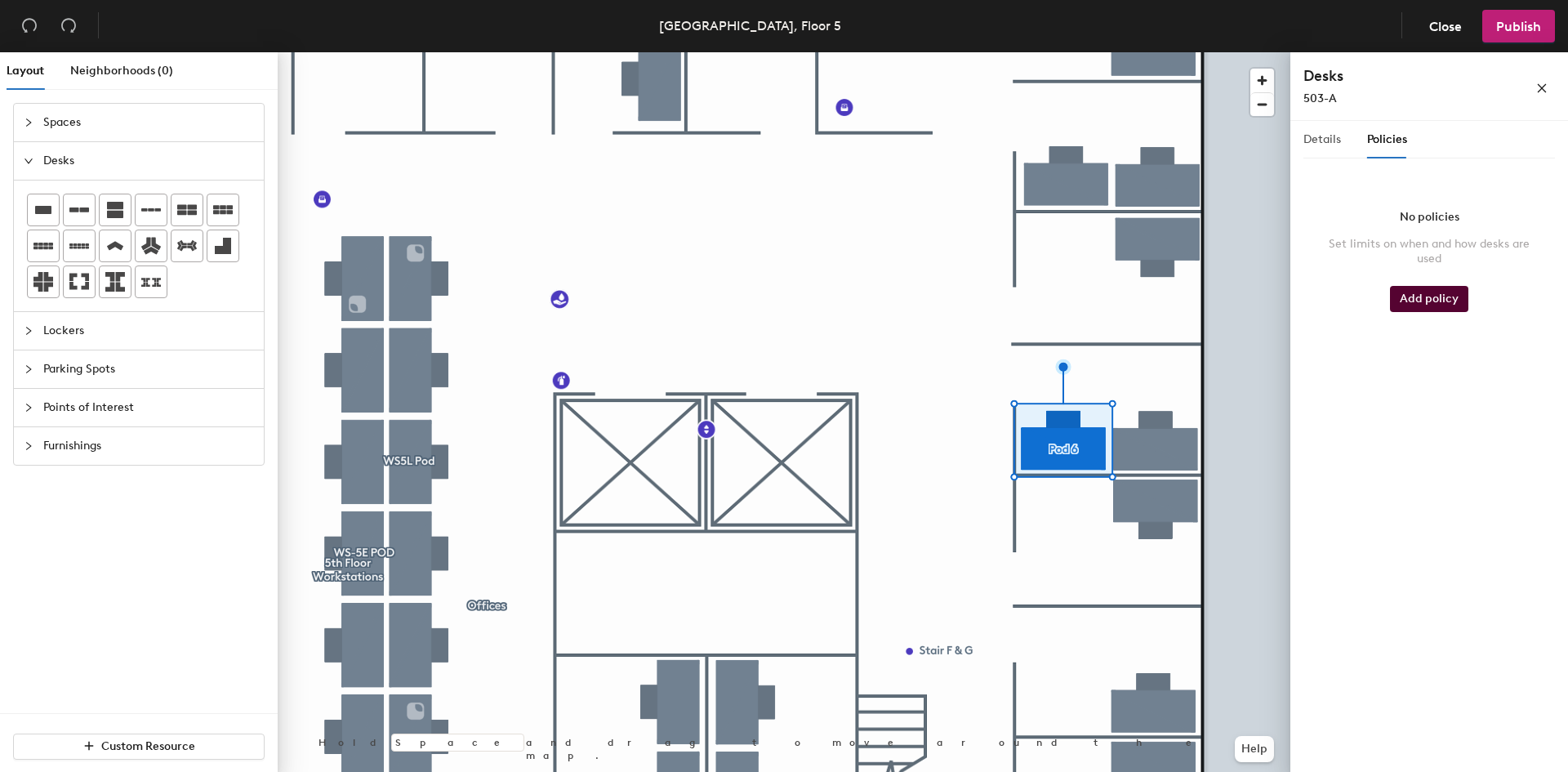
click at [1317, 150] on div "Details" at bounding box center [1322, 139] width 37 height 37
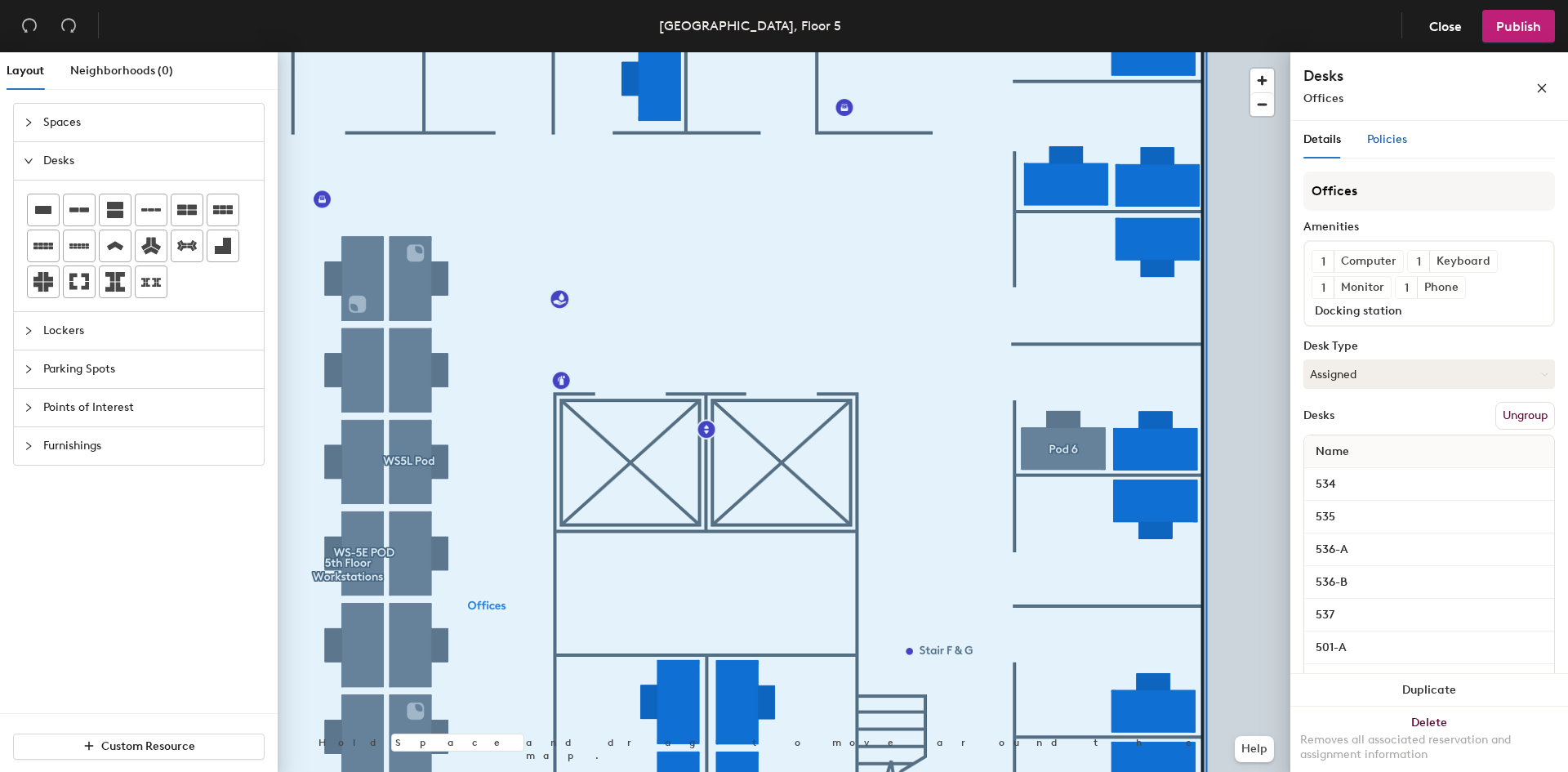
click at [1389, 146] on span "Policies" at bounding box center [1387, 139] width 40 height 14
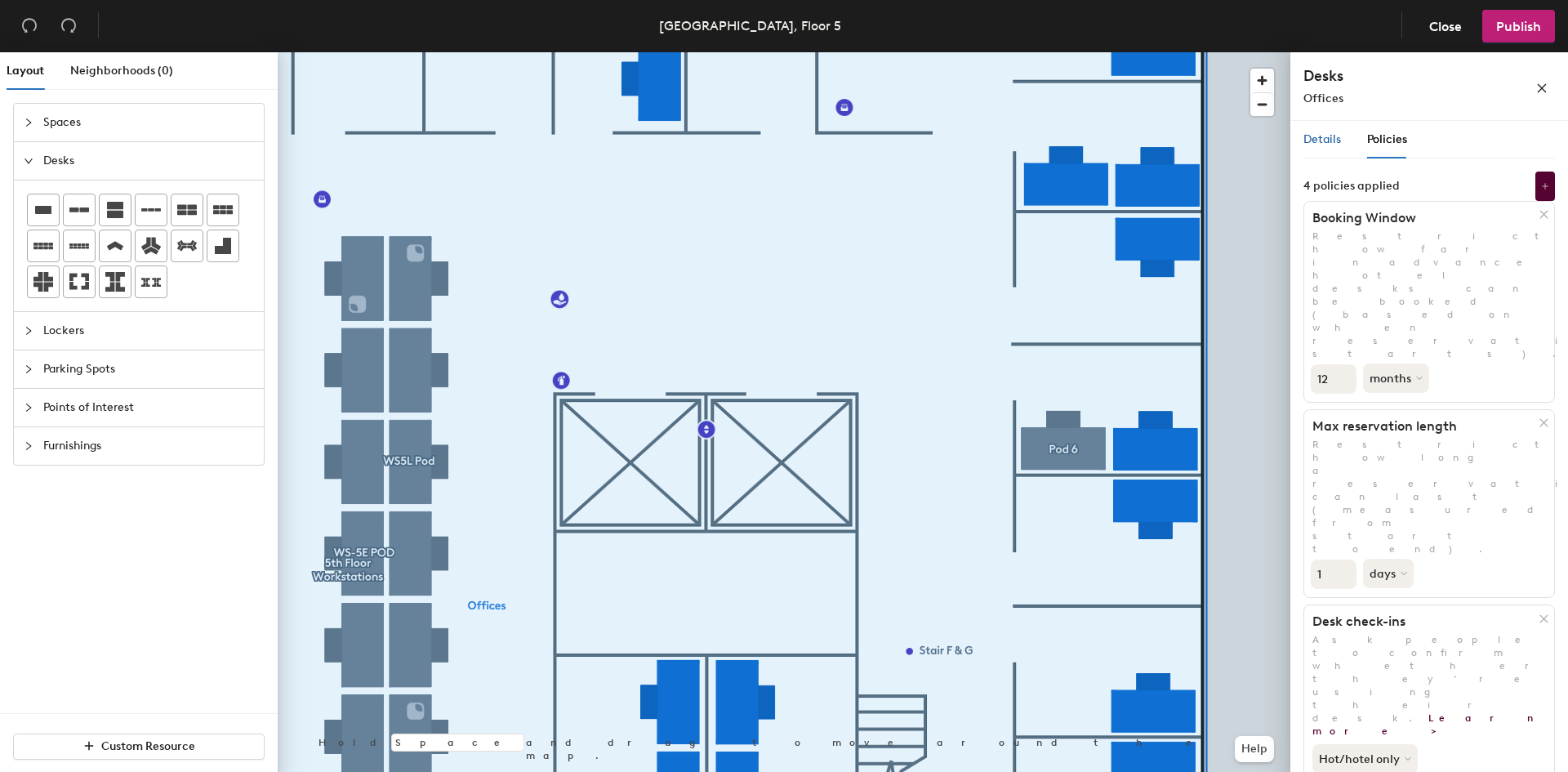
click at [1321, 140] on span "Details" at bounding box center [1322, 139] width 37 height 14
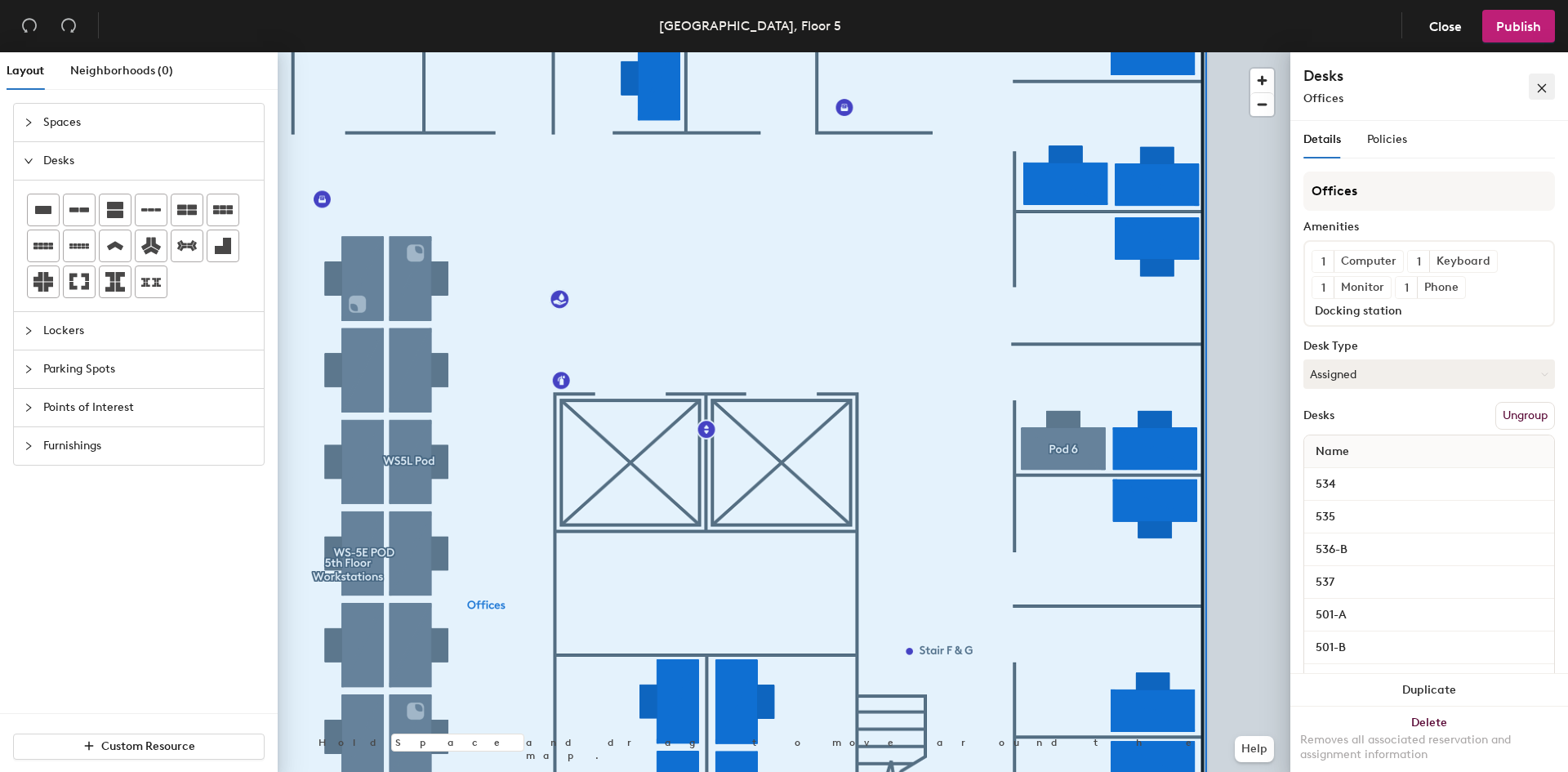
click at [1538, 94] on icon "close" at bounding box center [1542, 89] width 12 height 12
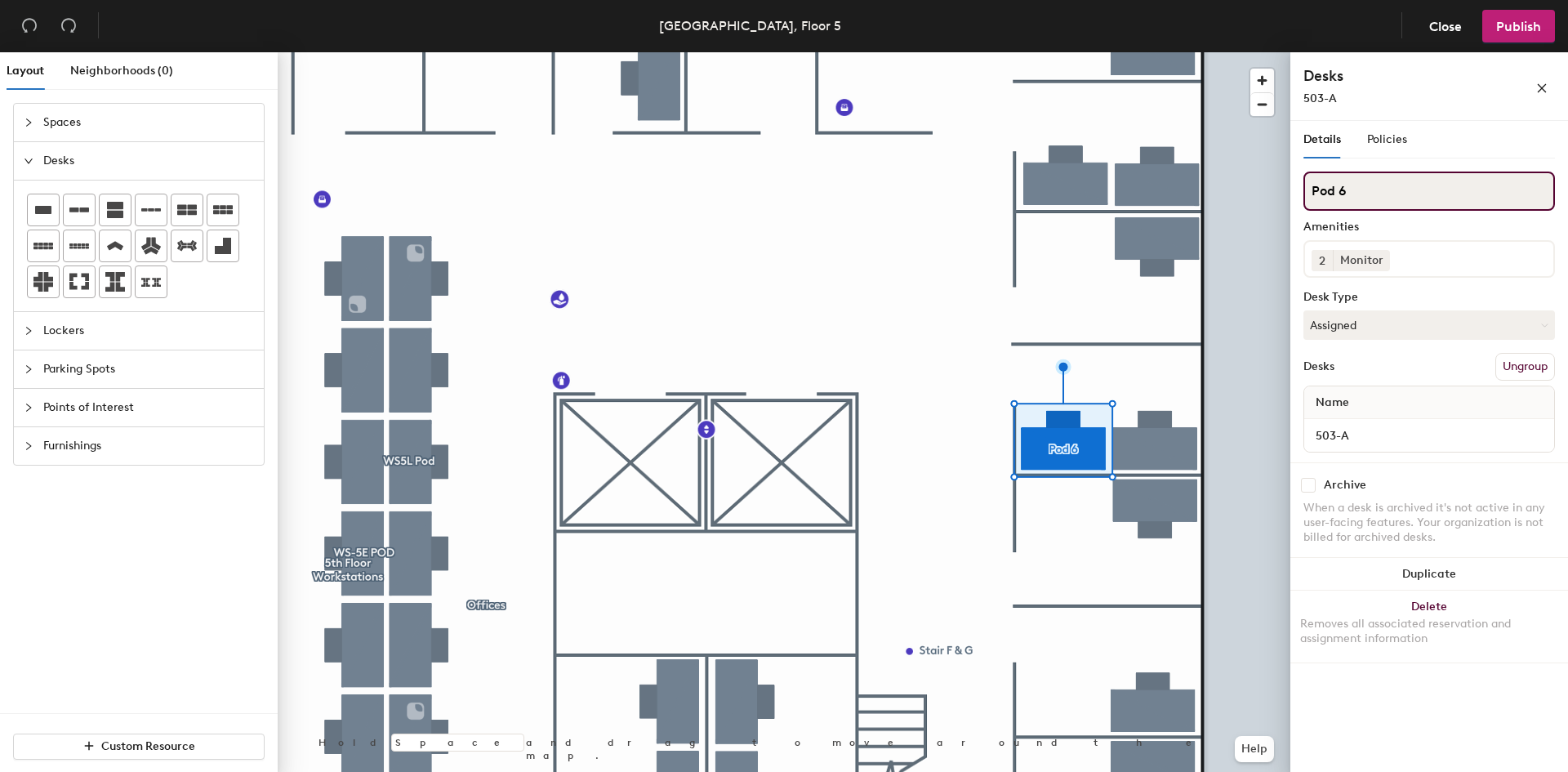
click at [1349, 199] on input "Pod 6" at bounding box center [1429, 190] width 251 height 39
click at [1417, 237] on div "Amenities 2 Monitor Desk Type Assigned Desks Ungroup Name 503-A" at bounding box center [1429, 317] width 251 height 291
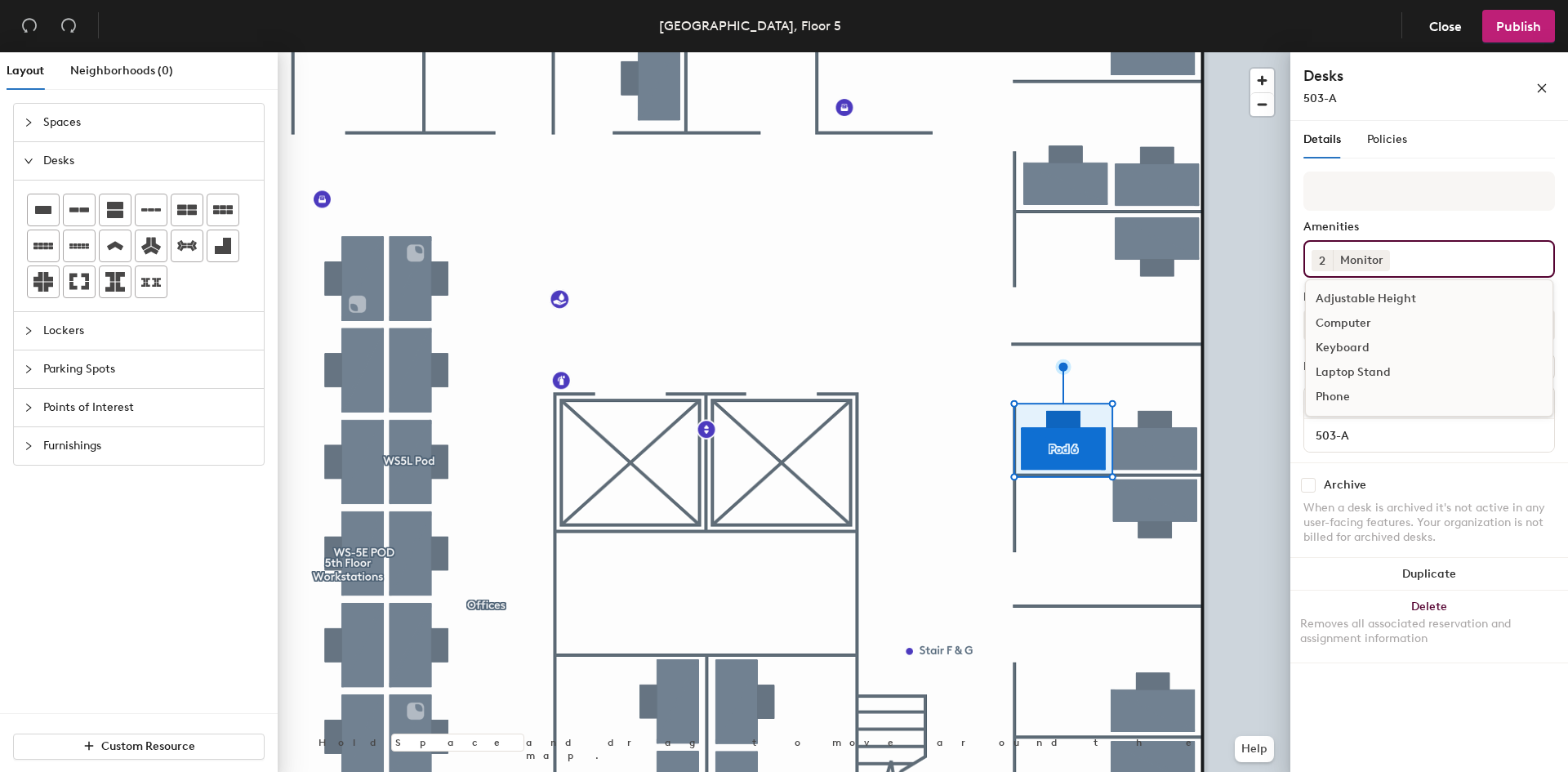
click at [1416, 269] on div "2 Monitor Adjustable Height Computer Keyboard Laptop Stand Phone" at bounding box center [1429, 258] width 251 height 37
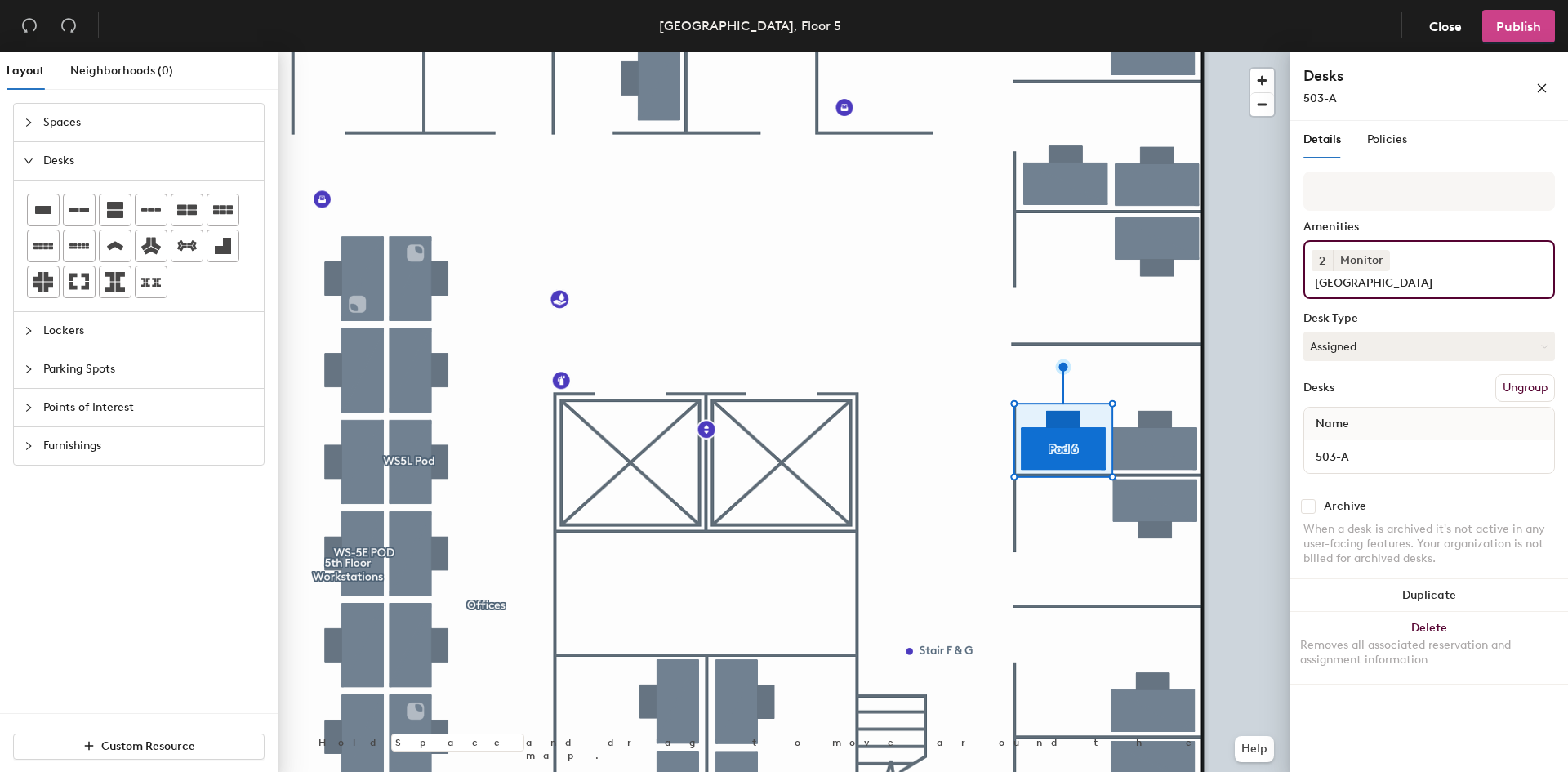
type input "Docking Station"
click at [1523, 28] on span "Publish" at bounding box center [1518, 26] width 45 height 16
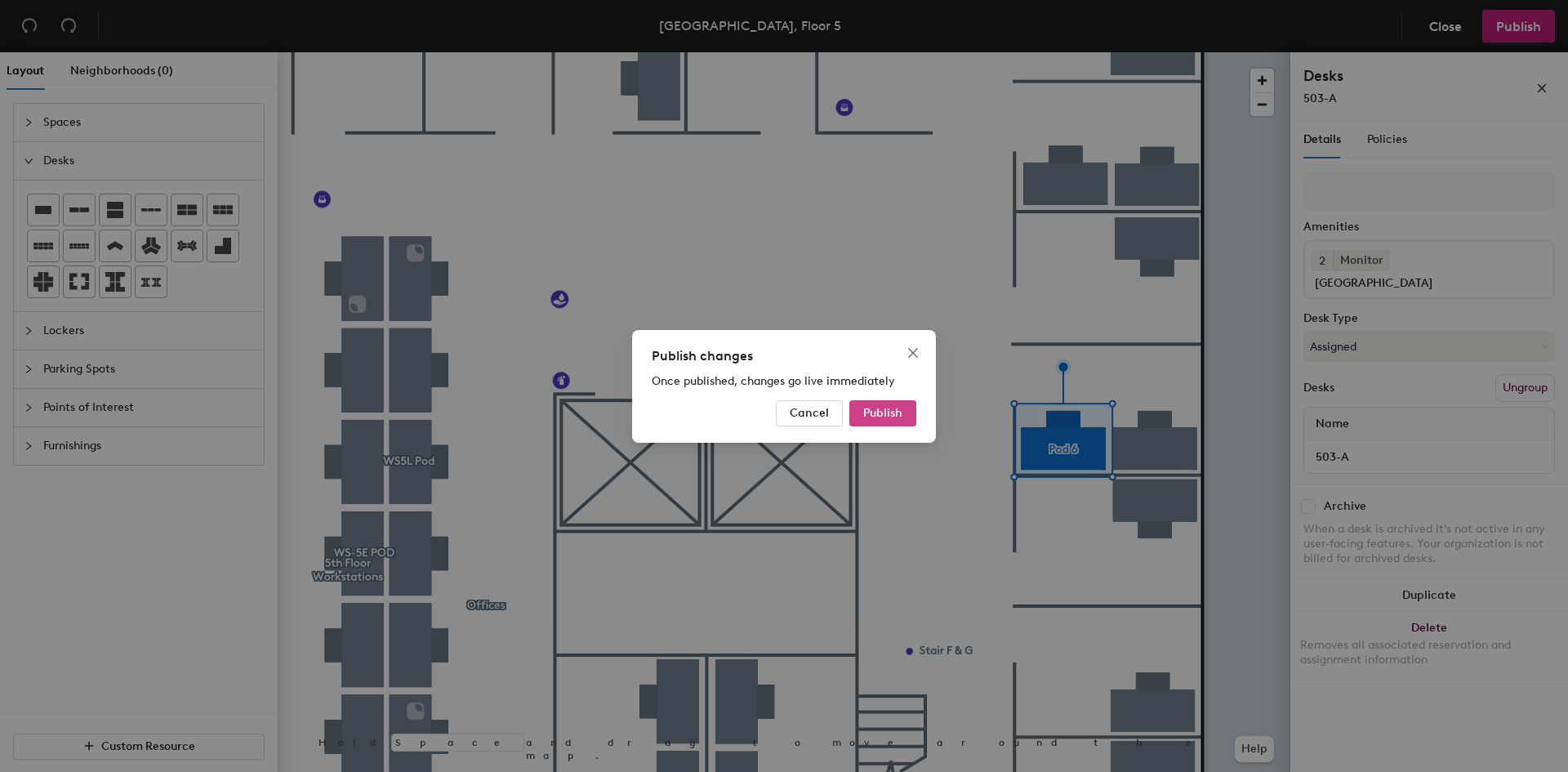
click at [877, 415] on span "Publish" at bounding box center [882, 413] width 39 height 14
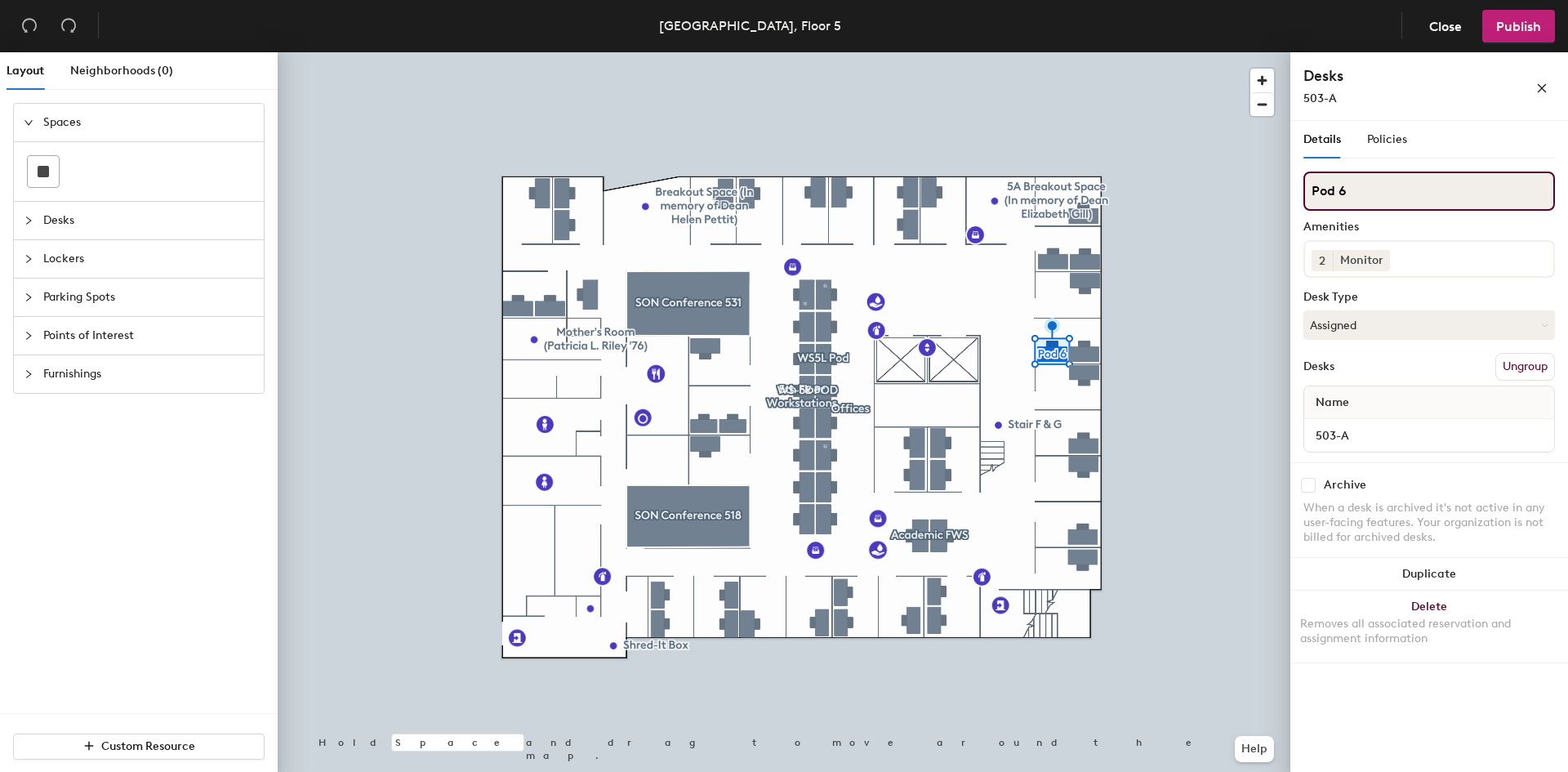
click at [1351, 189] on input "Pod 6" at bounding box center [1429, 190] width 251 height 39
click at [1374, 228] on div "Amenities" at bounding box center [1429, 228] width 251 height 13
click at [1375, 144] on span "Policies" at bounding box center [1387, 139] width 40 height 14
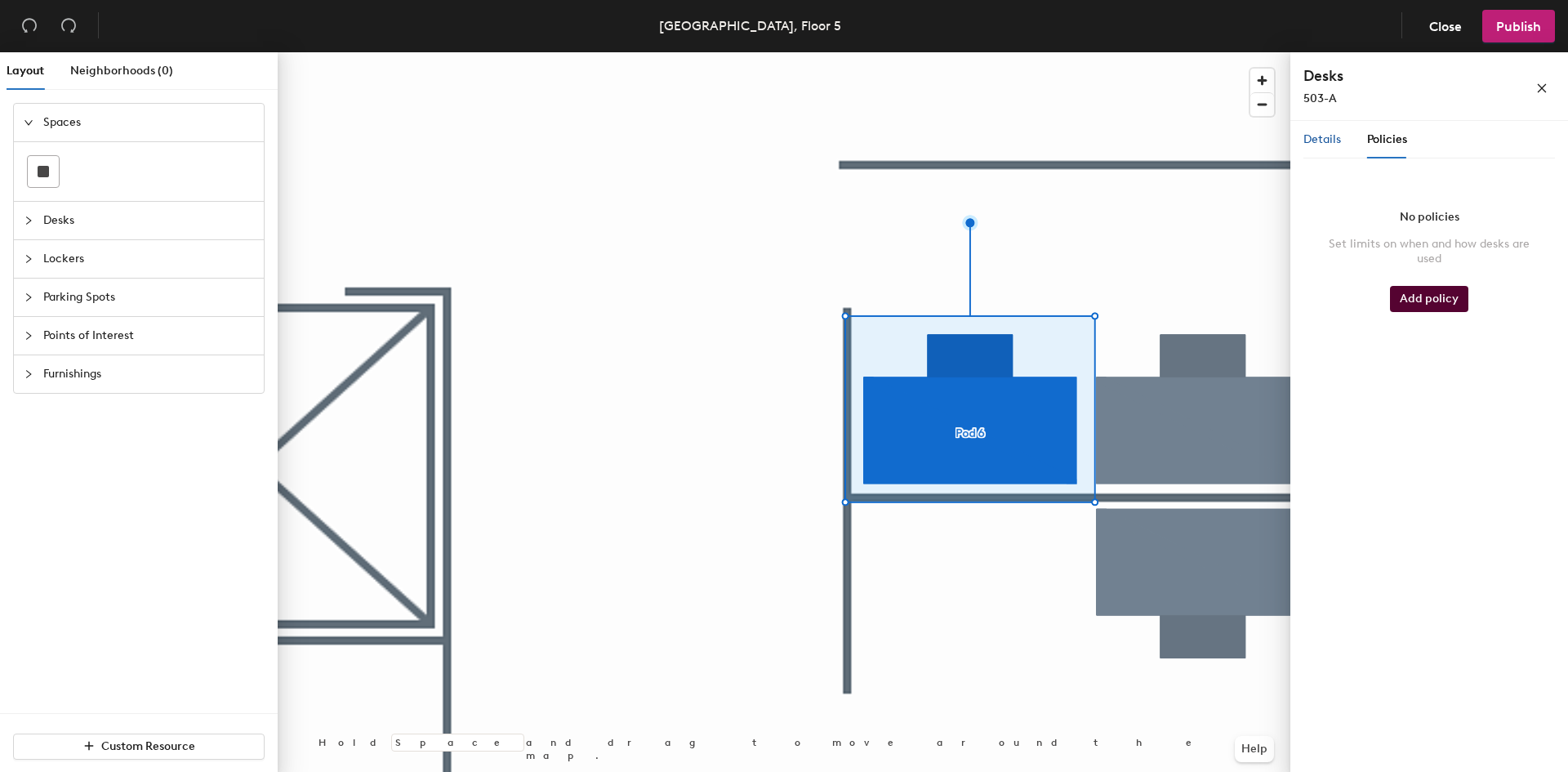
click at [1312, 143] on span "Details" at bounding box center [1322, 139] width 37 height 14
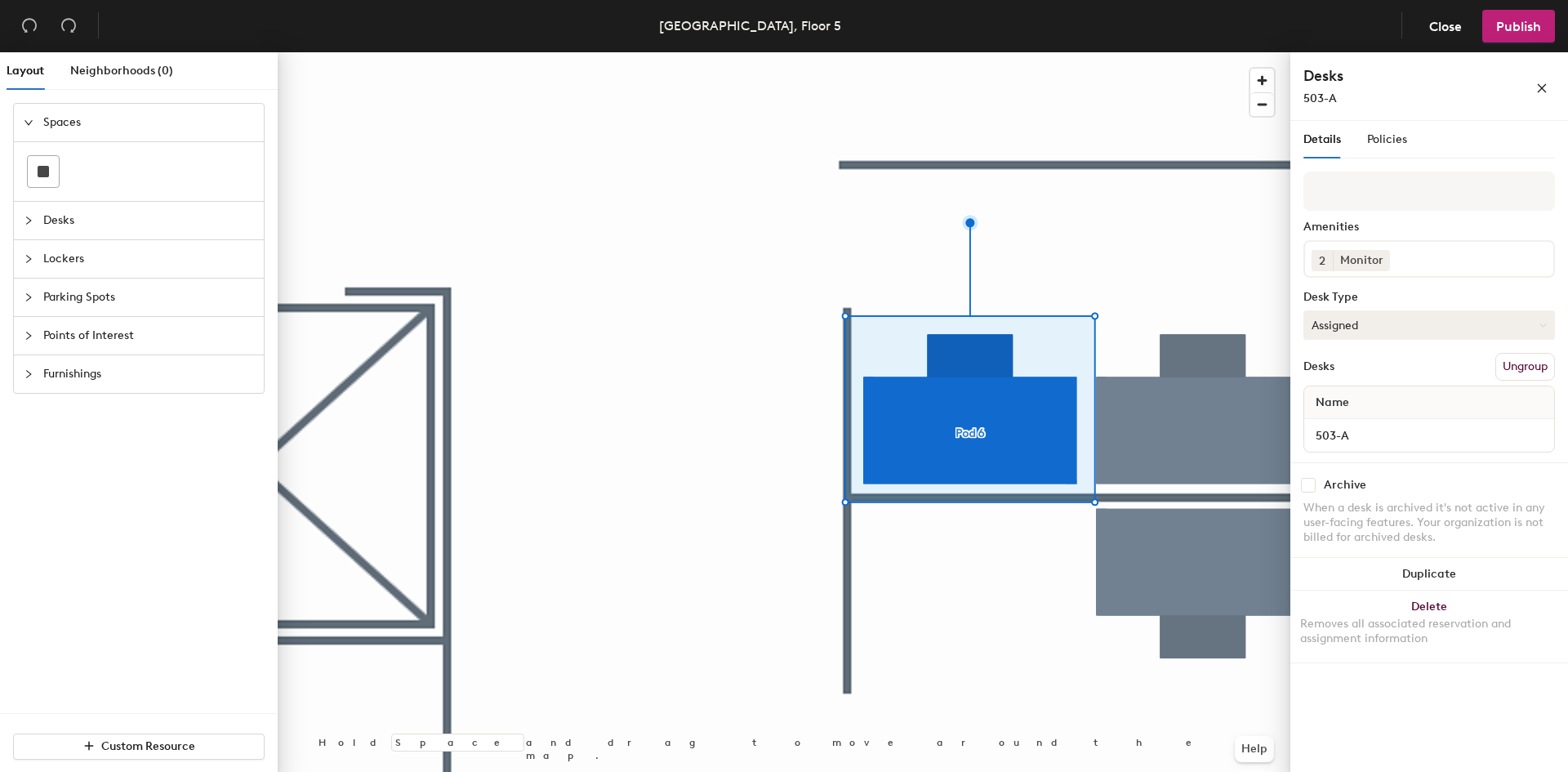
click at [1371, 333] on button "Assigned" at bounding box center [1429, 325] width 251 height 30
click at [1370, 375] on div "Assigned" at bounding box center [1386, 376] width 164 height 25
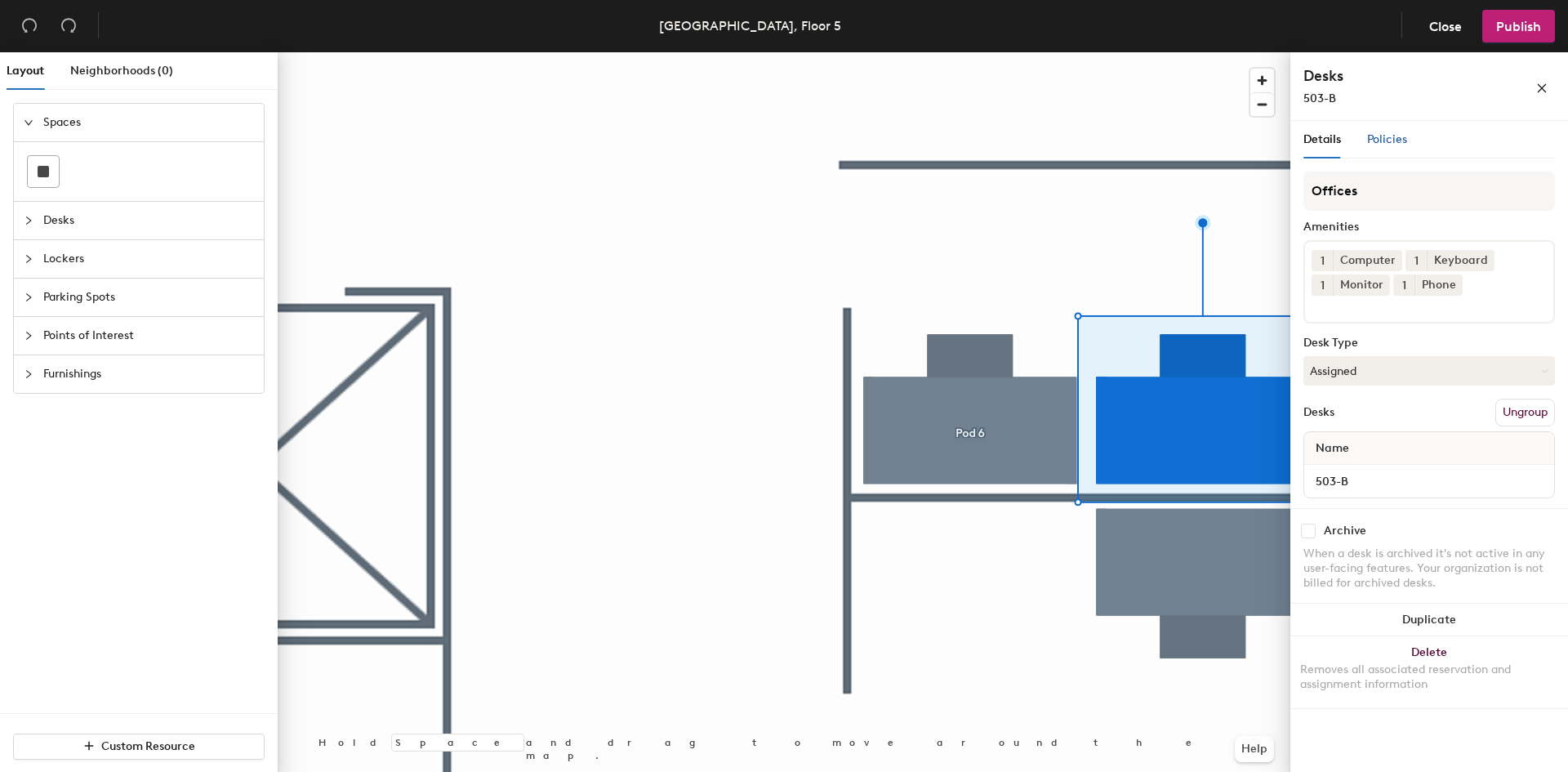
click at [1386, 147] on div "Policies" at bounding box center [1387, 140] width 40 height 18
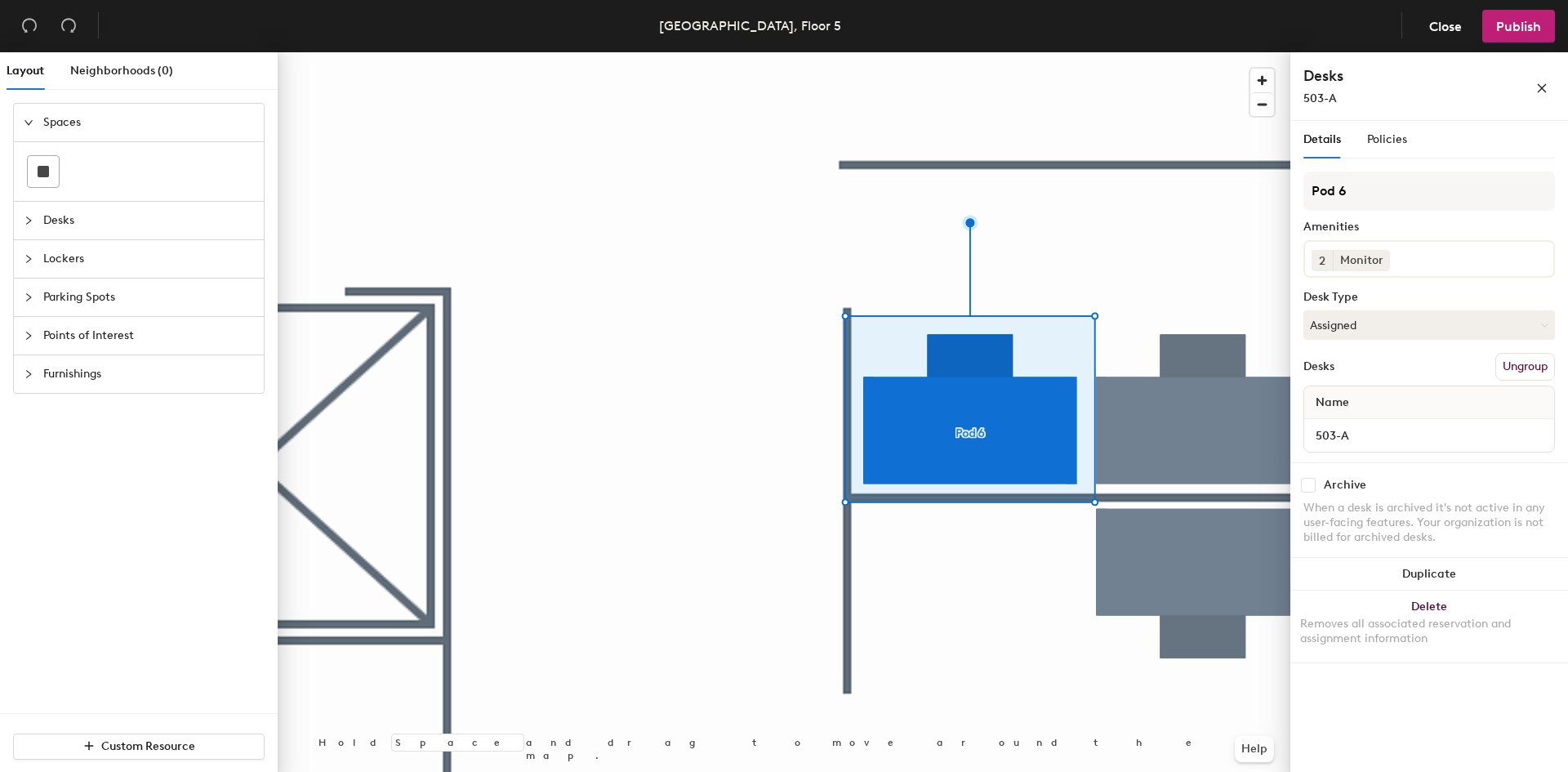
click at [1349, 214] on div "Pod 6 Amenities 2 Monitor Desk Type Assigned Desks Ungroup Name 503-A" at bounding box center [1429, 317] width 251 height 291
click at [1348, 207] on input "Pod 6" at bounding box center [1429, 190] width 251 height 39
type input "P"
type input "W"
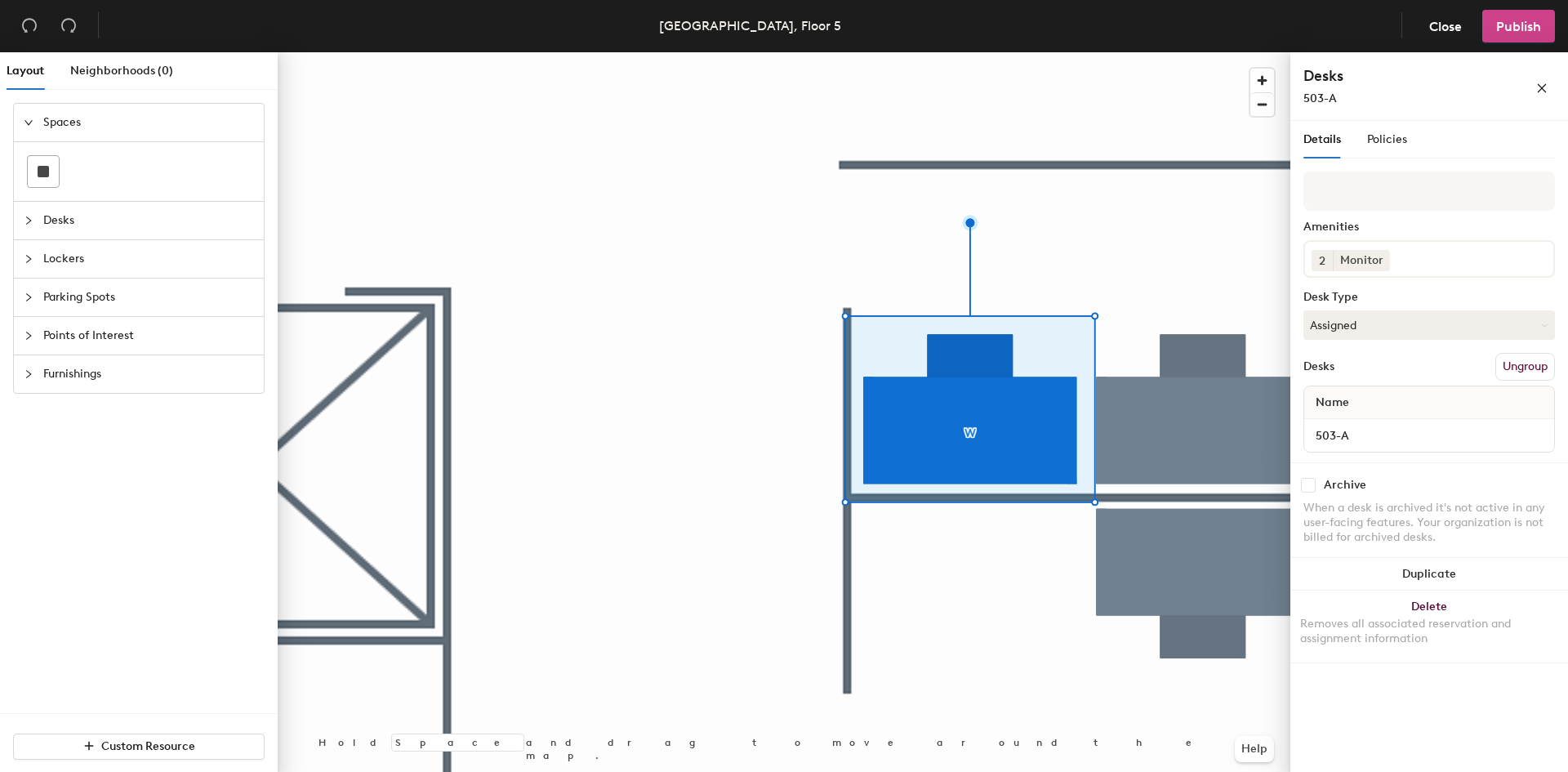
click at [1513, 25] on span "Publish" at bounding box center [1518, 26] width 45 height 16
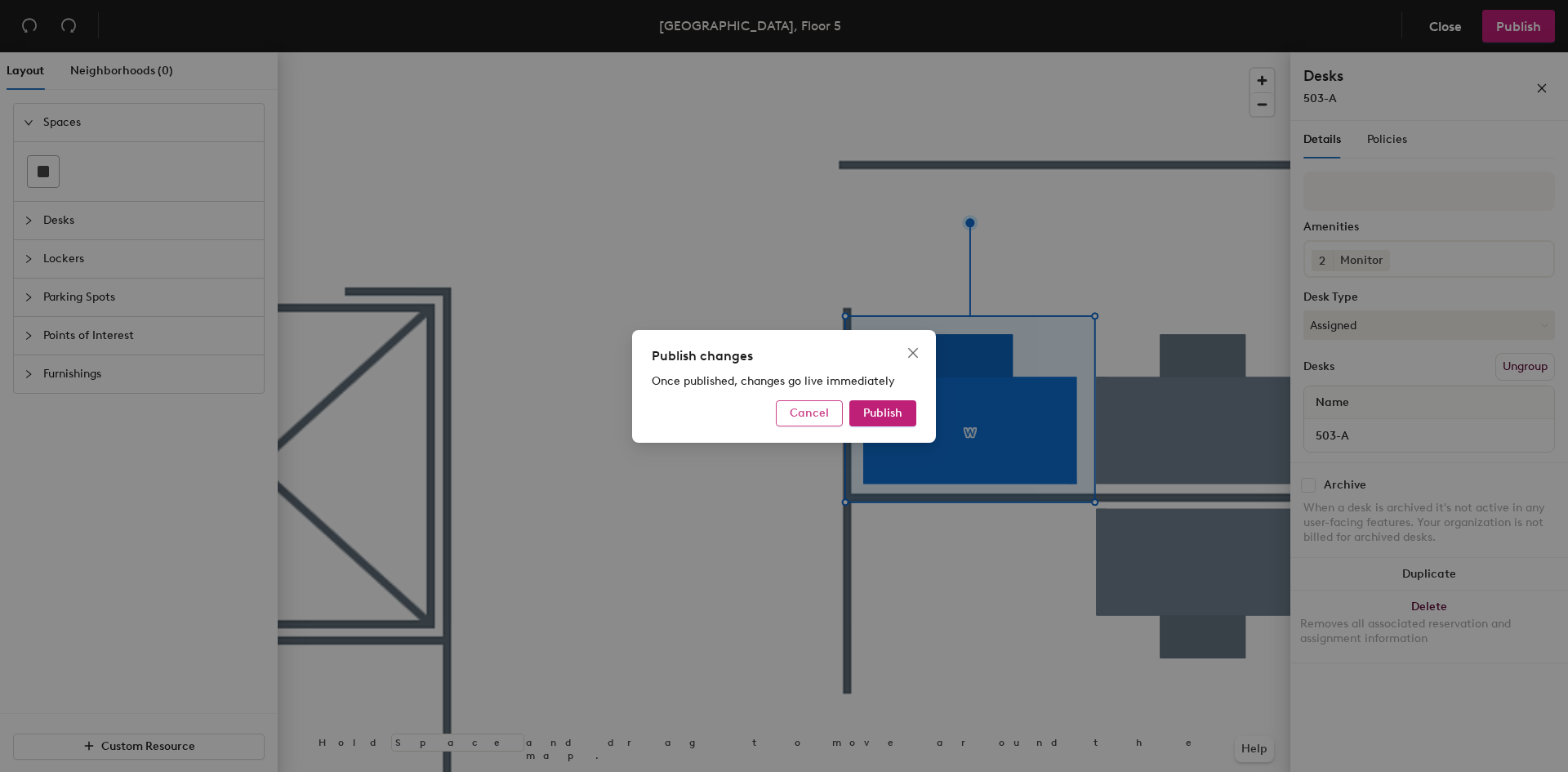
click at [813, 420] on button "Cancel" at bounding box center [809, 414] width 67 height 26
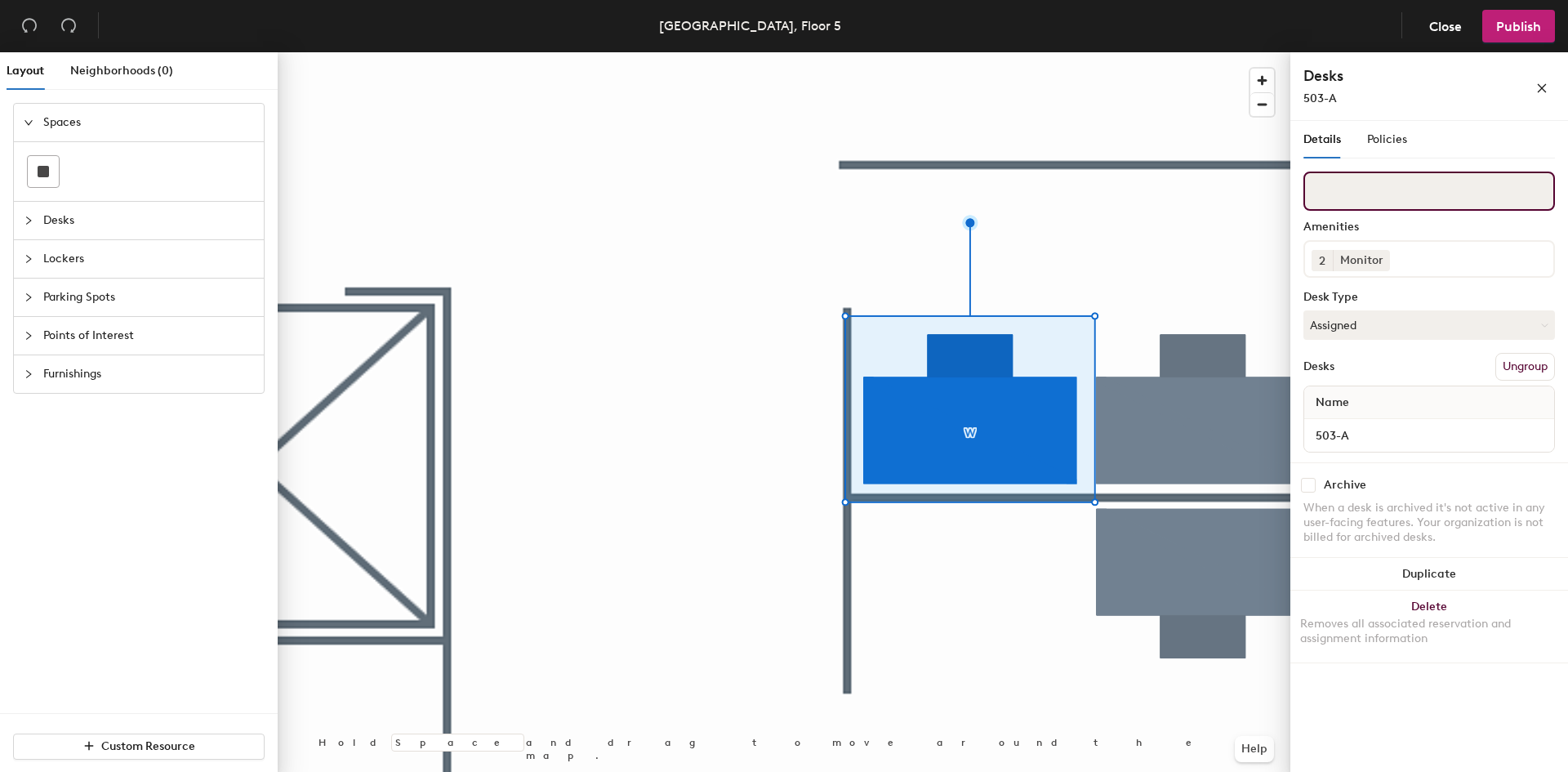
click at [1360, 201] on input at bounding box center [1429, 190] width 251 height 39
type input "y"
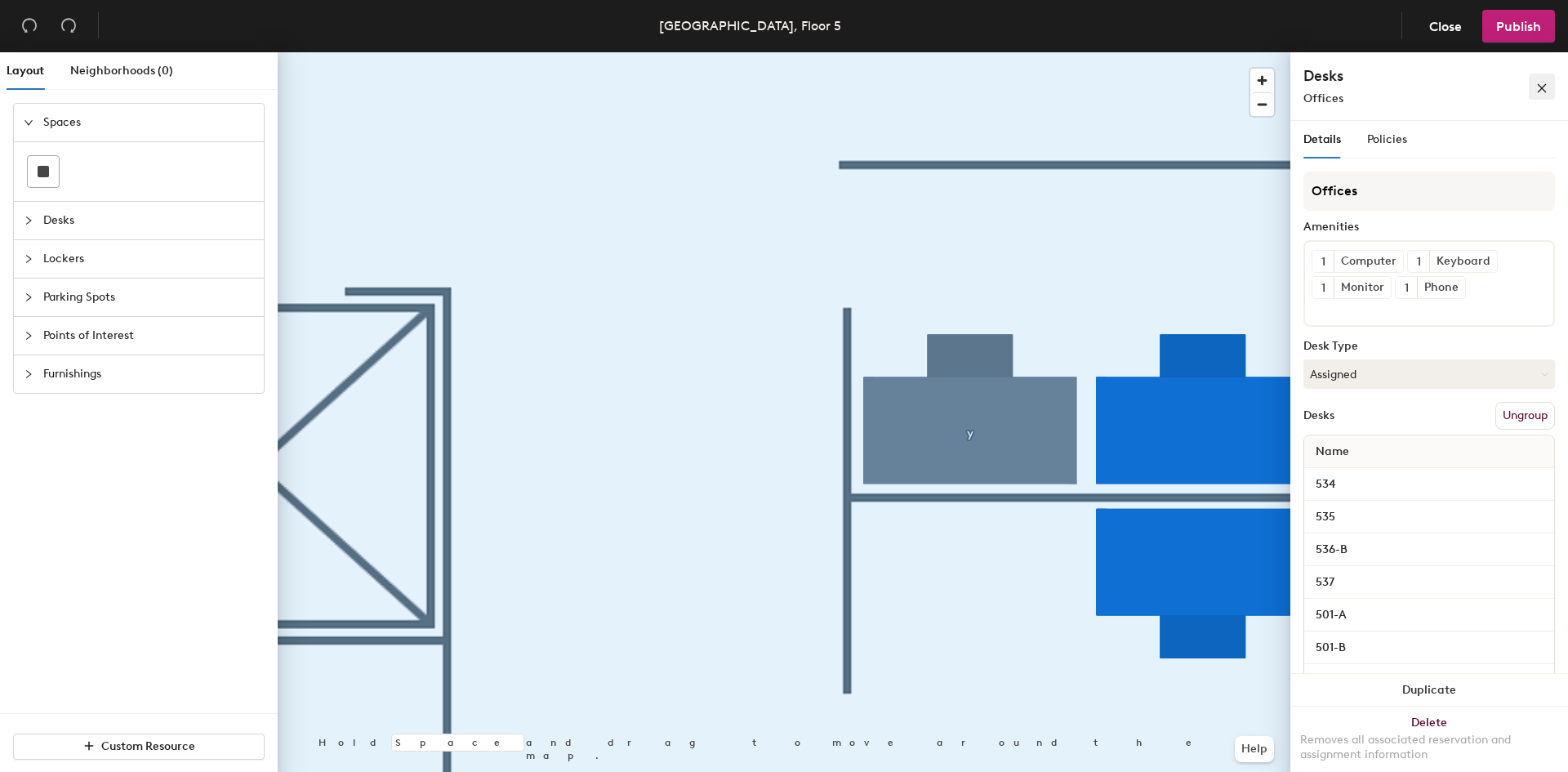
click at [1547, 89] on button "button" at bounding box center [1542, 87] width 26 height 26
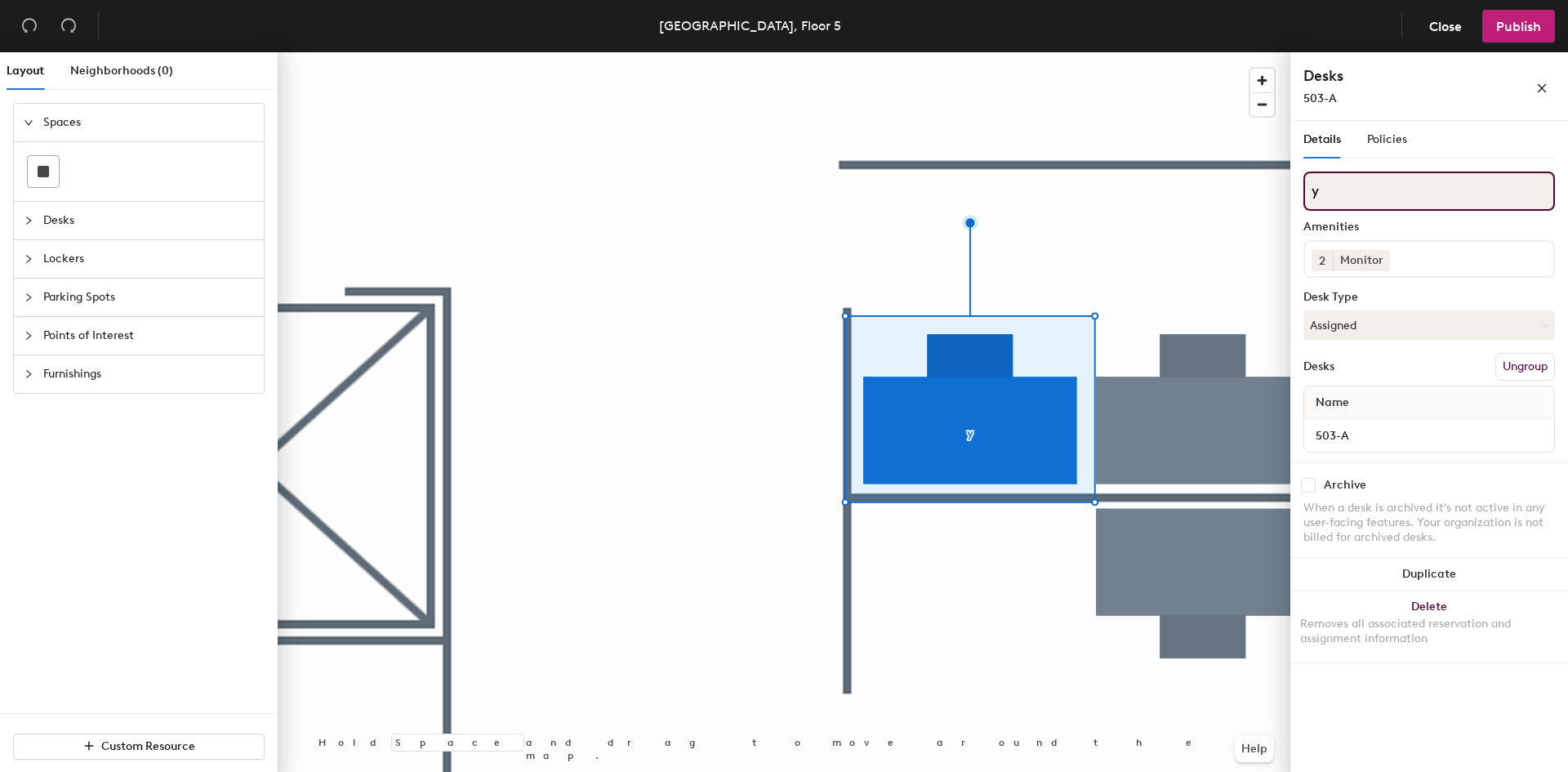
click at [1369, 193] on input "y" at bounding box center [1429, 190] width 251 height 39
click at [1441, 153] on div "Details Policies" at bounding box center [1429, 139] width 251 height 37
click at [1403, 139] on span "Policies" at bounding box center [1387, 139] width 40 height 14
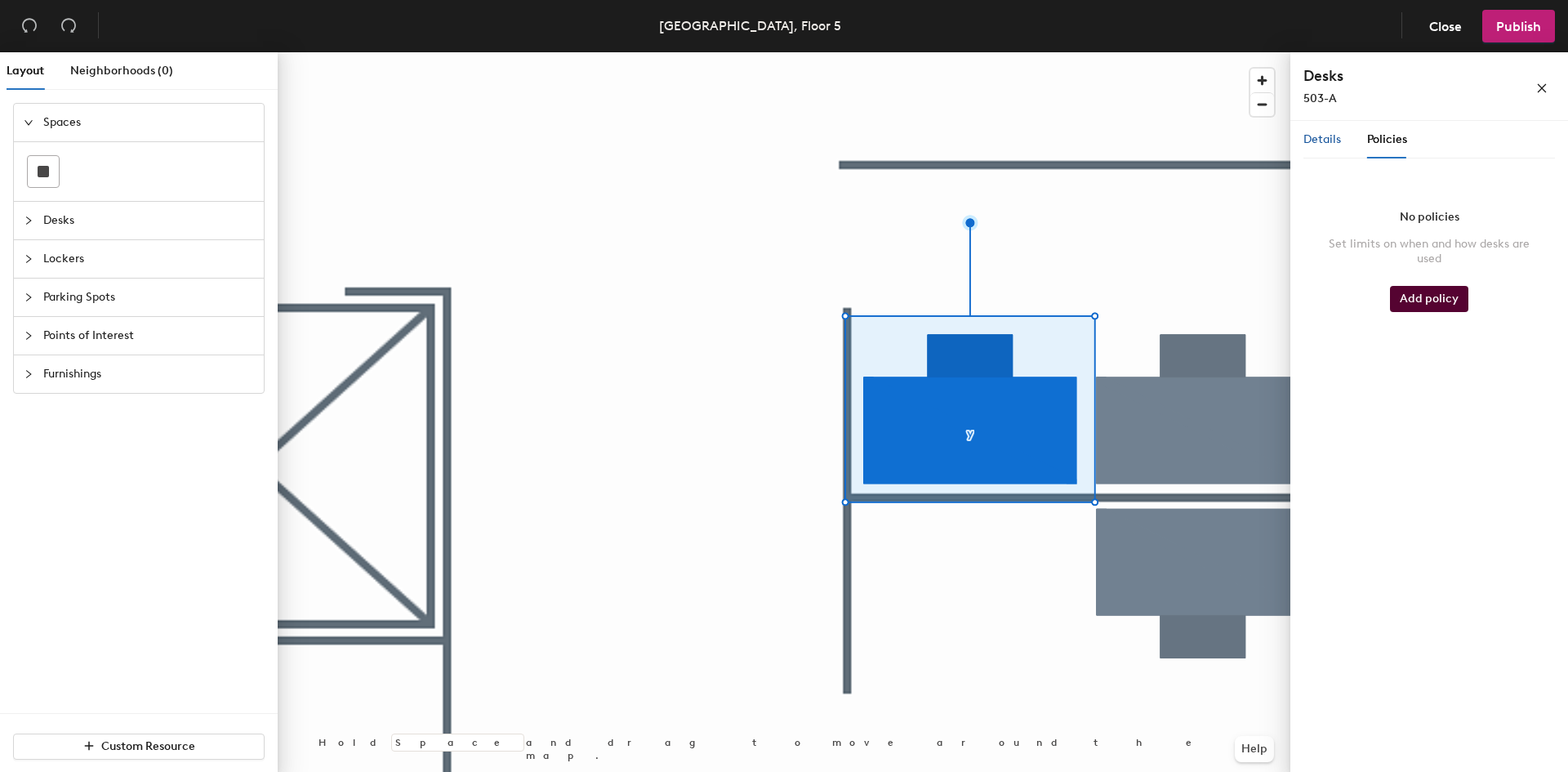
click at [1319, 141] on span "Details" at bounding box center [1322, 139] width 37 height 14
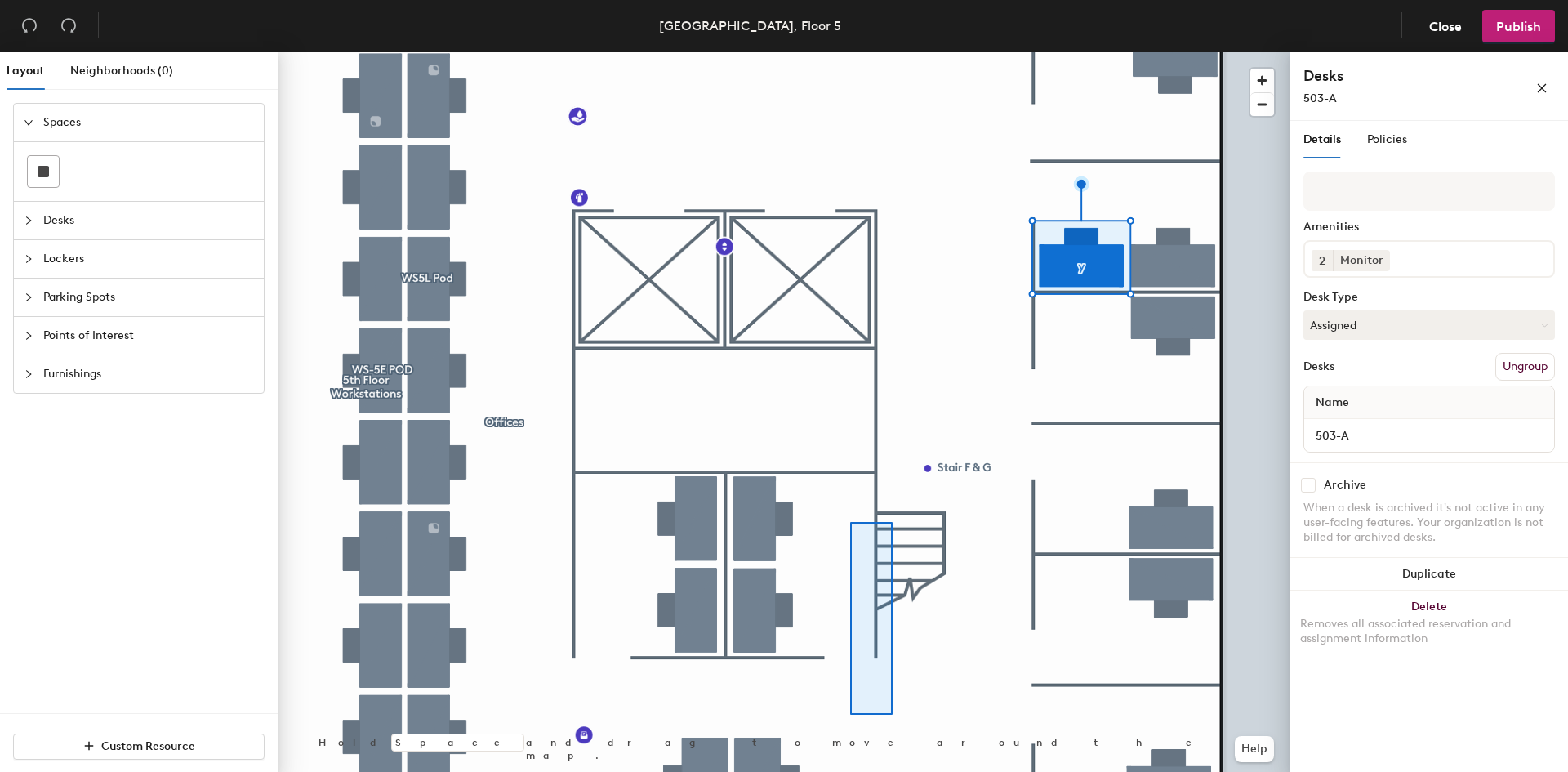
click at [892, 52] on div at bounding box center [784, 52] width 1013 height 0
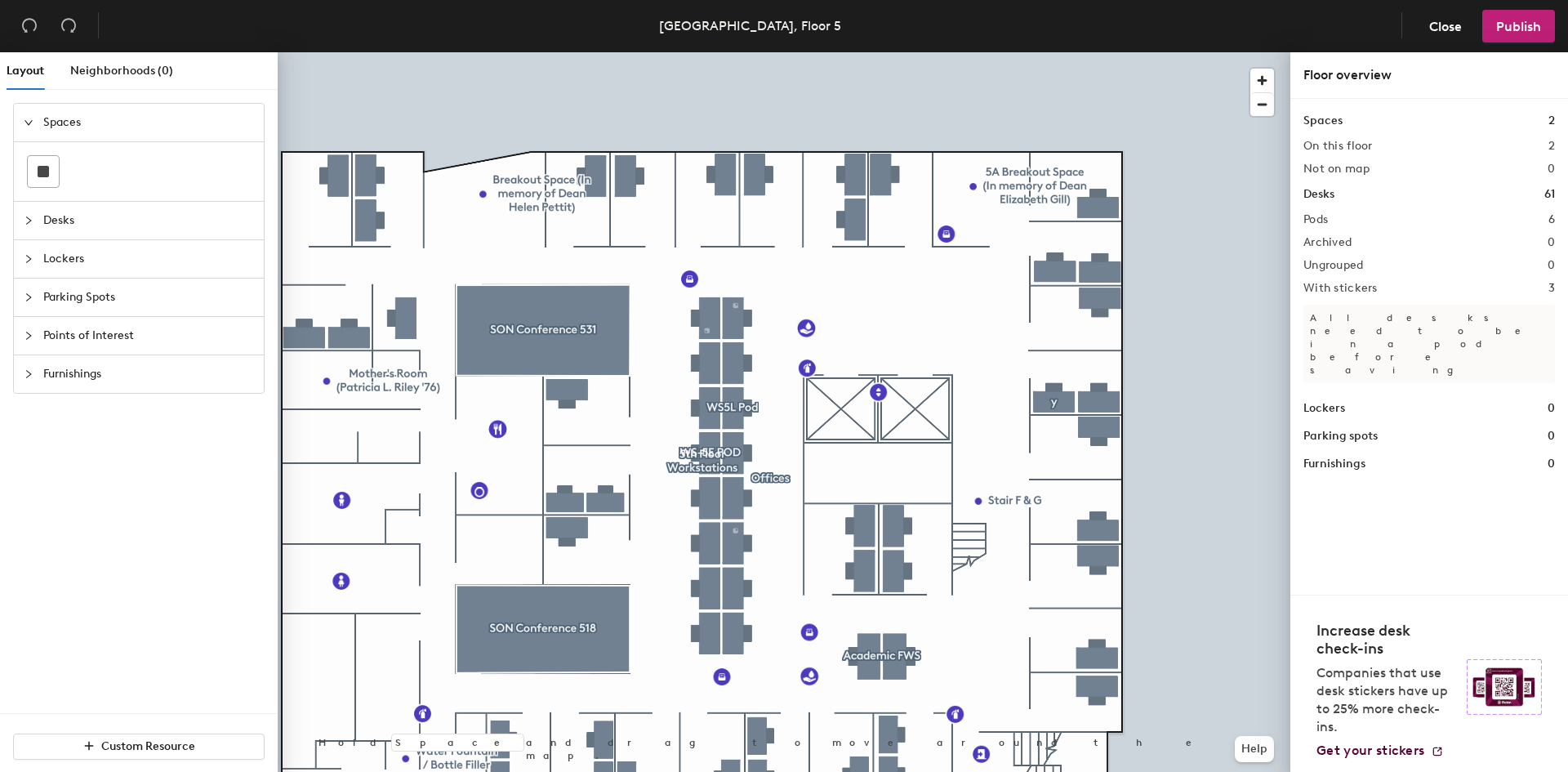
click at [894, 52] on div at bounding box center [784, 52] width 1013 height 0
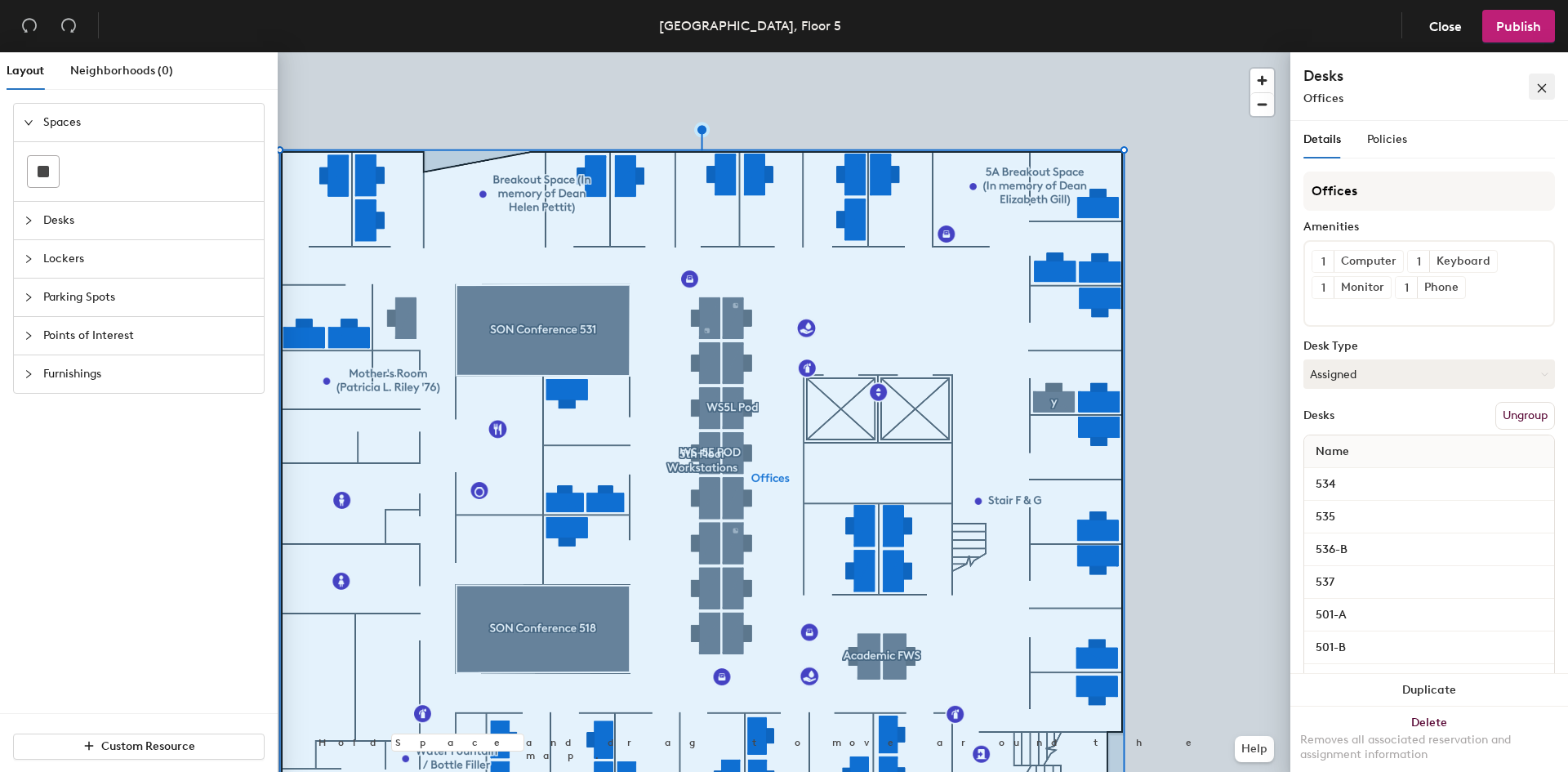
click at [1545, 93] on icon "close" at bounding box center [1542, 89] width 12 height 12
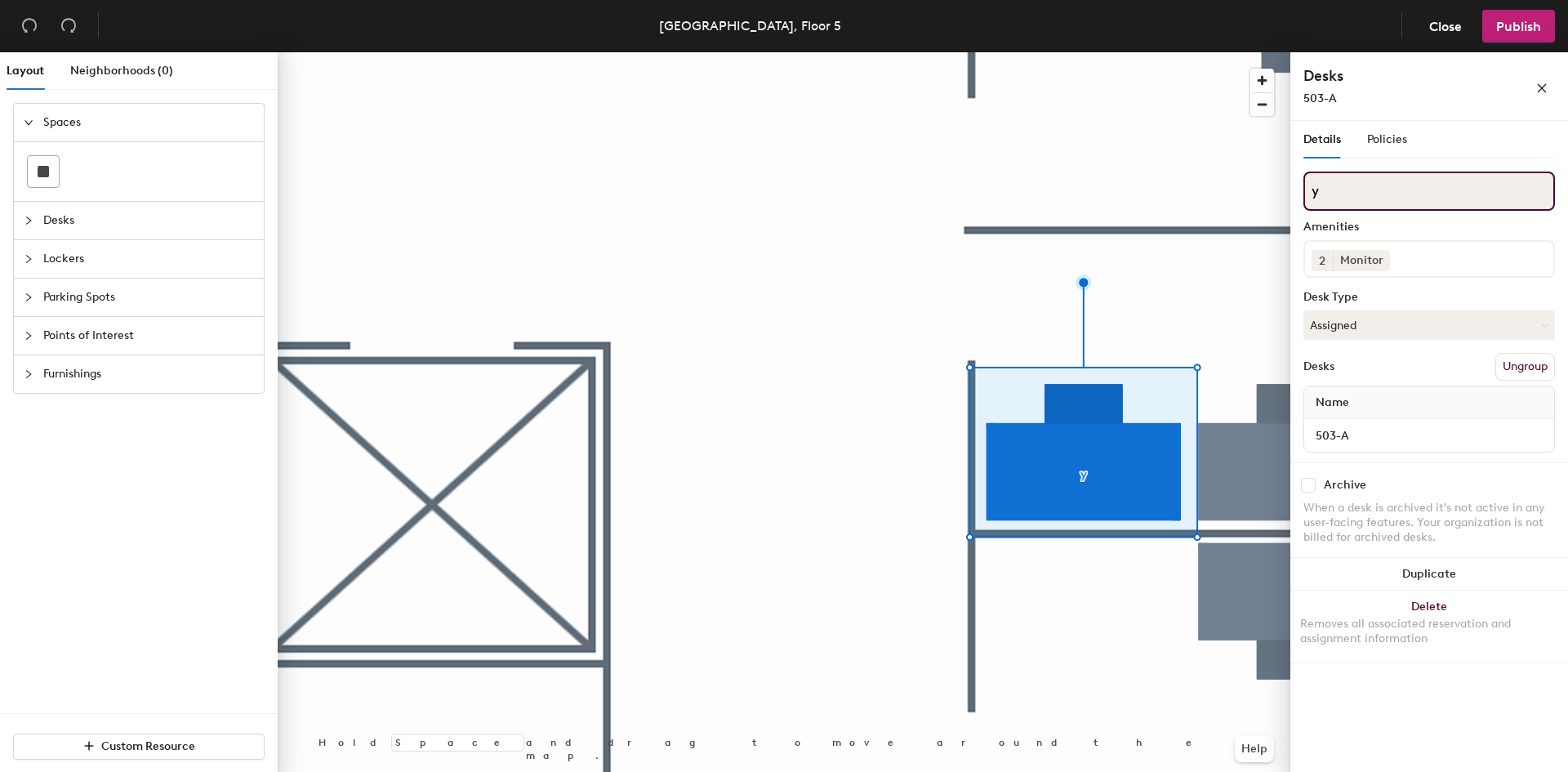
click at [1323, 194] on input "y" at bounding box center [1429, 190] width 251 height 39
click at [1453, 137] on div "Details Policies" at bounding box center [1429, 139] width 251 height 37
click at [1350, 189] on input at bounding box center [1429, 190] width 251 height 39
type input "WS-5A"
click at [1434, 186] on input at bounding box center [1429, 190] width 251 height 39
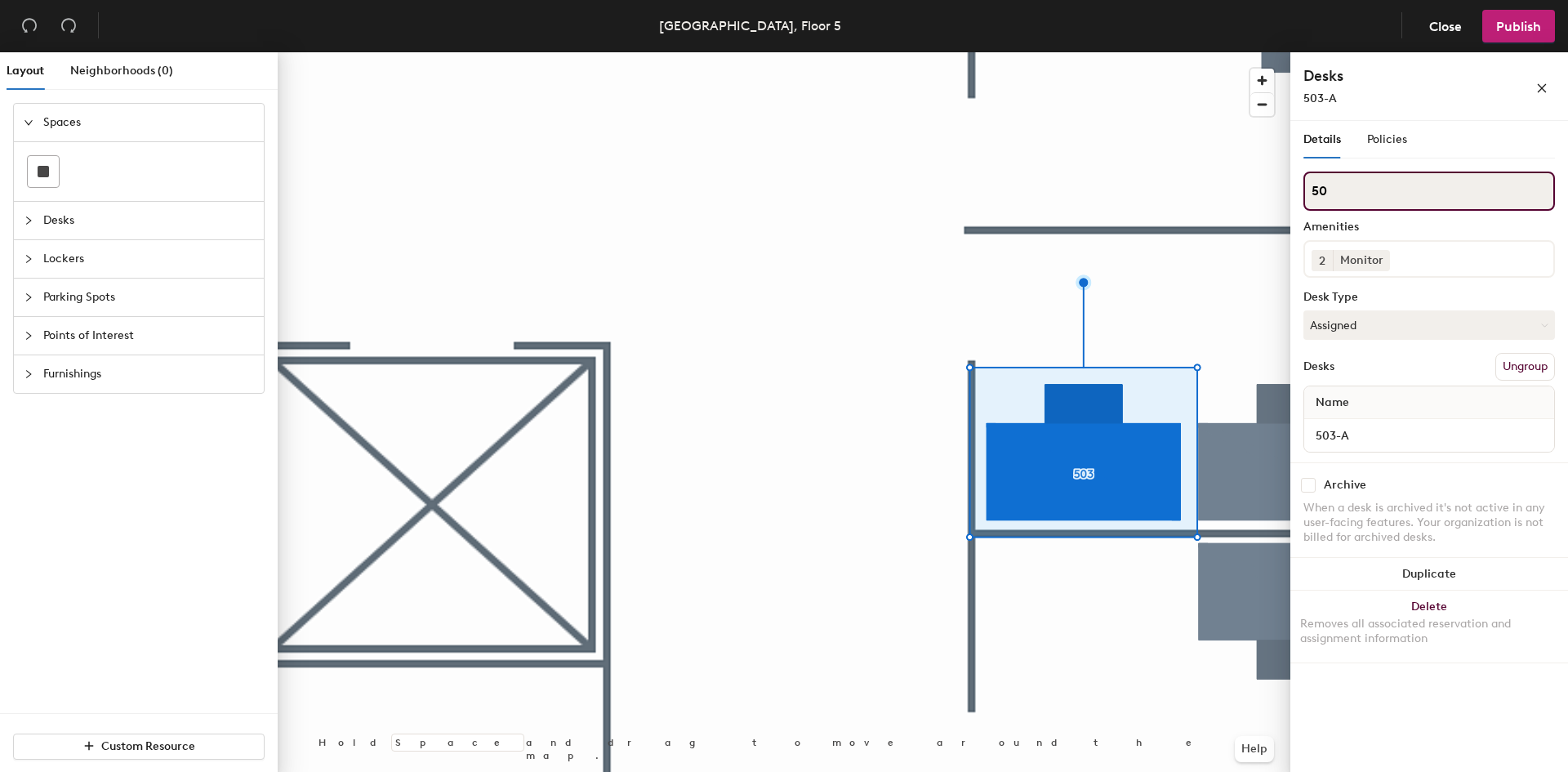
type input "5"
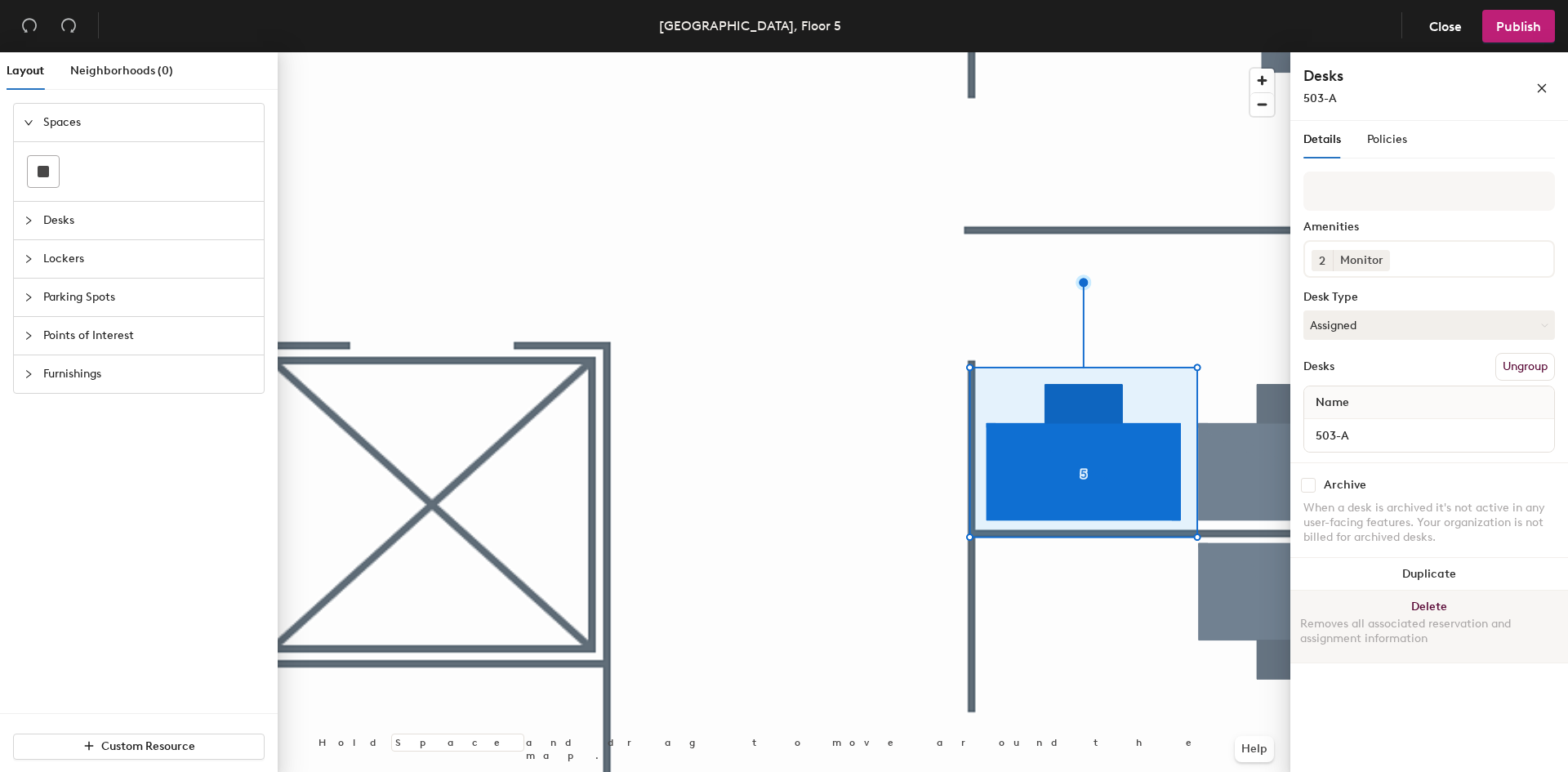
click at [1432, 604] on button "Delete Removes all associated reservation and assignment information" at bounding box center [1429, 626] width 278 height 72
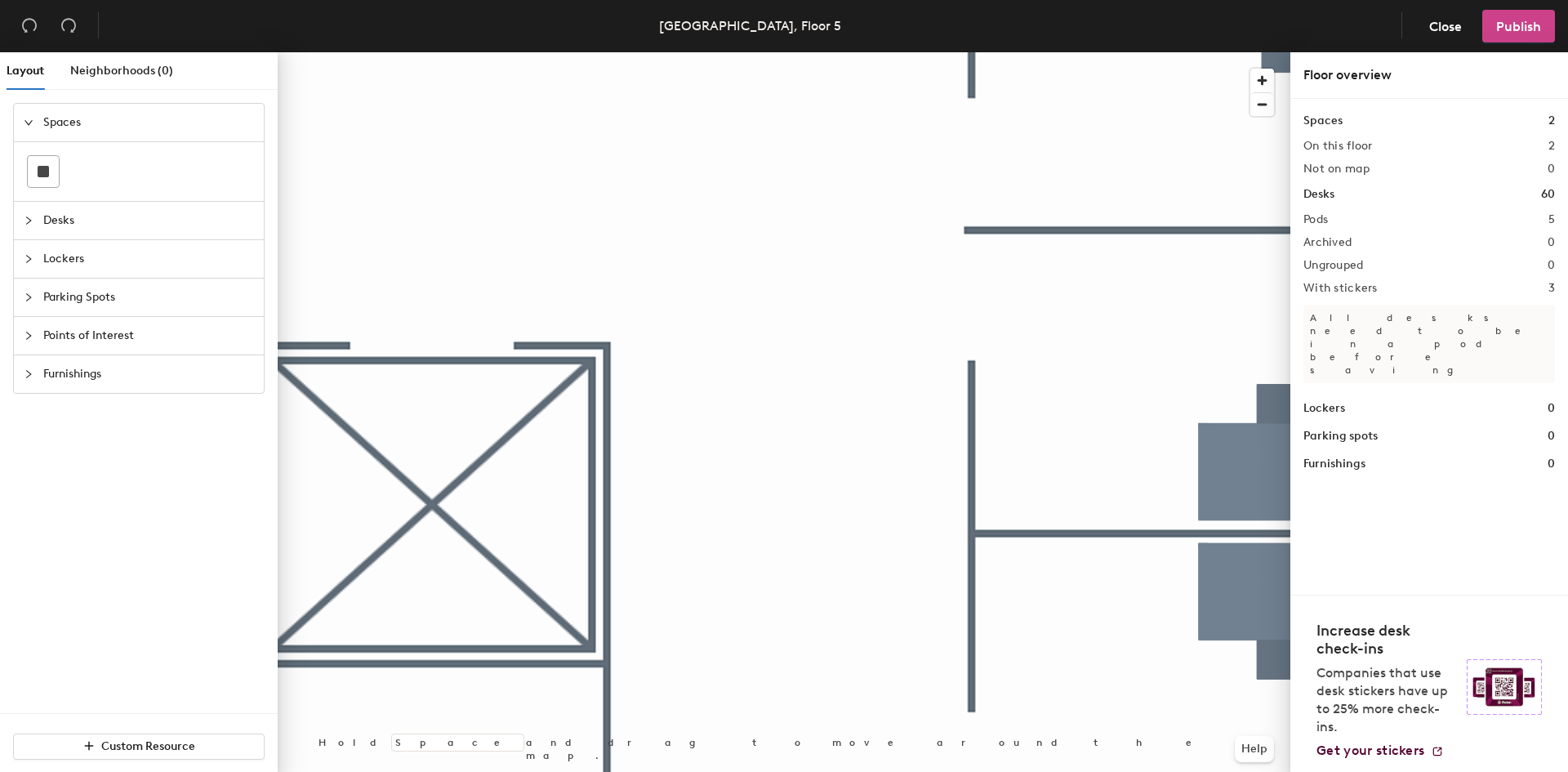
click at [1508, 19] on span "Publish" at bounding box center [1518, 26] width 45 height 16
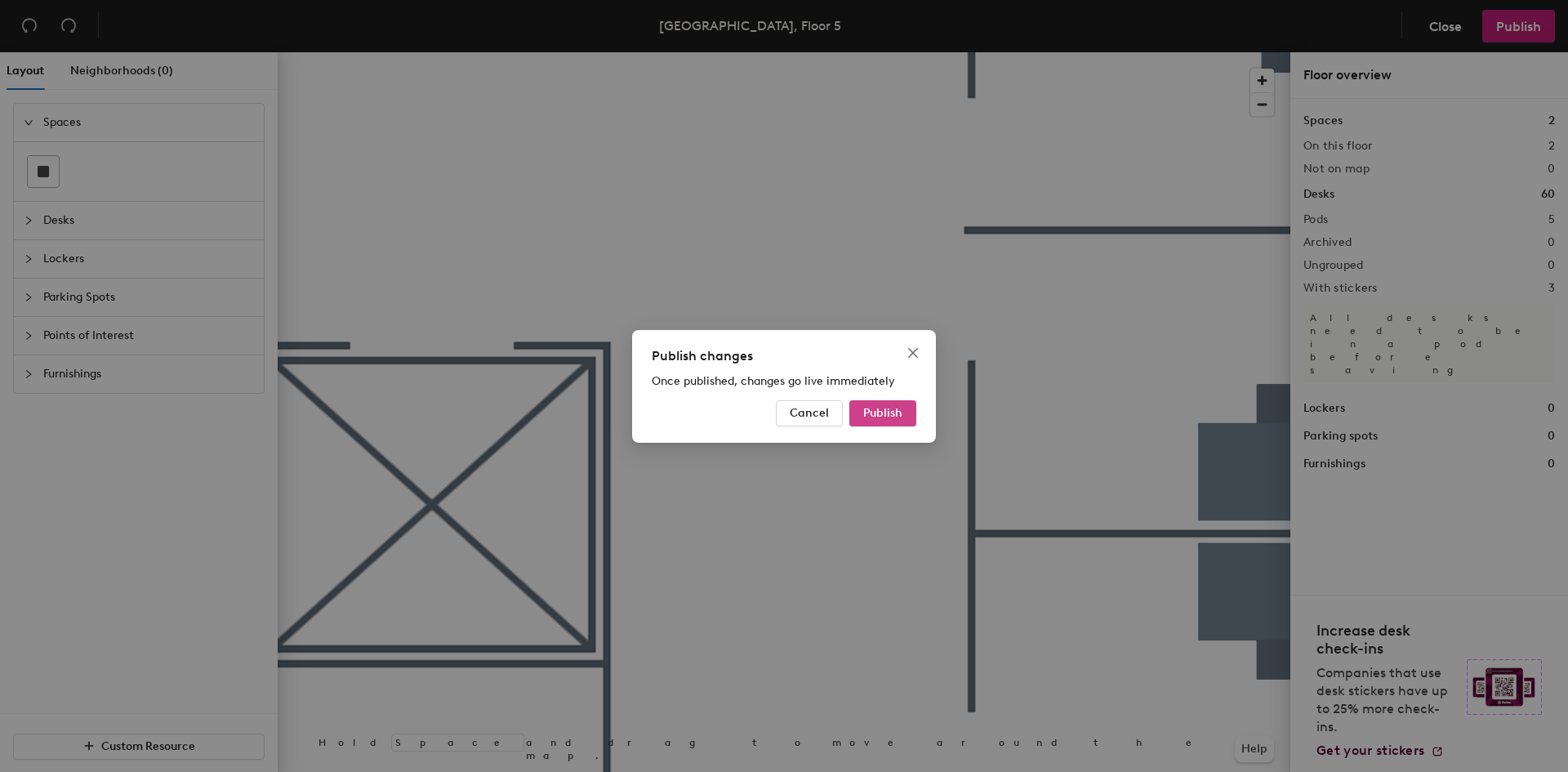
click at [892, 406] on span "Publish" at bounding box center [882, 413] width 39 height 14
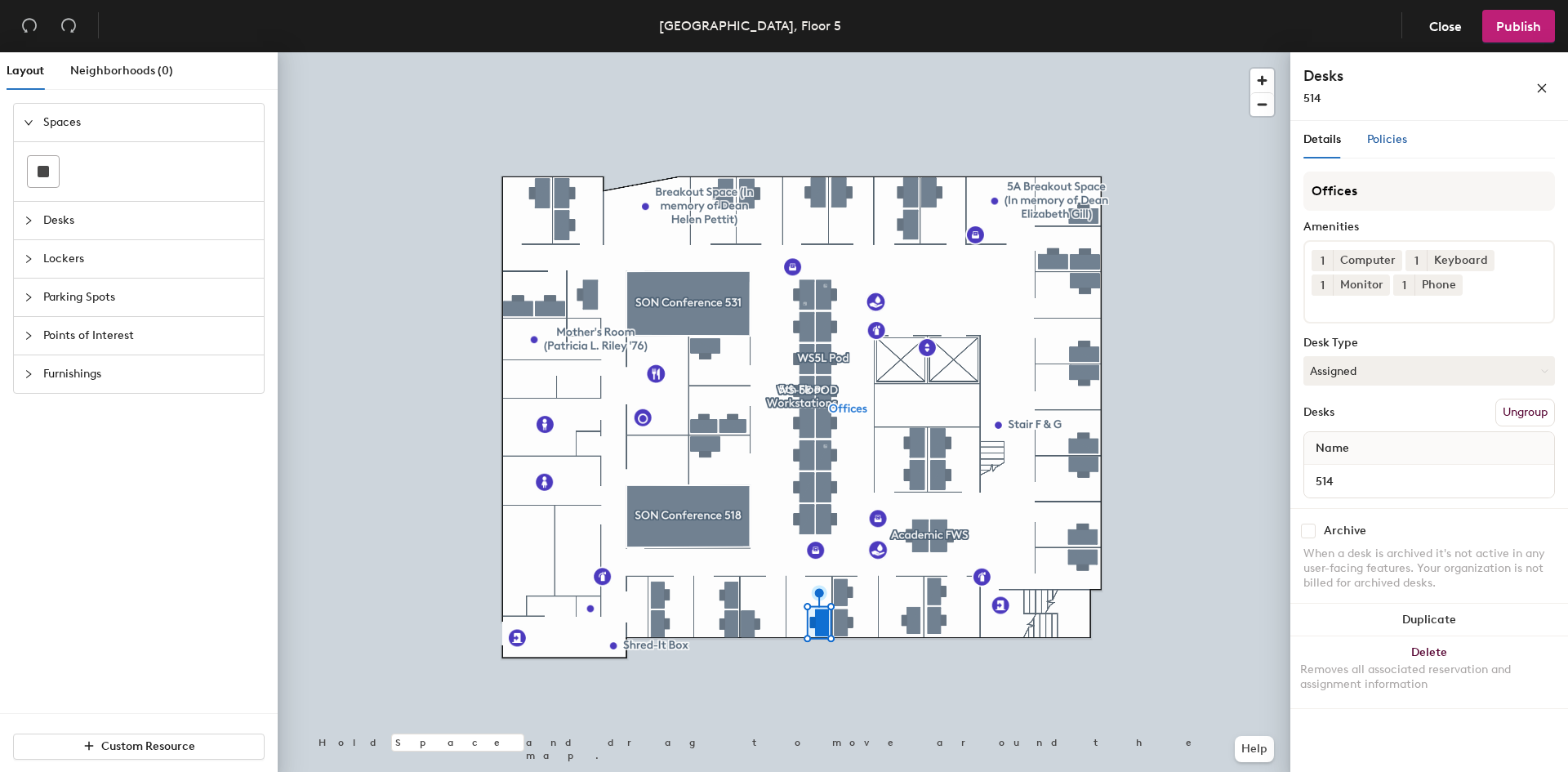
click at [1376, 147] on div "Policies" at bounding box center [1387, 140] width 40 height 18
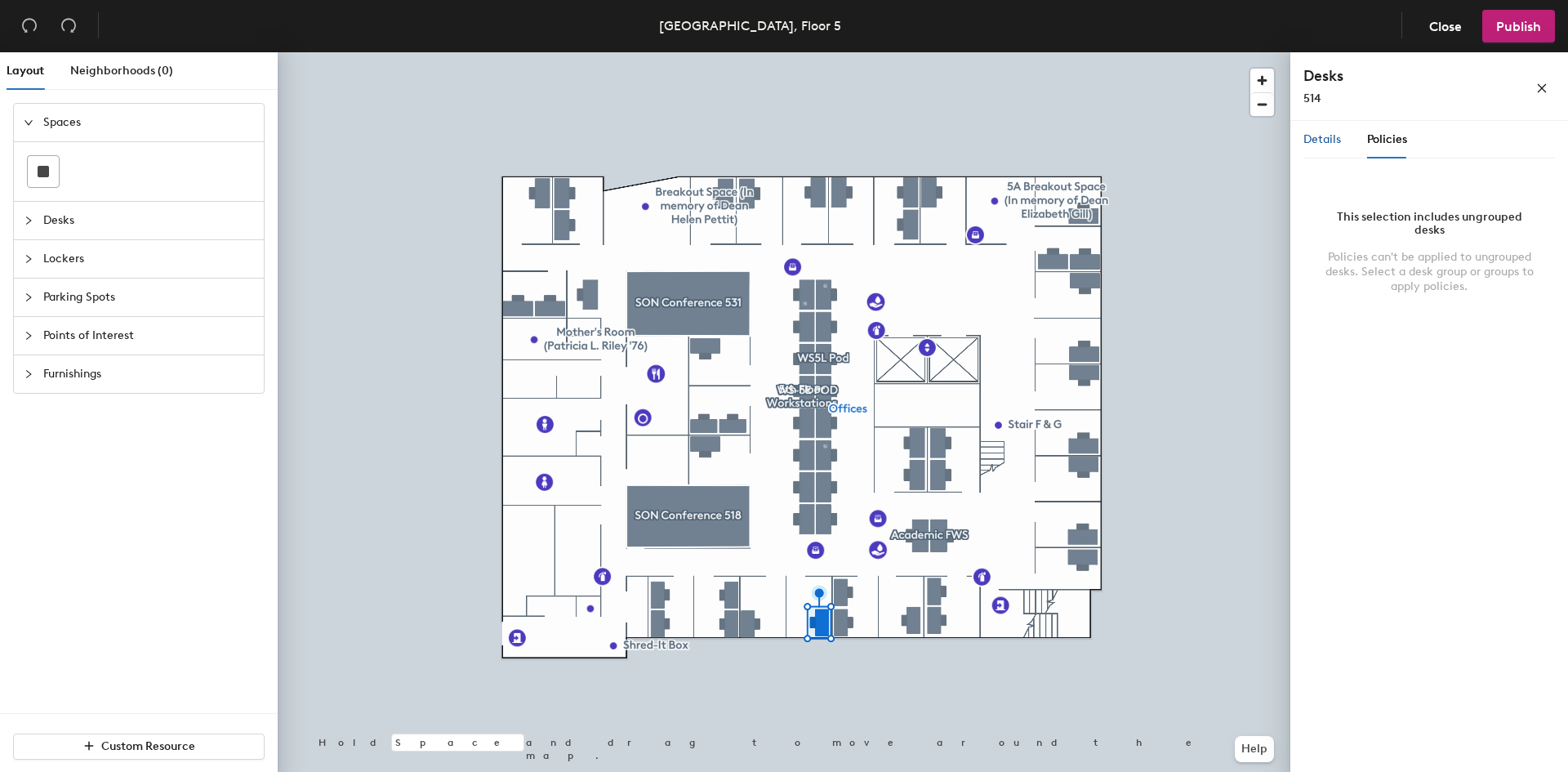
click at [1335, 143] on span "Details" at bounding box center [1322, 139] width 37 height 14
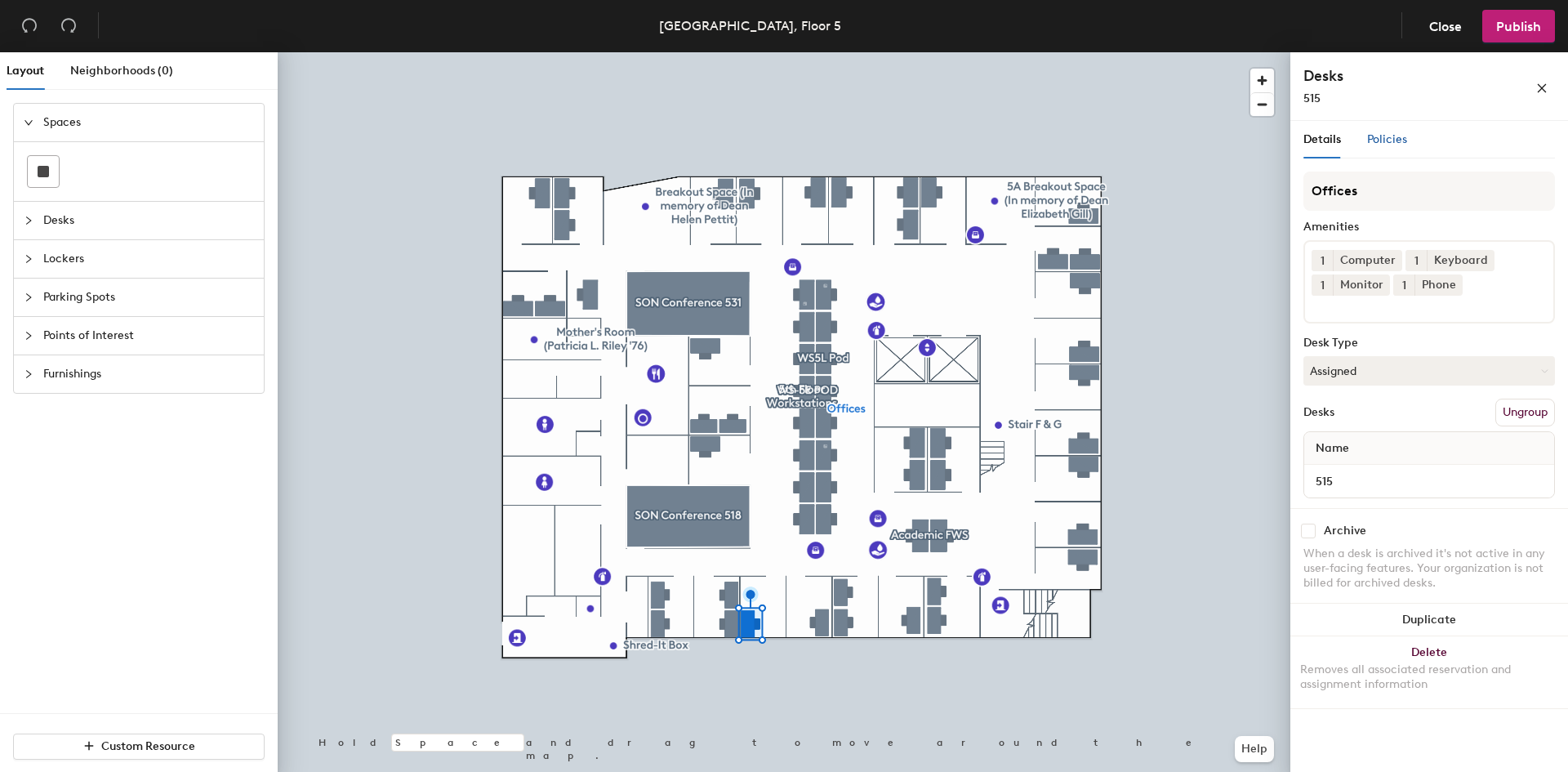
click at [1389, 145] on span "Policies" at bounding box center [1387, 139] width 40 height 14
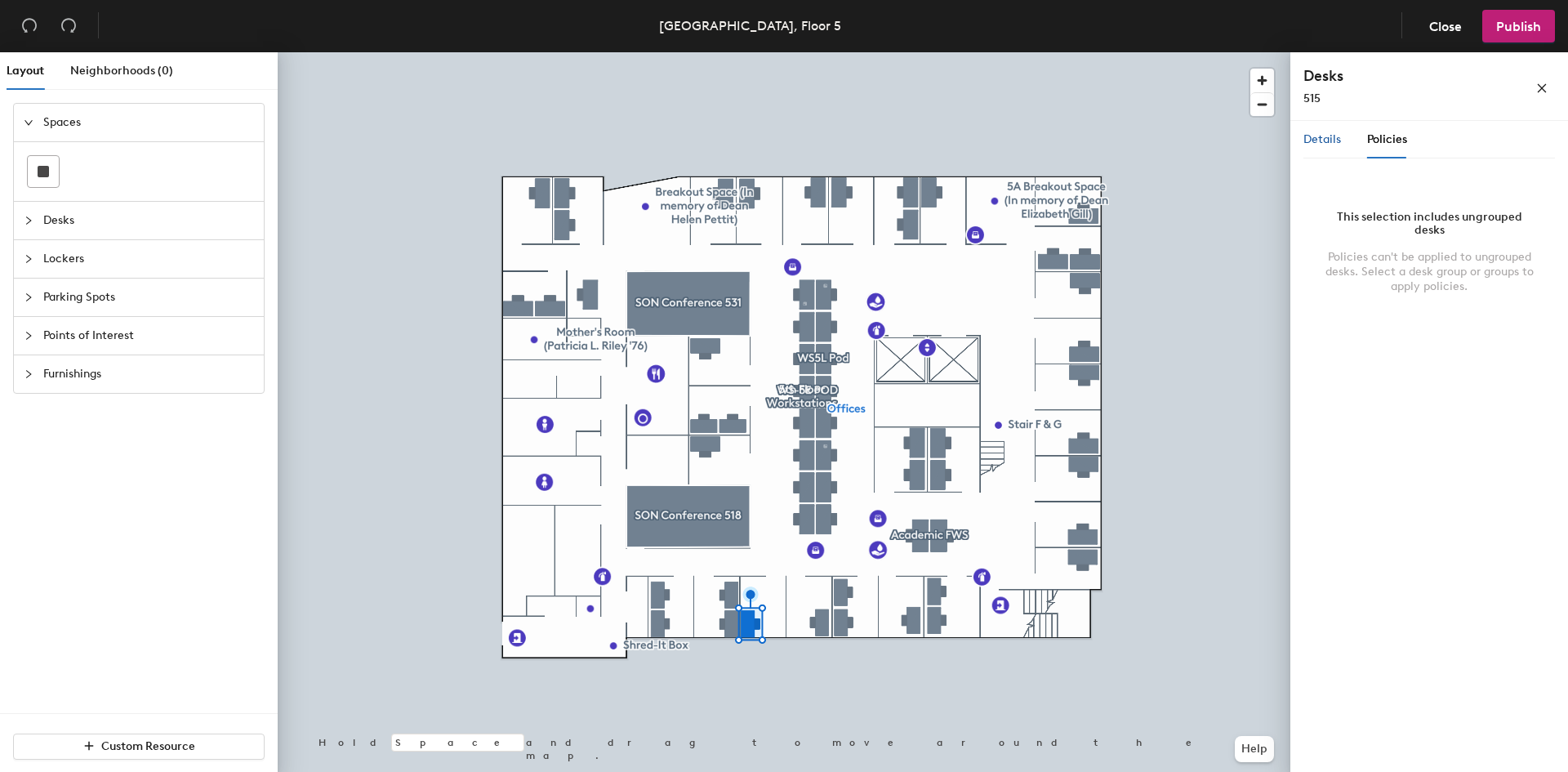
click at [1335, 138] on span "Details" at bounding box center [1322, 139] width 37 height 14
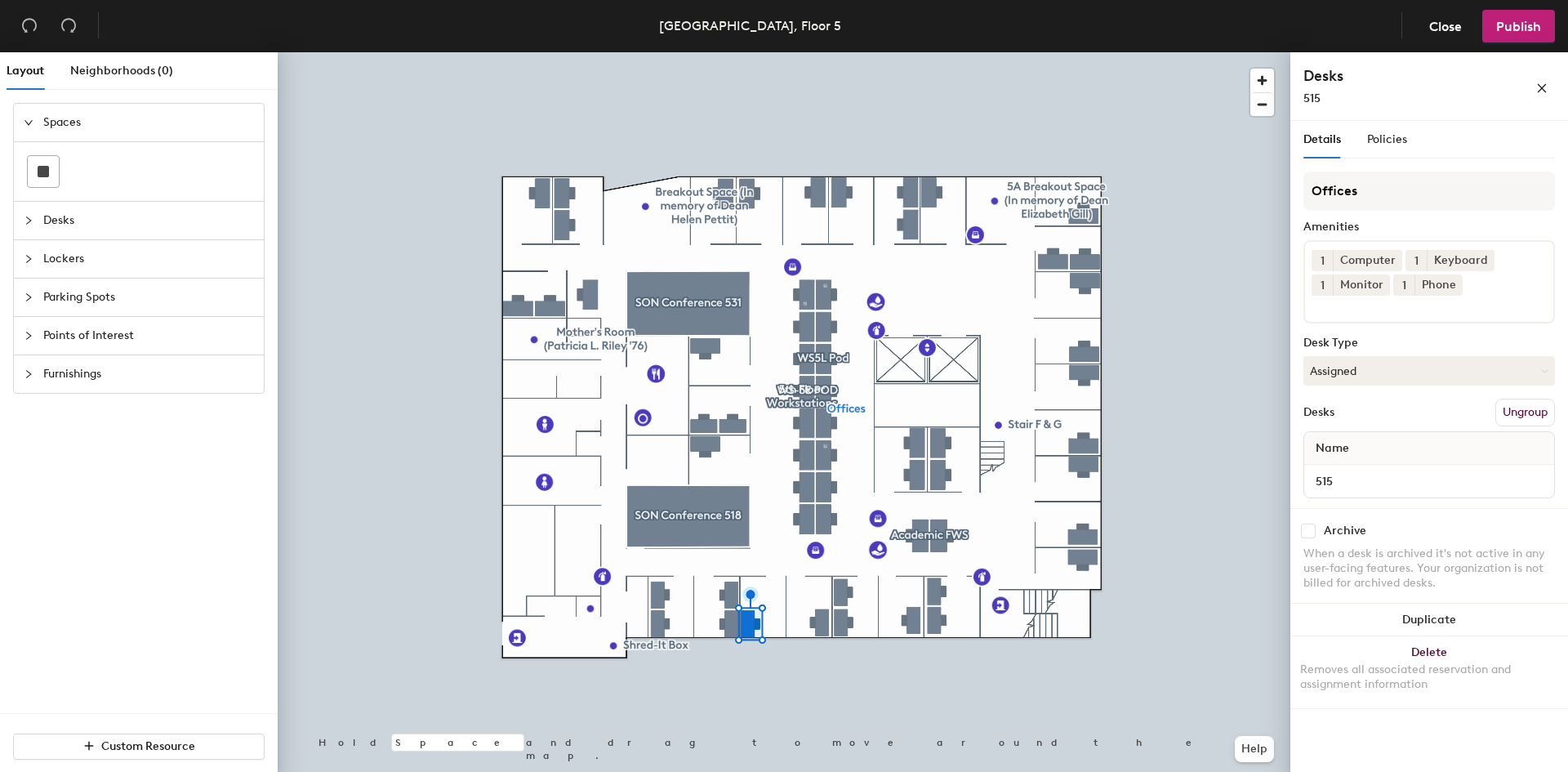
click at [1407, 134] on div "Details Policies" at bounding box center [1429, 139] width 251 height 37
click at [1398, 139] on span "Policies" at bounding box center [1387, 139] width 40 height 14
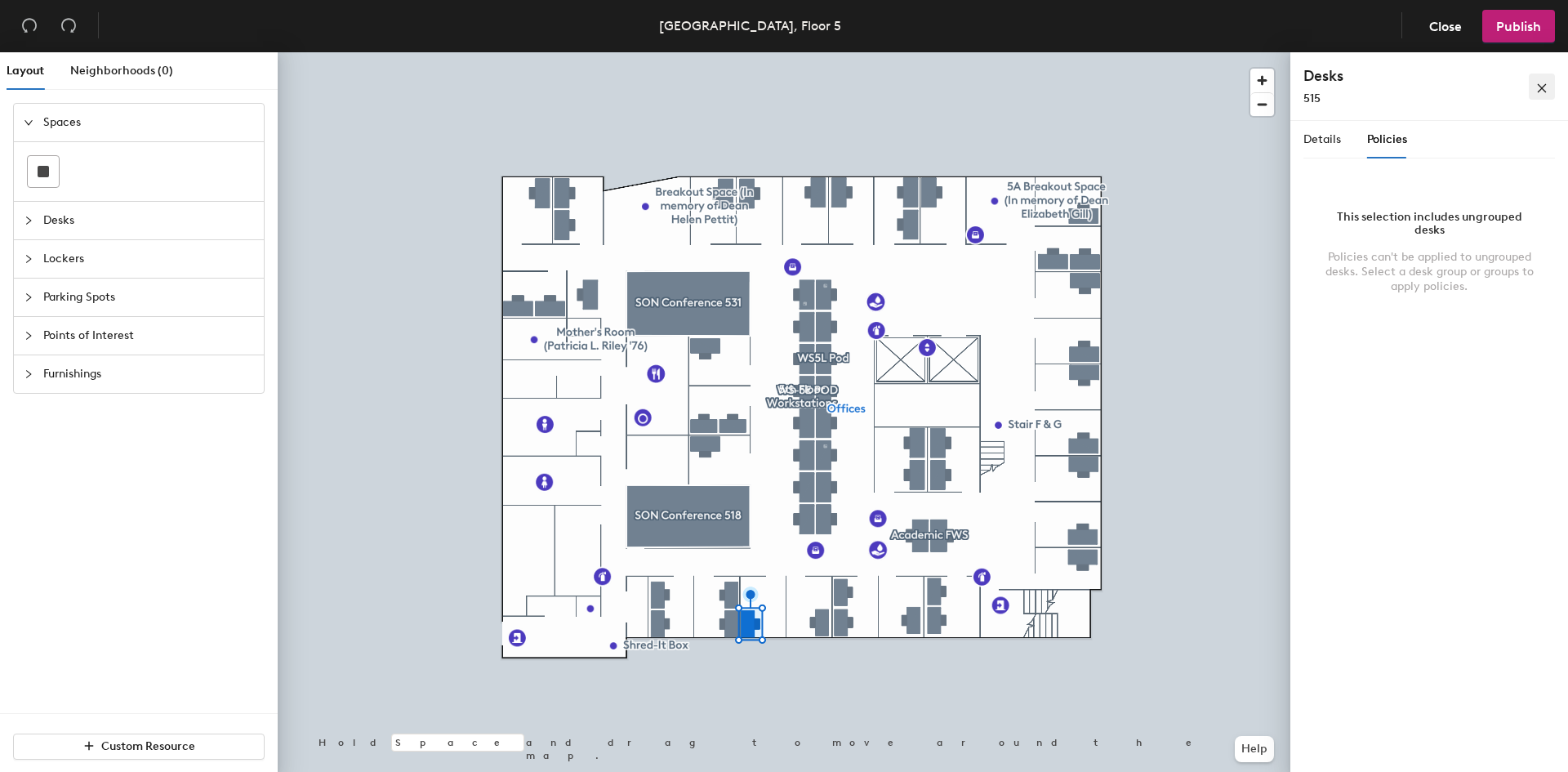
click at [1545, 92] on icon "close" at bounding box center [1542, 89] width 9 height 9
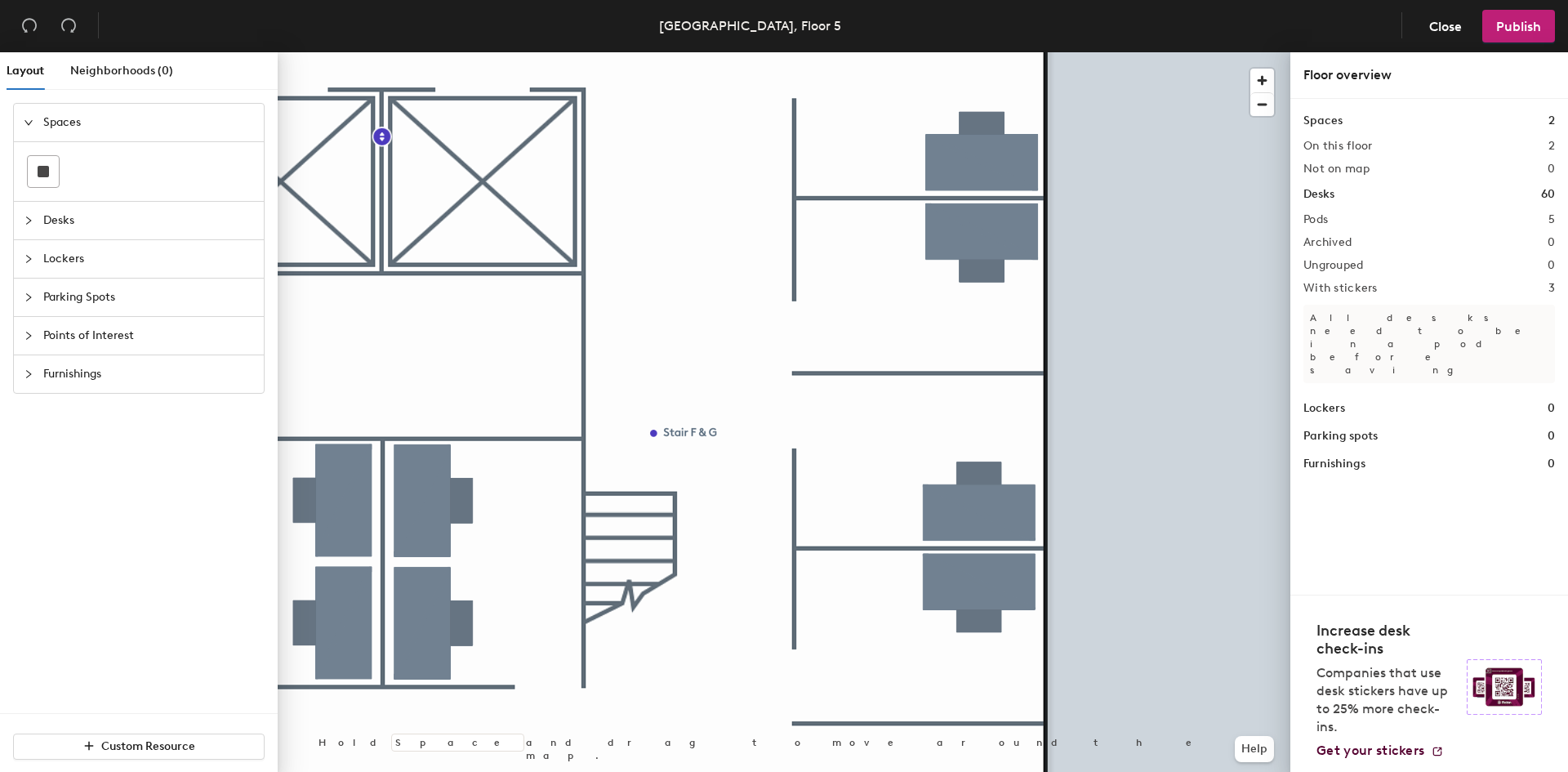
click at [69, 213] on span "Desks" at bounding box center [148, 220] width 211 height 37
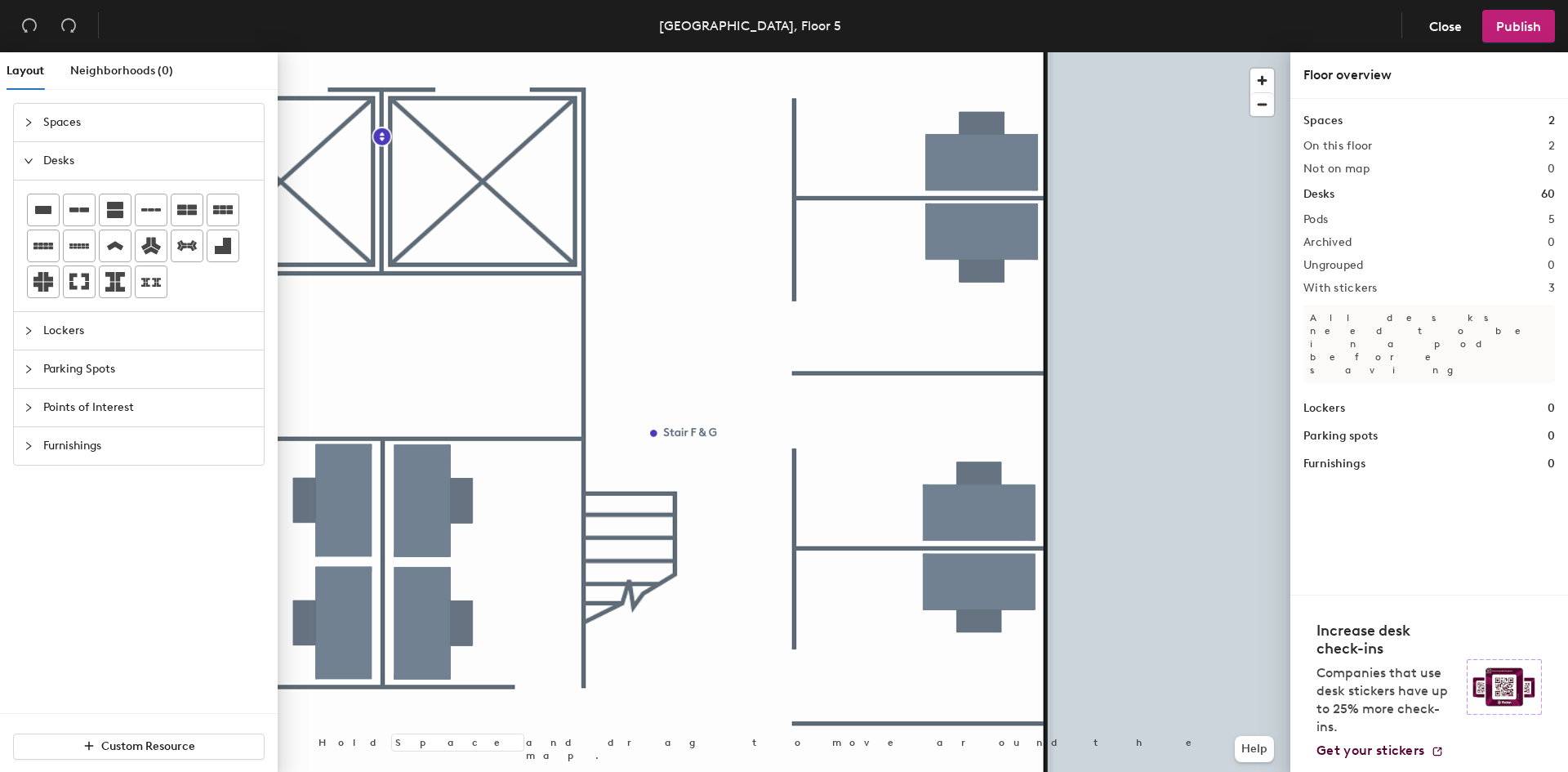
click at [65, 328] on span "Lockers" at bounding box center [148, 330] width 211 height 37
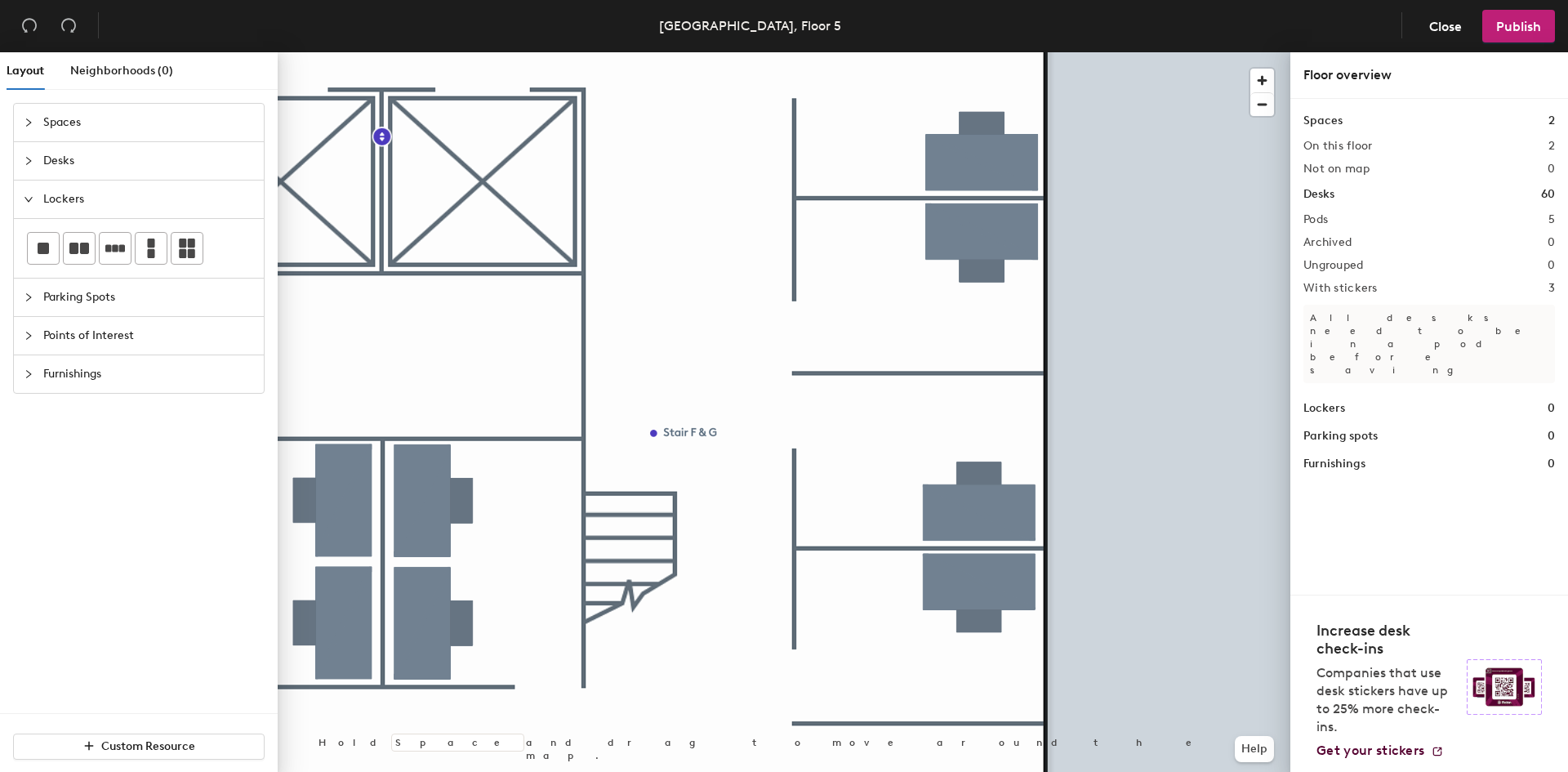
click at [89, 303] on span "Parking Spots" at bounding box center [148, 297] width 211 height 37
click at [94, 327] on span "Points of Interest" at bounding box center [148, 335] width 211 height 37
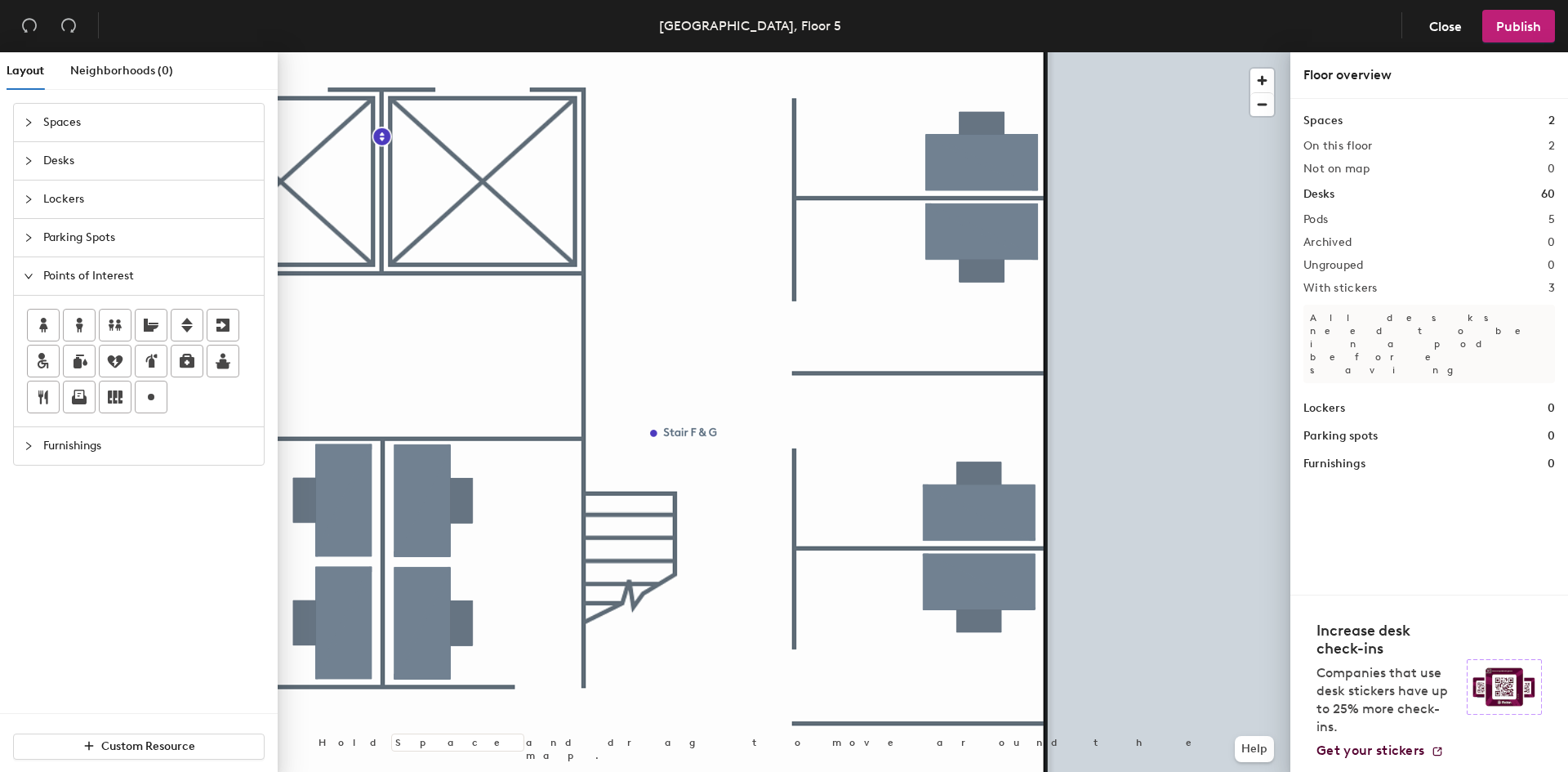
click at [113, 444] on span "Furnishings" at bounding box center [148, 446] width 211 height 37
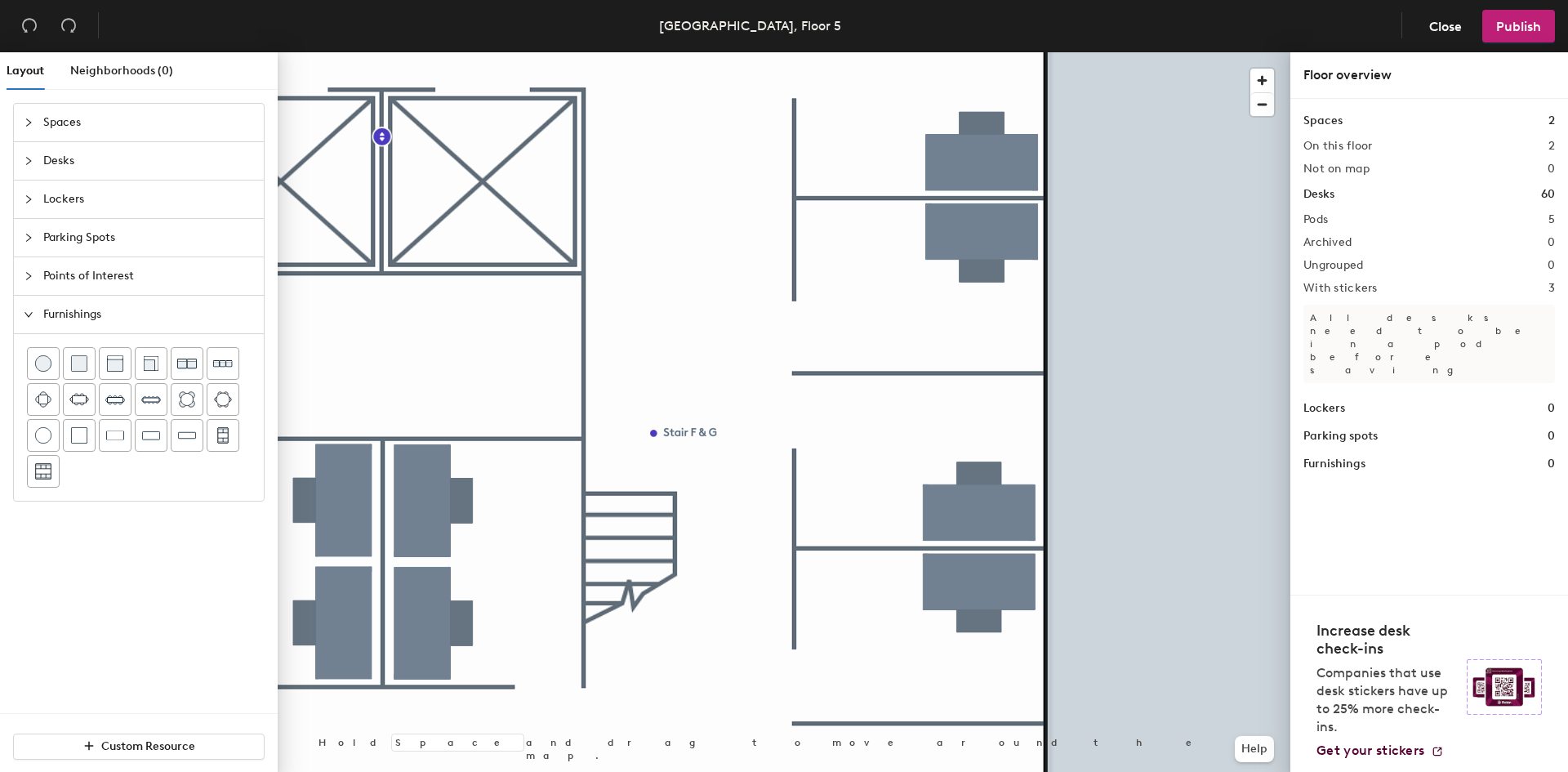
click at [69, 151] on span "Desks" at bounding box center [148, 161] width 211 height 37
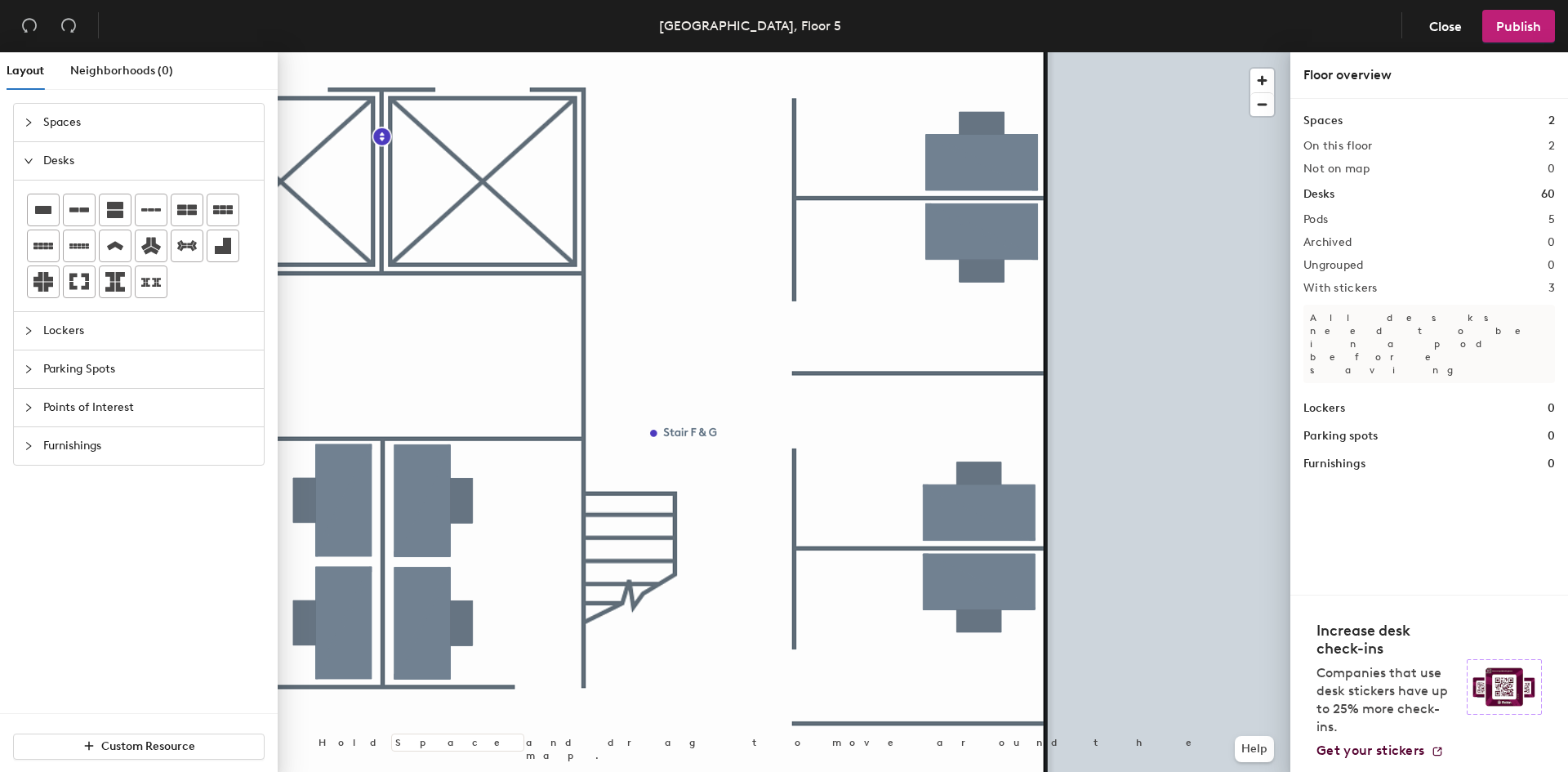
click at [81, 123] on span "Spaces" at bounding box center [148, 122] width 211 height 37
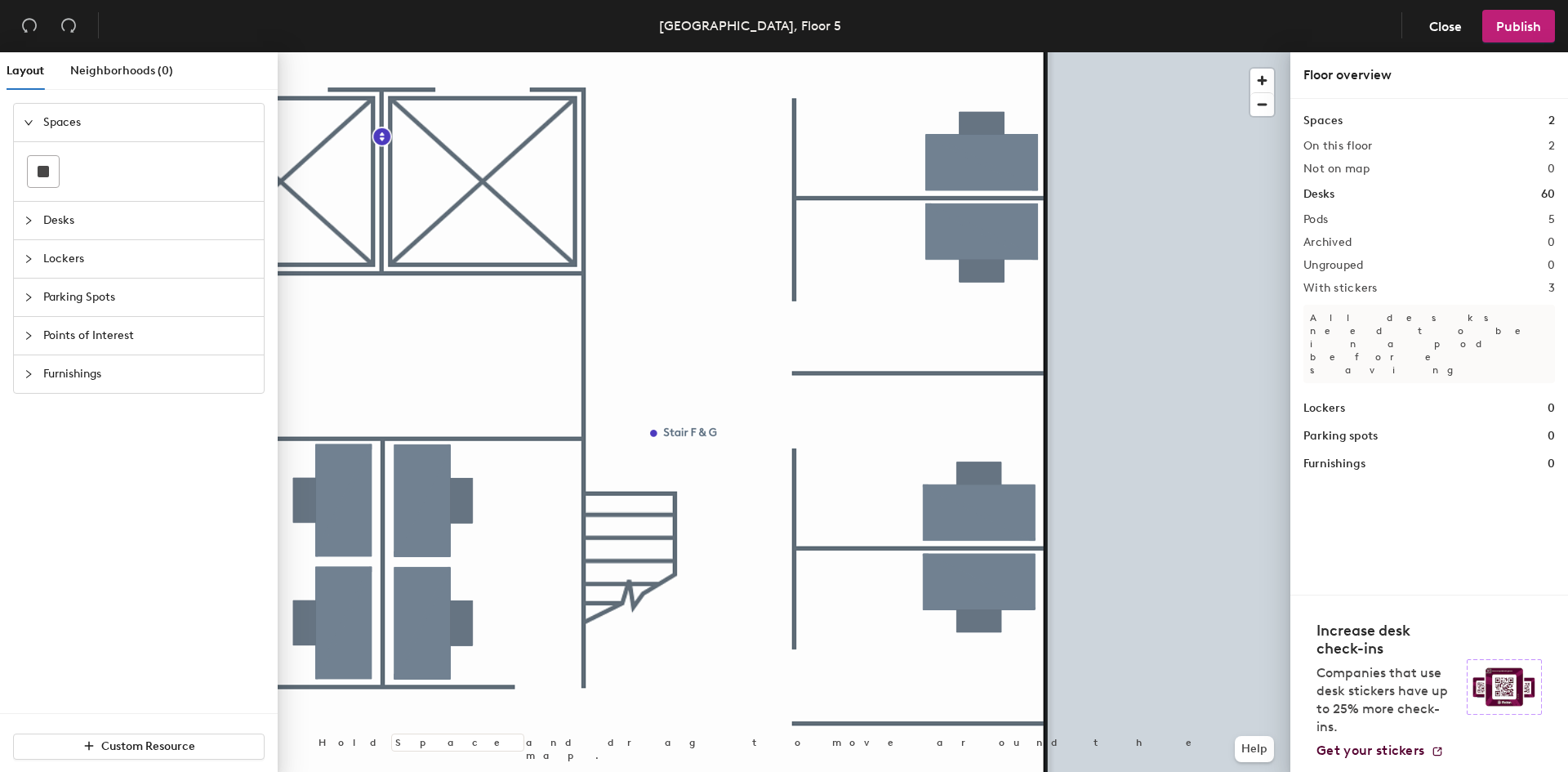
click at [59, 228] on span "Desks" at bounding box center [148, 220] width 211 height 37
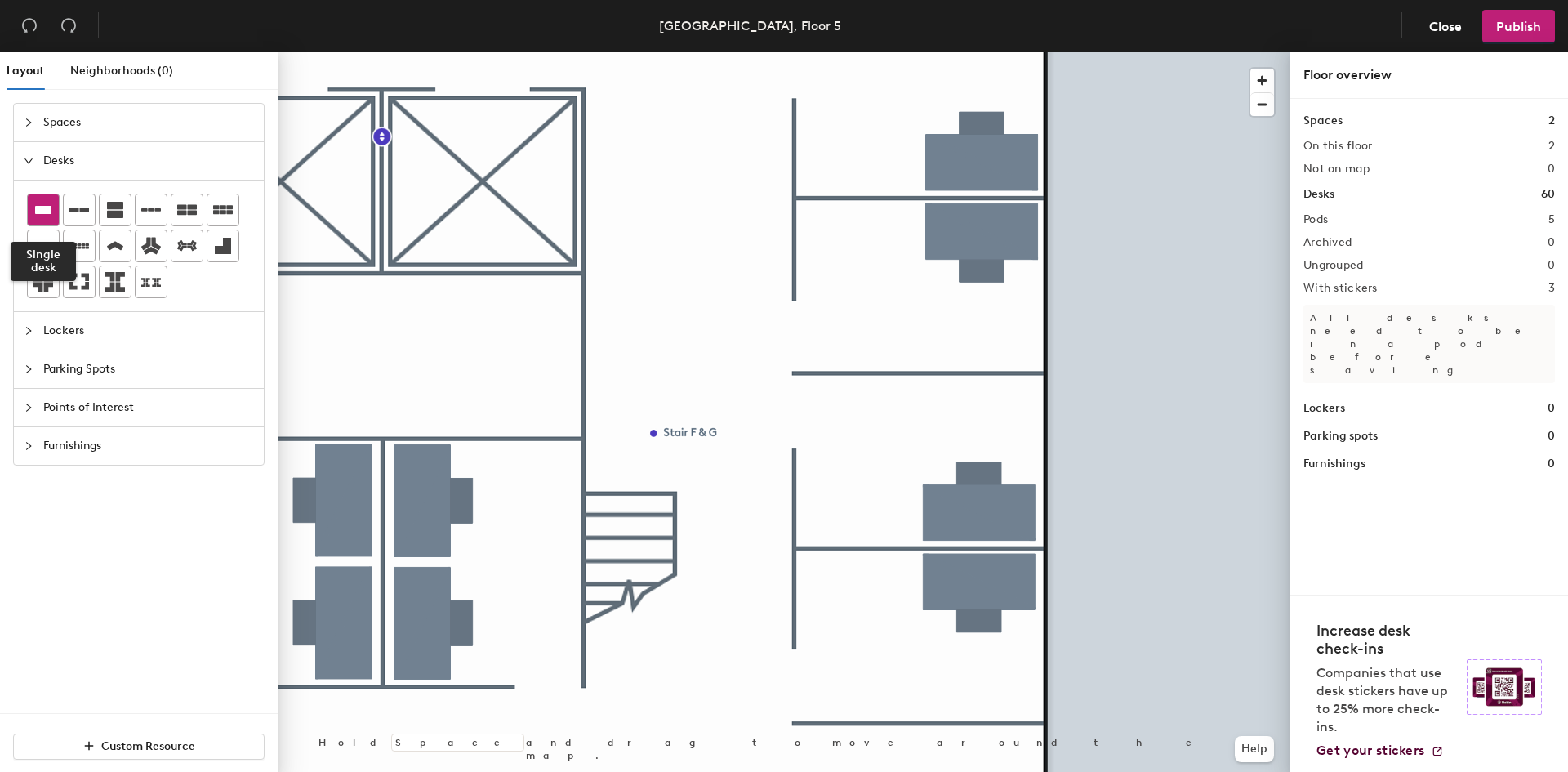
click at [49, 223] on div at bounding box center [44, 210] width 31 height 31
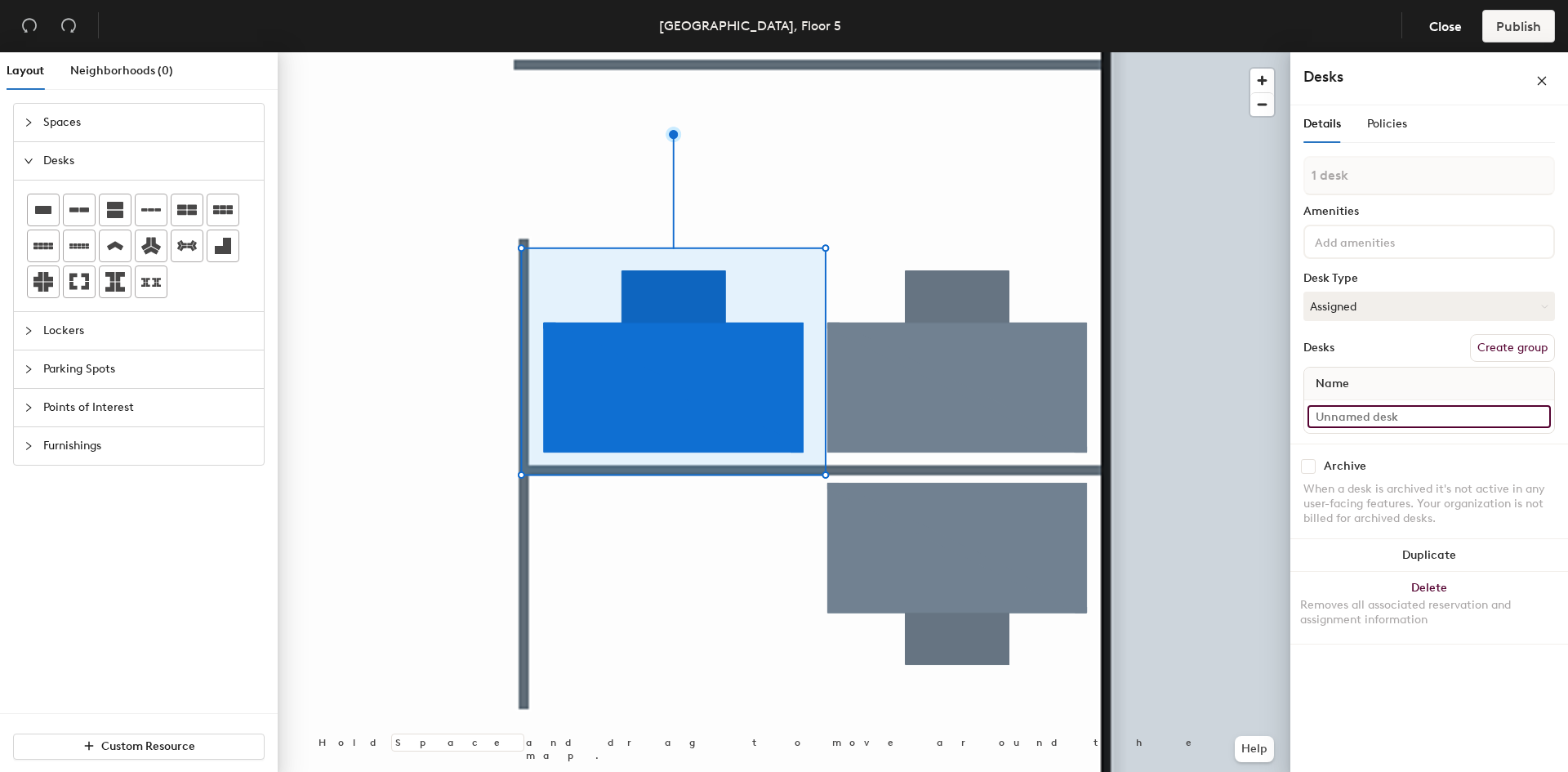
click at [1354, 423] on input at bounding box center [1429, 417] width 243 height 23
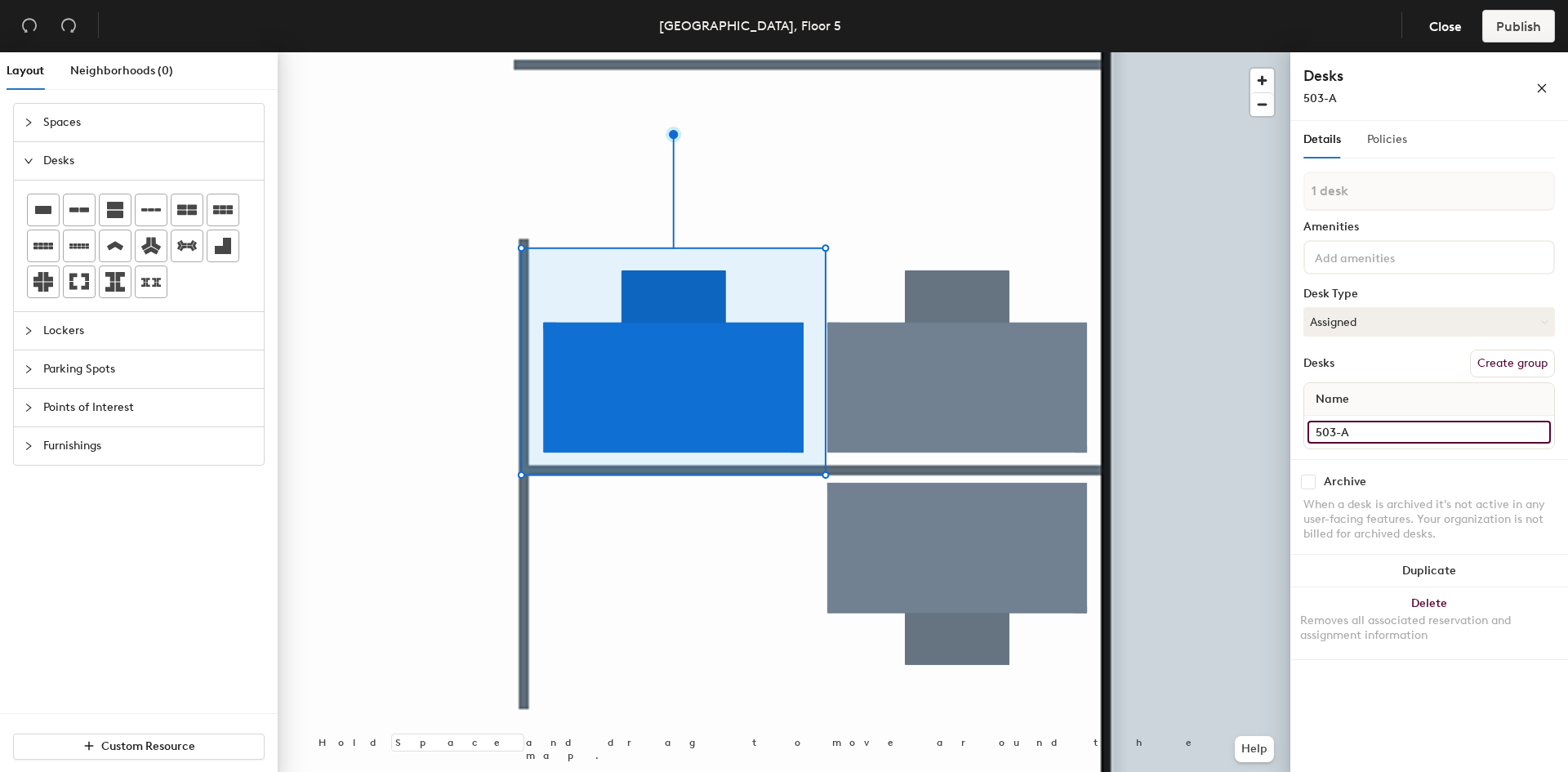
type input "503-A"
click at [1404, 136] on span "Policies" at bounding box center [1387, 139] width 40 height 14
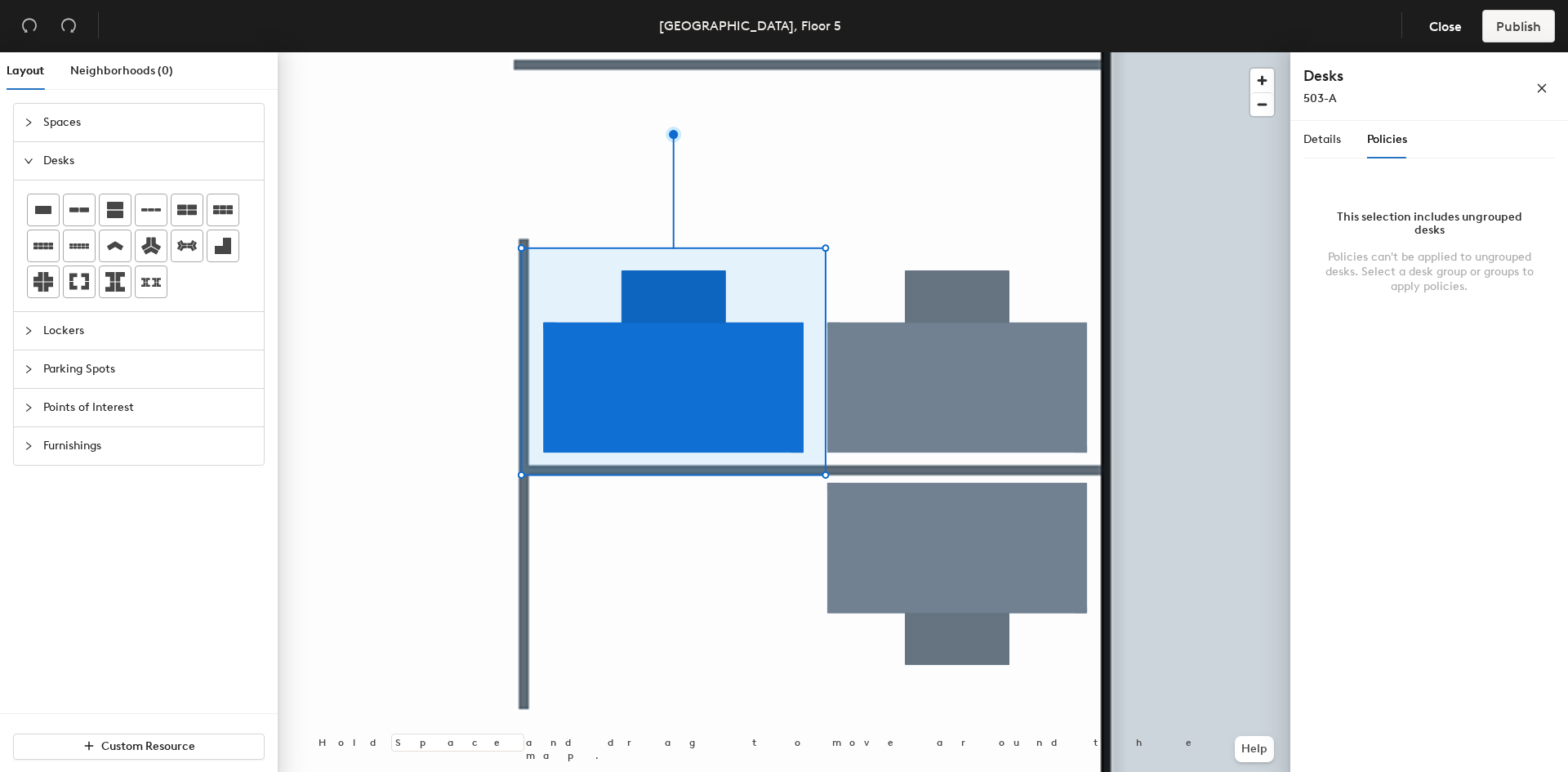
click at [1351, 141] on div "Details Policies" at bounding box center [1355, 139] width 103 height 37
click at [1329, 145] on span "Details" at bounding box center [1322, 139] width 37 height 14
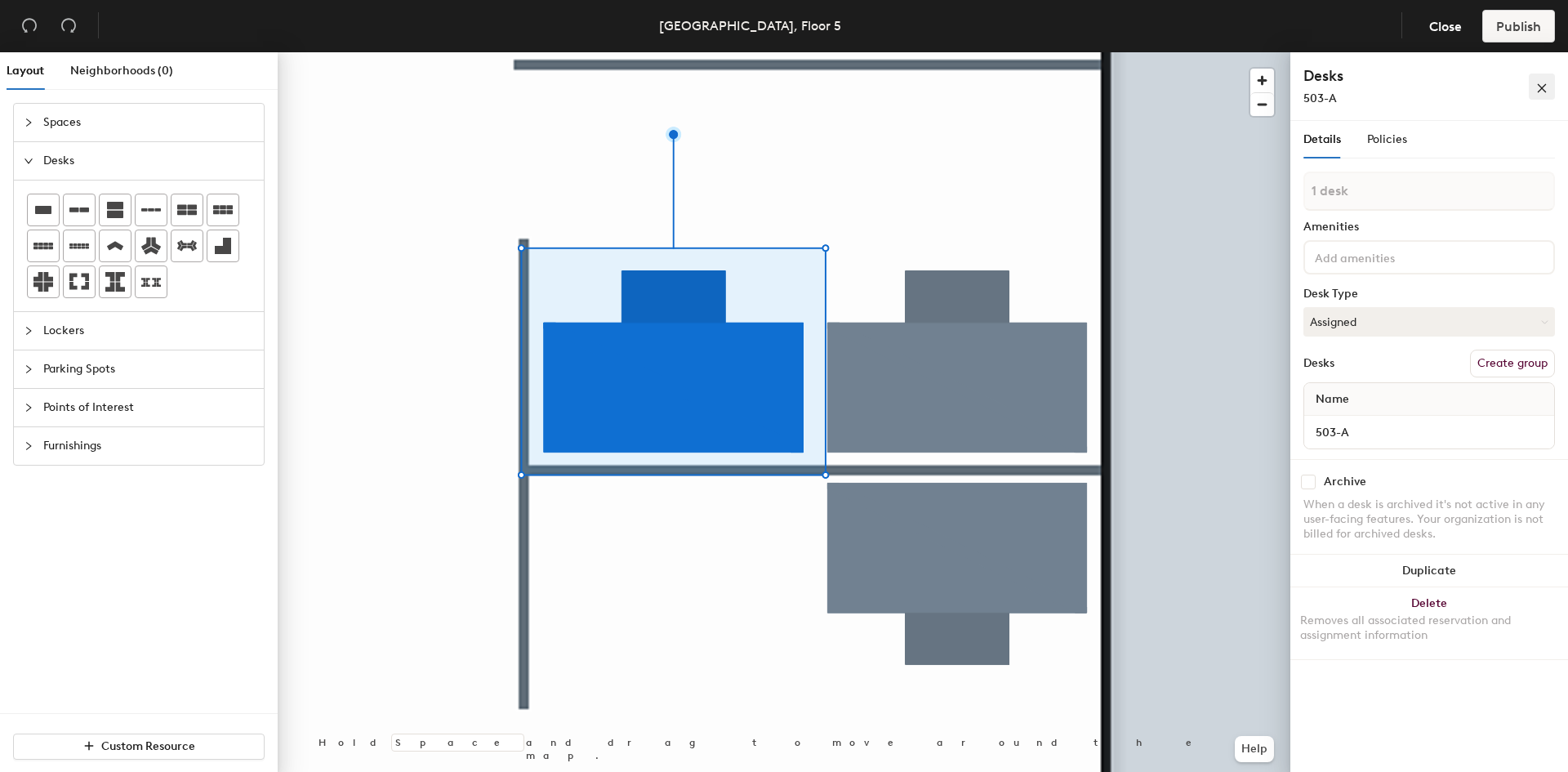
click at [1546, 94] on icon "close" at bounding box center [1542, 89] width 12 height 12
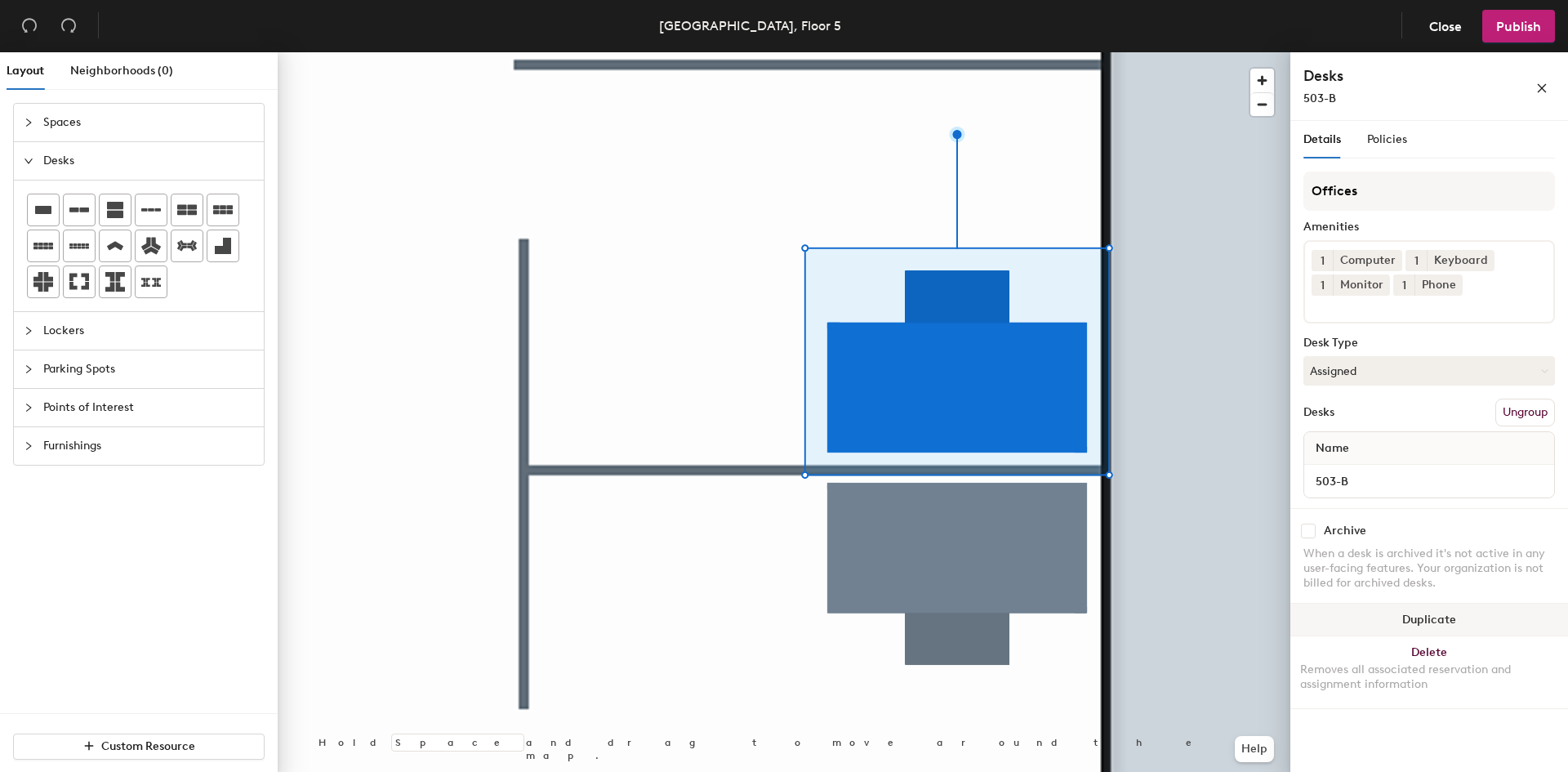
click at [1465, 621] on button "Duplicate" at bounding box center [1429, 621] width 278 height 33
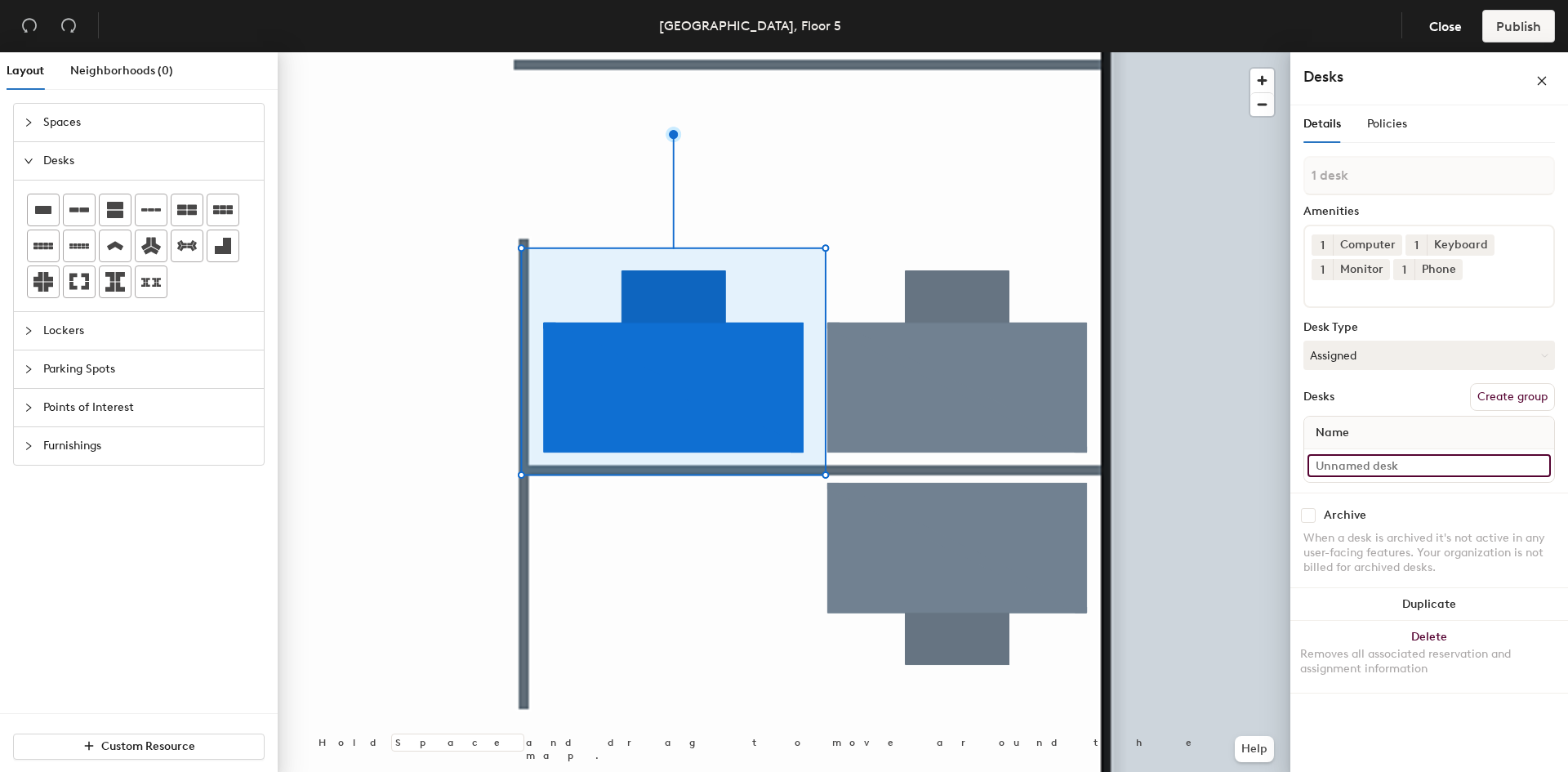
click at [1385, 455] on input at bounding box center [1429, 466] width 243 height 23
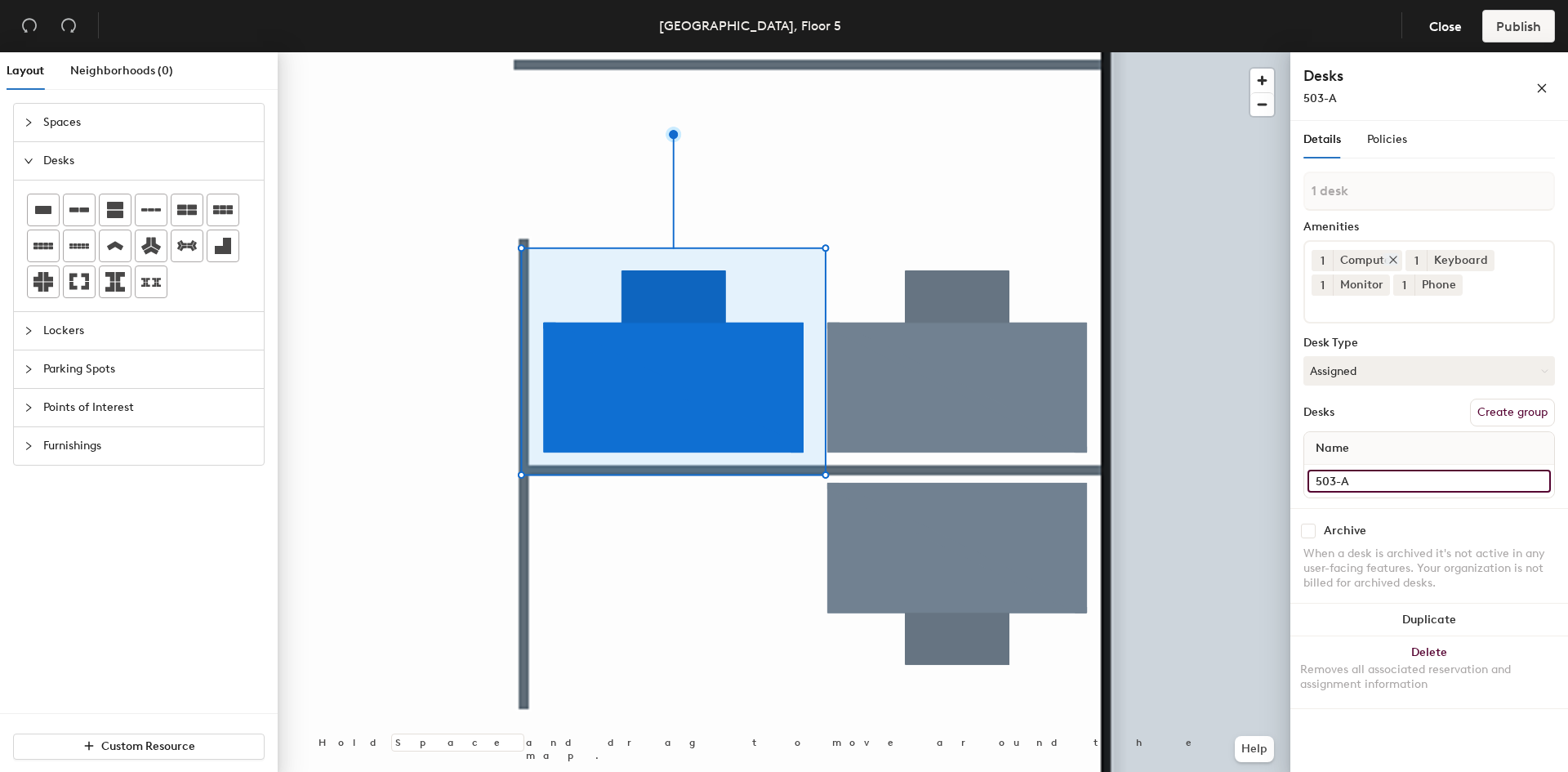
type input "503-A"
click at [1393, 260] on icon at bounding box center [1394, 260] width 7 height 7
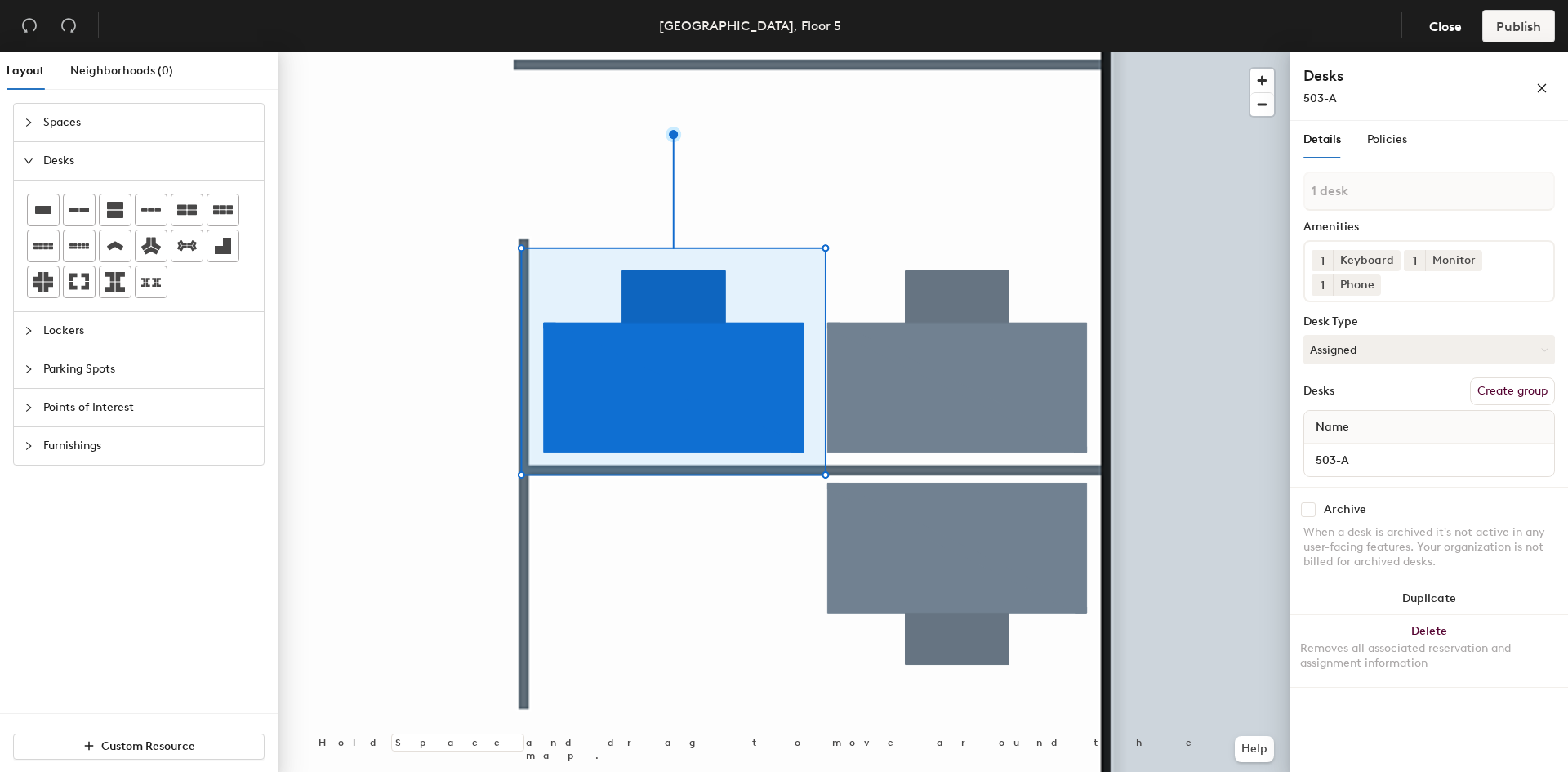
click at [1416, 257] on button "1" at bounding box center [1415, 261] width 22 height 22
click at [1418, 285] on div "2" at bounding box center [1415, 282] width 22 height 22
click at [1389, 261] on icon at bounding box center [1392, 260] width 12 height 12
click at [1455, 264] on icon at bounding box center [1454, 260] width 12 height 12
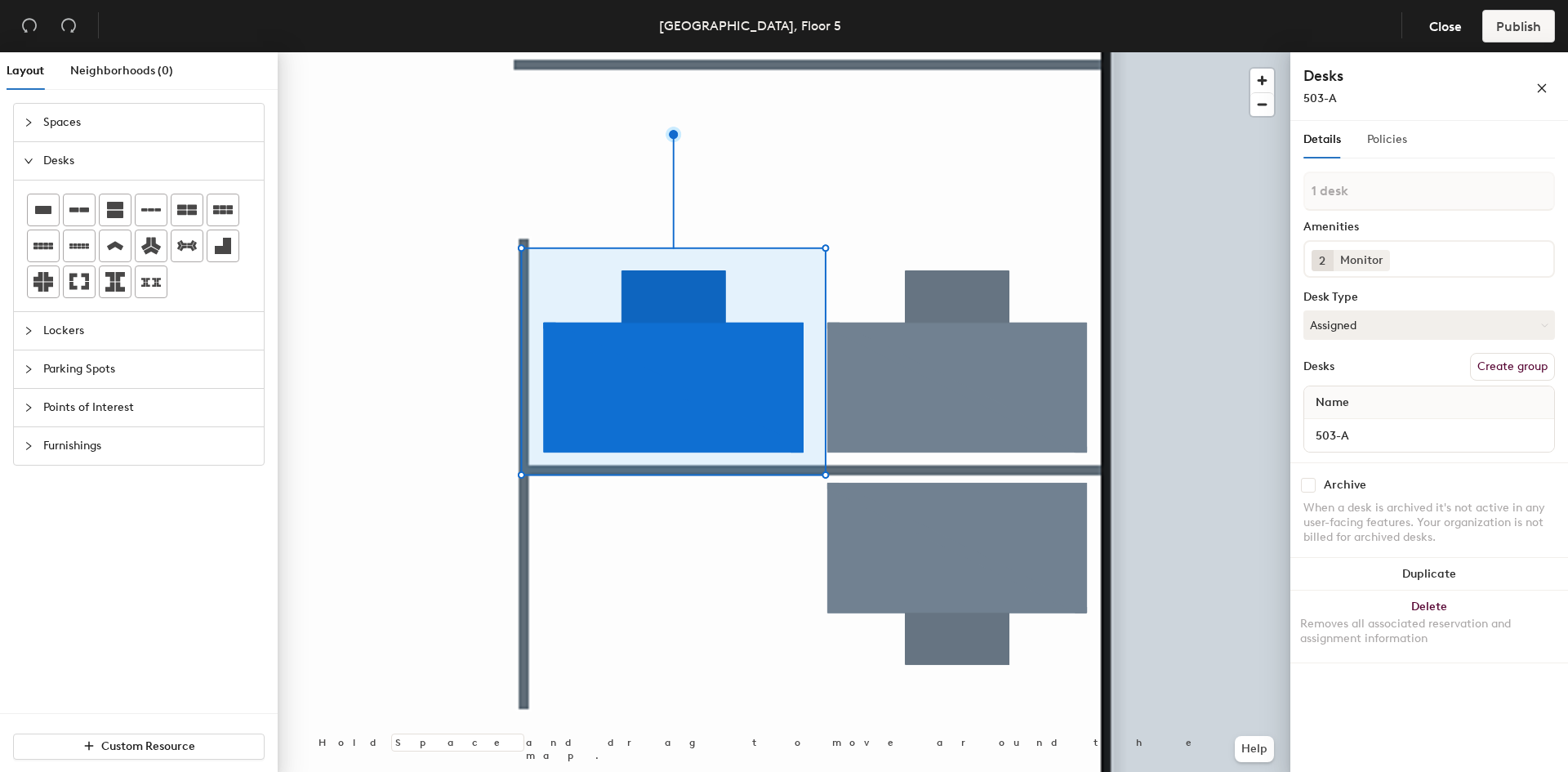
click at [1399, 129] on div "Policies" at bounding box center [1387, 139] width 40 height 37
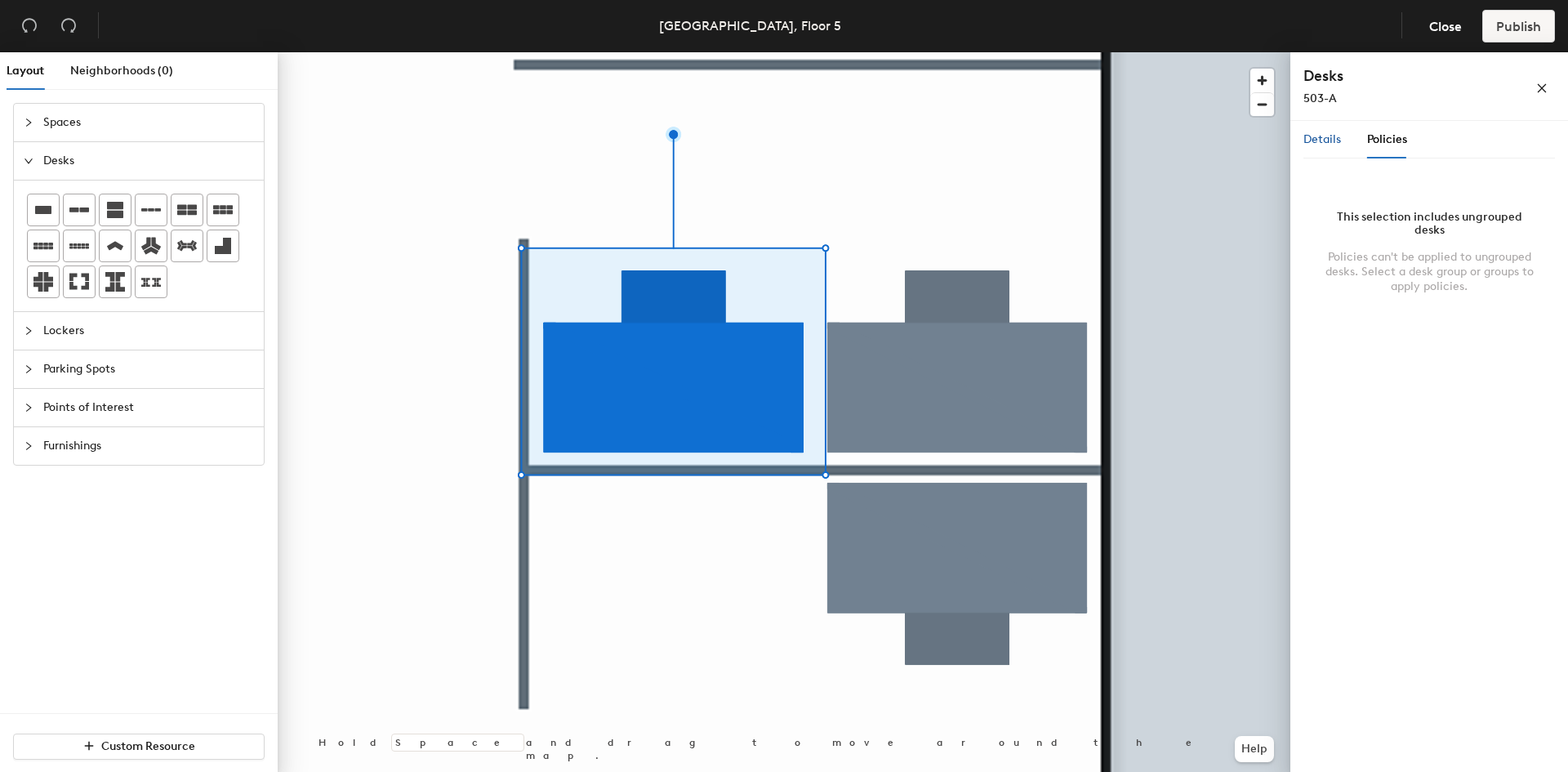
click at [1315, 137] on span "Details" at bounding box center [1322, 139] width 37 height 14
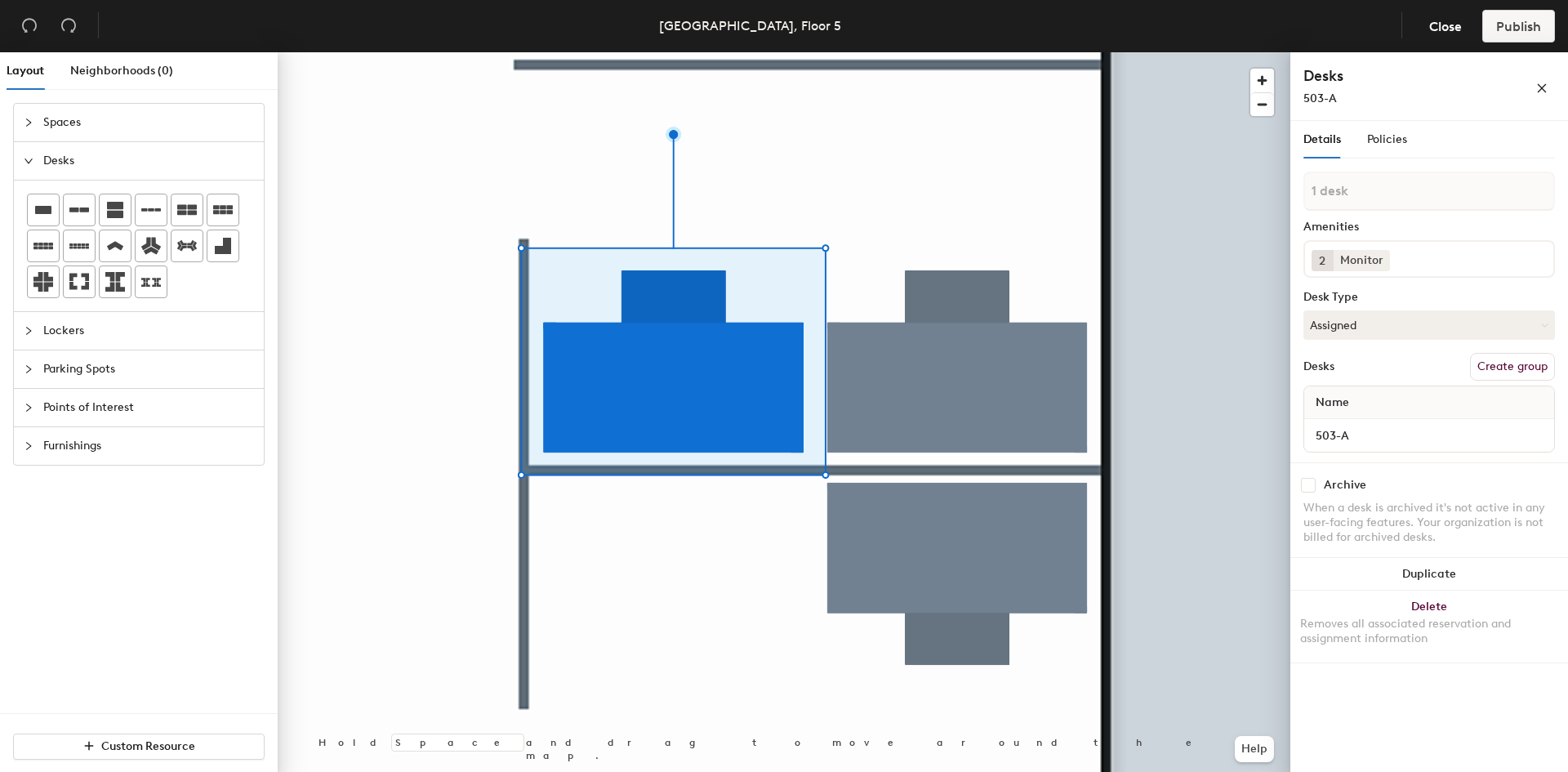
click at [1528, 370] on button "Create group" at bounding box center [1513, 367] width 85 height 28
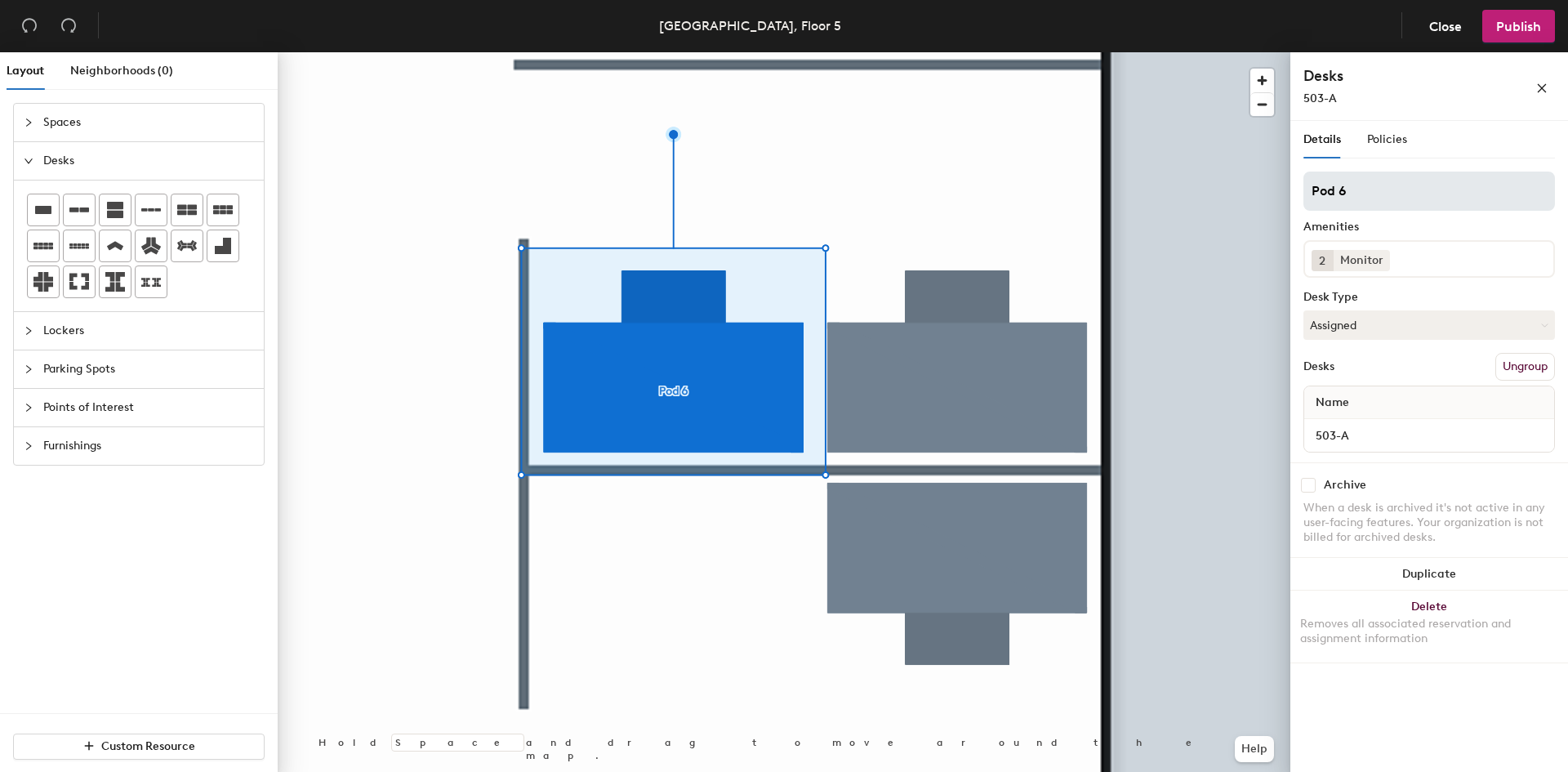
click at [1367, 179] on input "Pod 6" at bounding box center [1429, 190] width 251 height 39
type input "W"
type input "503-A"
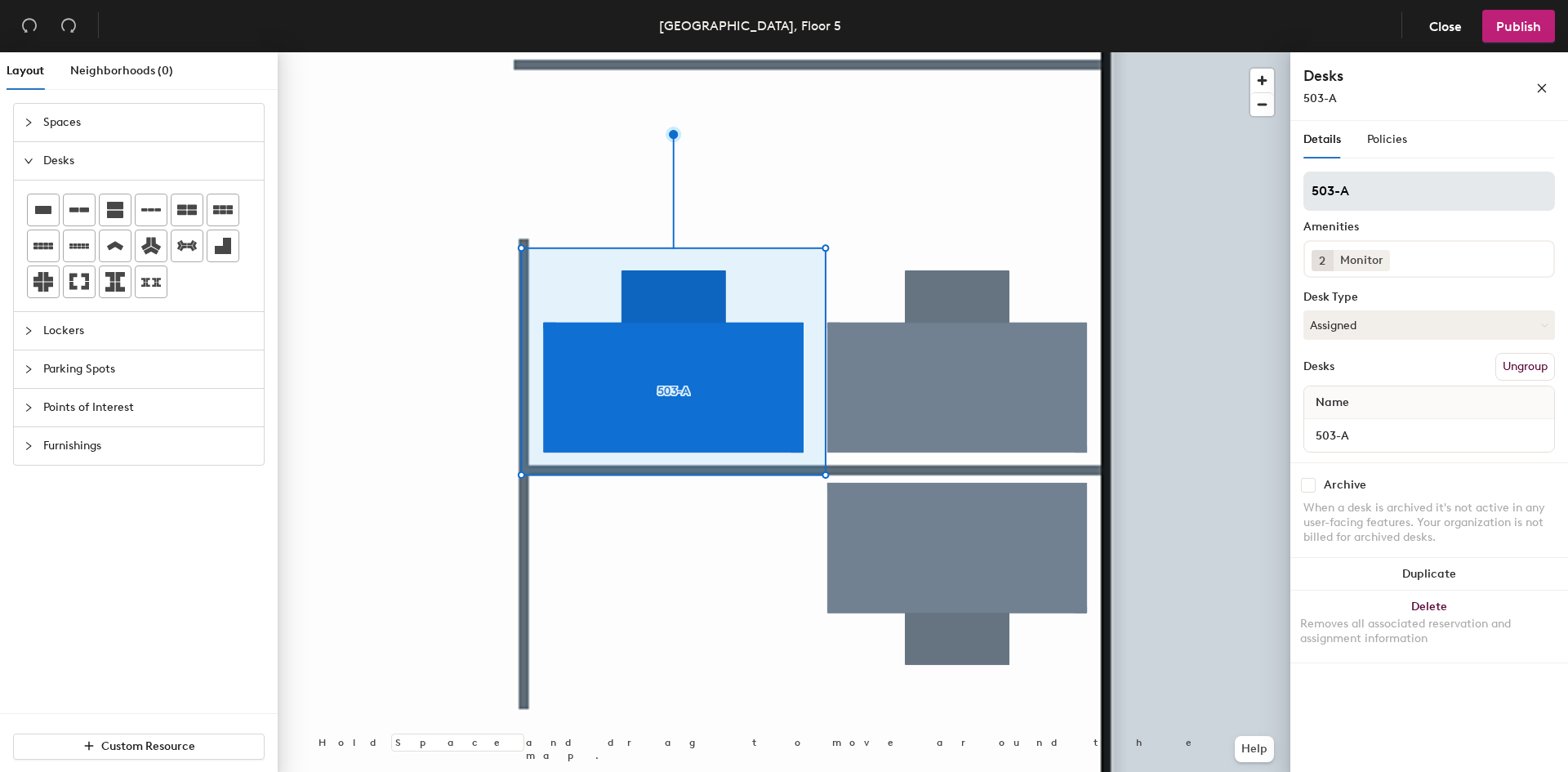
click at [1391, 195] on input "503-A" at bounding box center [1429, 190] width 251 height 39
click at [1391, 195] on input at bounding box center [1429, 190] width 251 height 39
drag, startPoint x: 1309, startPoint y: 189, endPoint x: 1454, endPoint y: 207, distance: 146.1
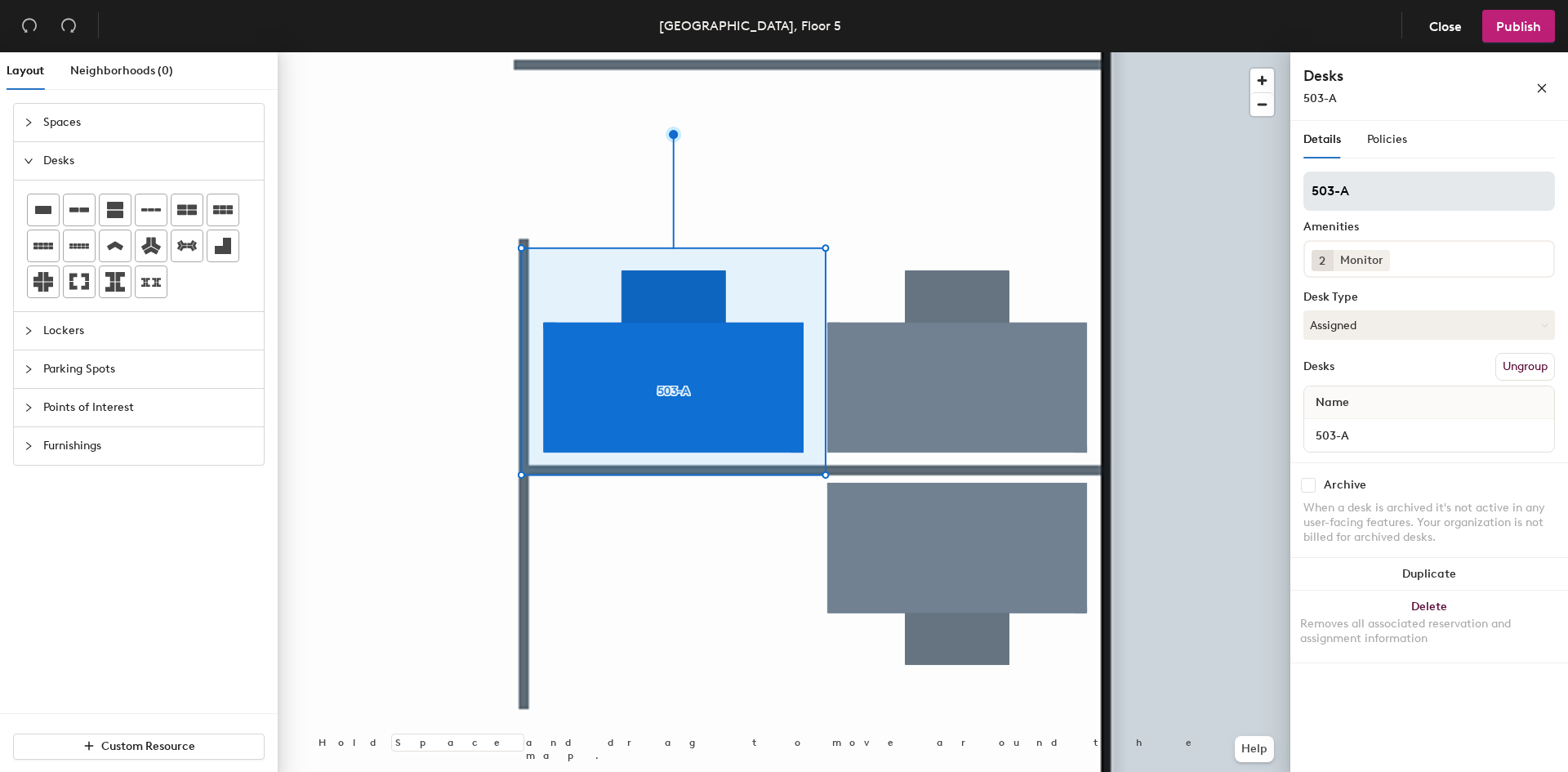
click at [1454, 207] on input "503-A" at bounding box center [1429, 190] width 251 height 39
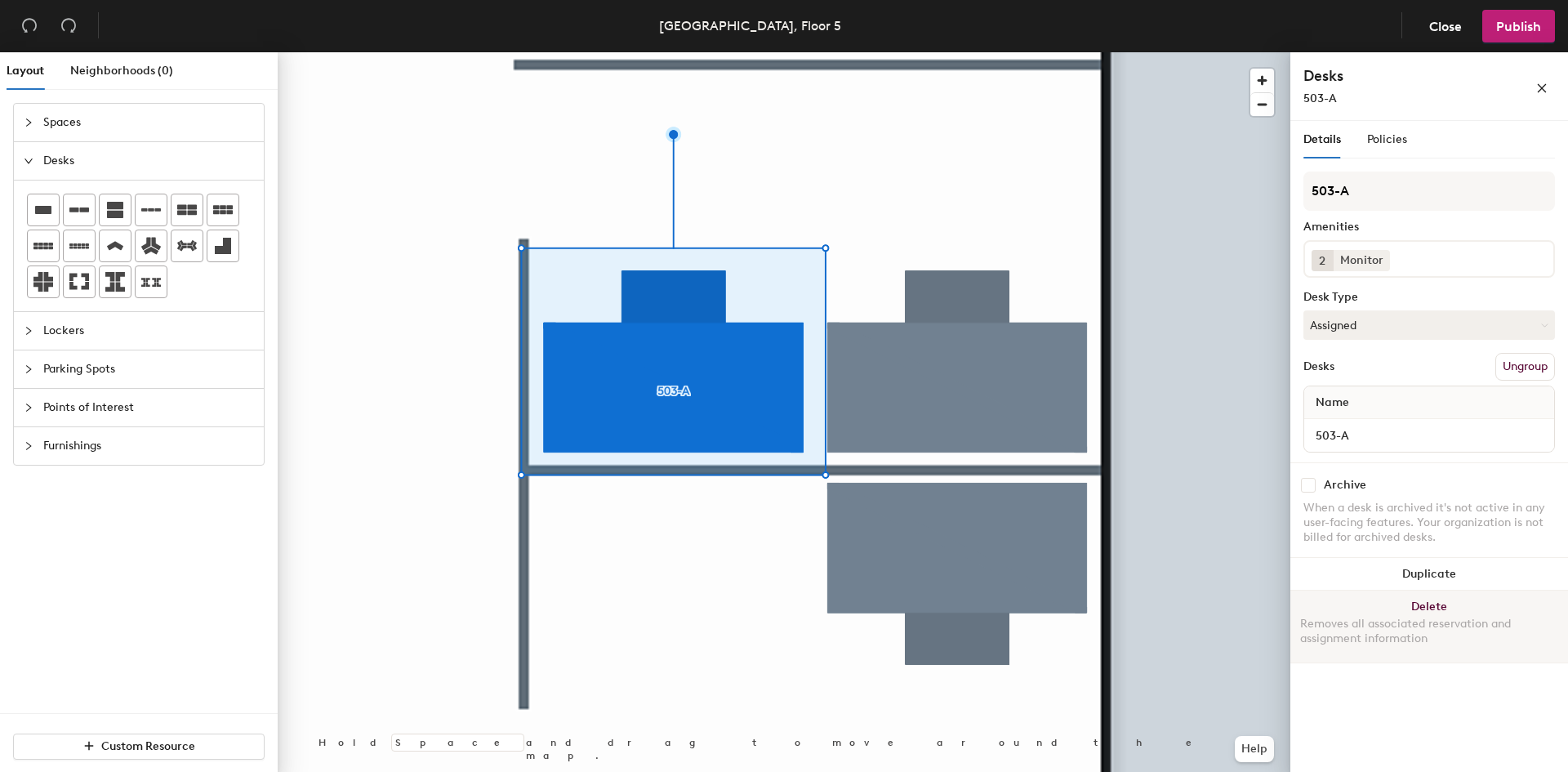
type input "503-A"
click at [1445, 596] on button "Delete Removes all associated reservation and assignment information" at bounding box center [1429, 626] width 278 height 72
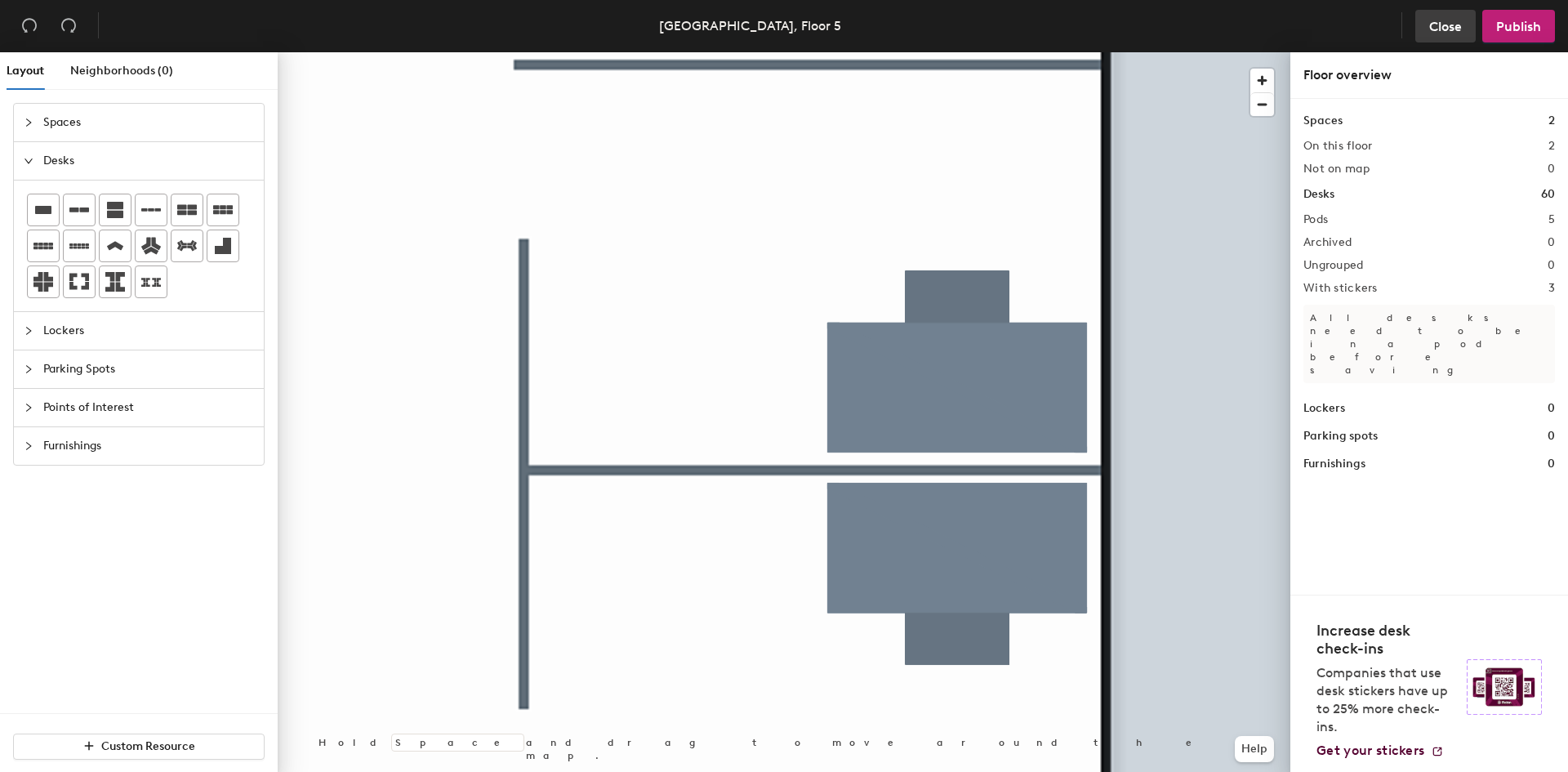
click at [1447, 29] on span "Close" at bounding box center [1446, 26] width 33 height 16
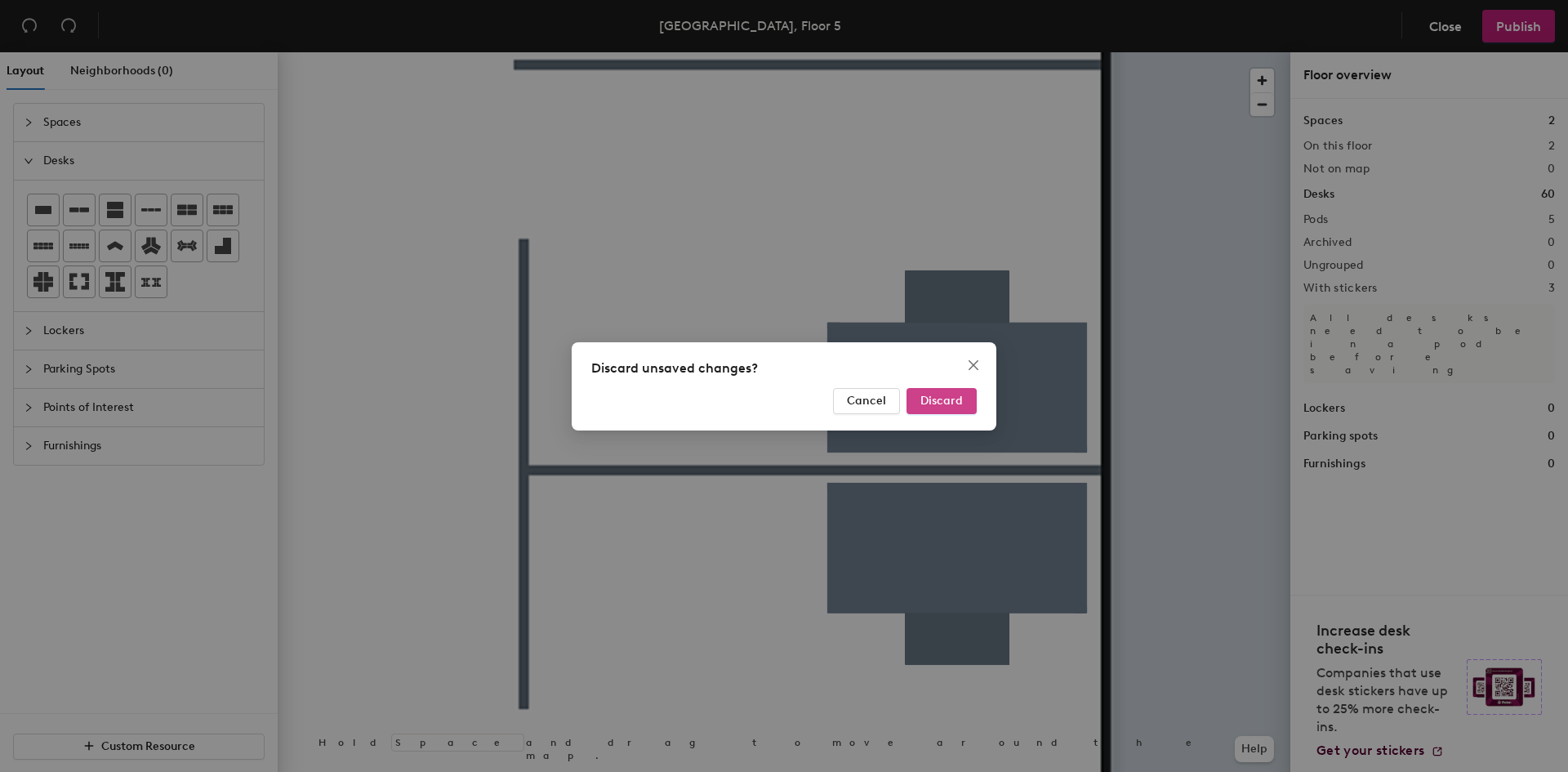
click at [929, 400] on span "Discard" at bounding box center [941, 400] width 42 height 14
